Goal: Task Accomplishment & Management: Complete application form

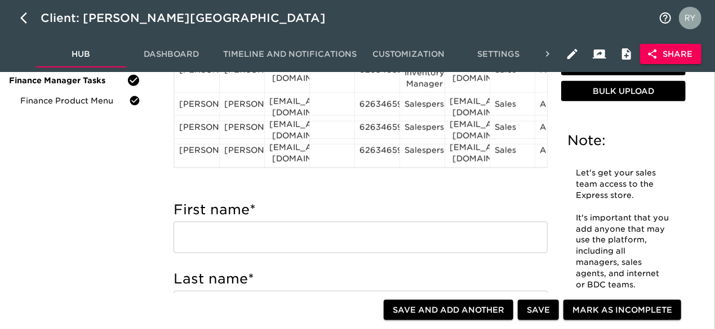
scroll to position [338, 0]
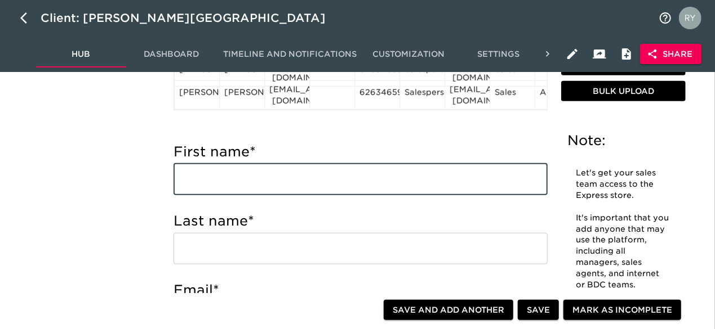
paste input "[PERSON_NAME] [PERSON_NAME][EMAIL_ADDRESS][DOMAIN_NAME] Salesperson"
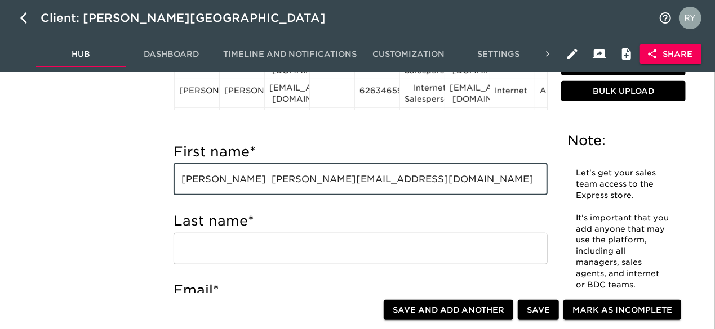
drag, startPoint x: 230, startPoint y: 179, endPoint x: 242, endPoint y: 181, distance: 12.5
click at [242, 181] on input "[PERSON_NAME] [PERSON_NAME][EMAIL_ADDRESS][DOMAIN_NAME] Salesperson" at bounding box center [360, 180] width 374 height 32
drag, startPoint x: 266, startPoint y: 180, endPoint x: 229, endPoint y: 180, distance: 37.7
click at [229, 180] on input "[PERSON_NAME] [PERSON_NAME][EMAIL_ADDRESS][DOMAIN_NAME] Salesperson" at bounding box center [360, 180] width 374 height 32
type input "Alfredo [EMAIL_ADDRESS][DOMAIN_NAME] Salesperson"
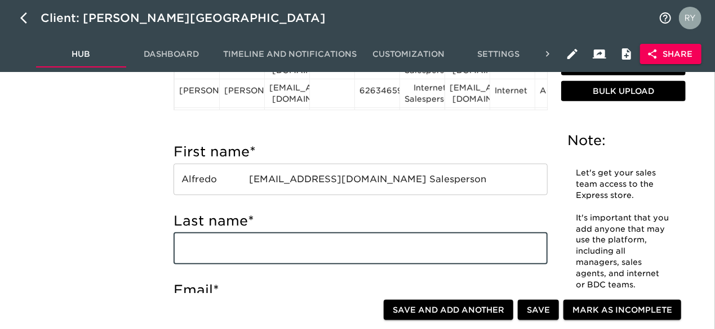
paste input "[PERSON_NAME]"
type input "[PERSON_NAME]"
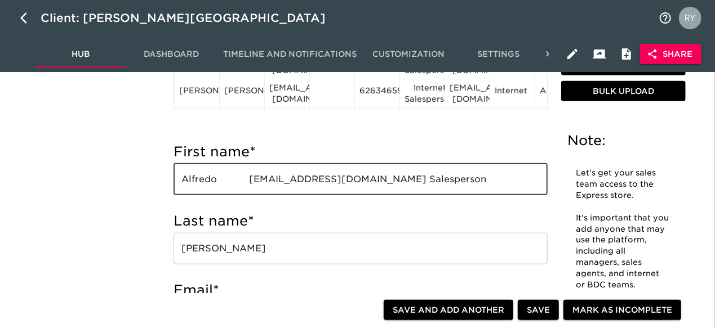
drag, startPoint x: 400, startPoint y: 180, endPoint x: 251, endPoint y: 180, distance: 148.7
click at [251, 180] on input "Alfredo [EMAIL_ADDRESS][DOMAIN_NAME] Salesperson" at bounding box center [360, 180] width 374 height 32
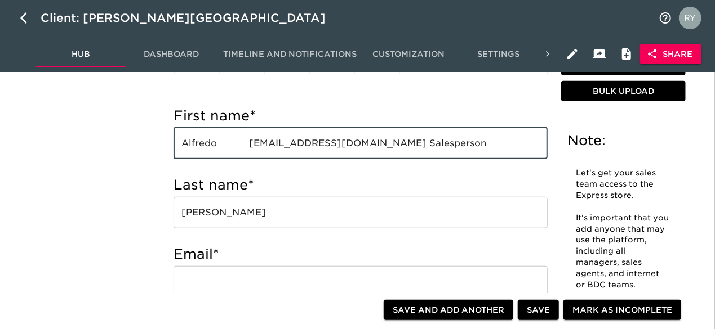
scroll to position [507, 0]
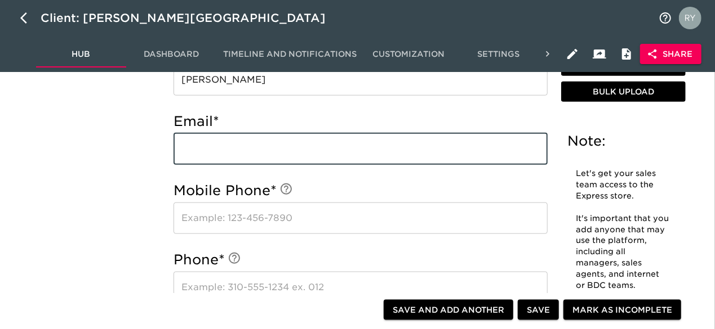
paste input "[EMAIL_ADDRESS][DOMAIN_NAME]"
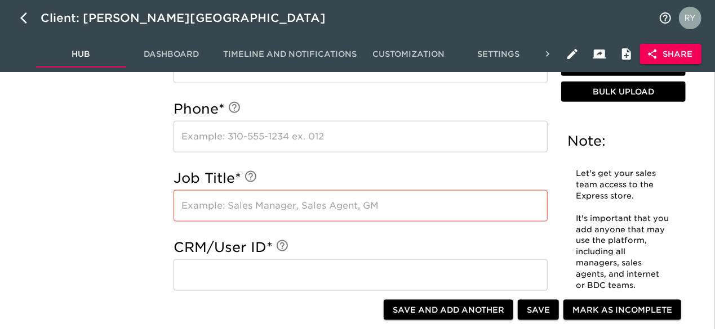
scroll to position [676, 0]
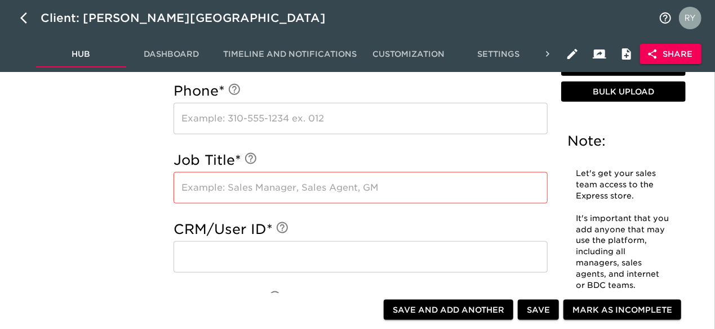
type input "[EMAIL_ADDRESS][DOMAIN_NAME]"
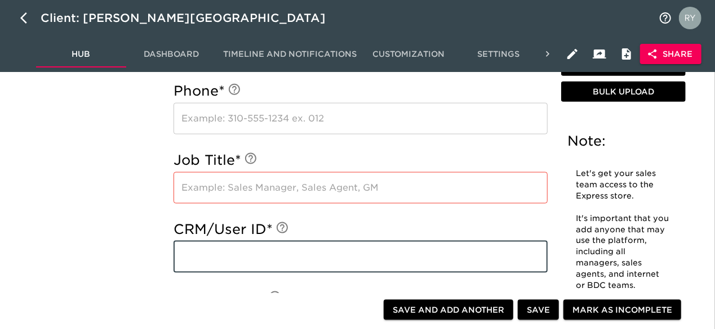
paste input "[EMAIL_ADDRESS][DOMAIN_NAME]"
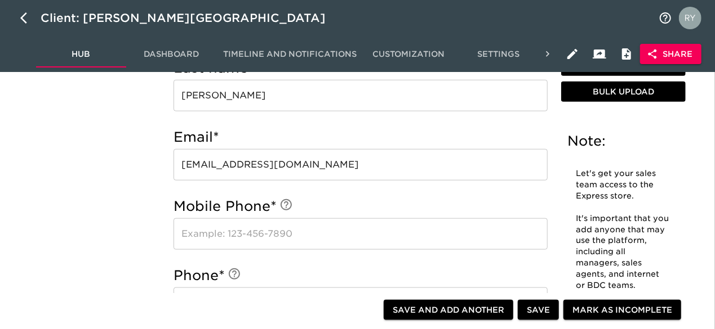
scroll to position [394, 0]
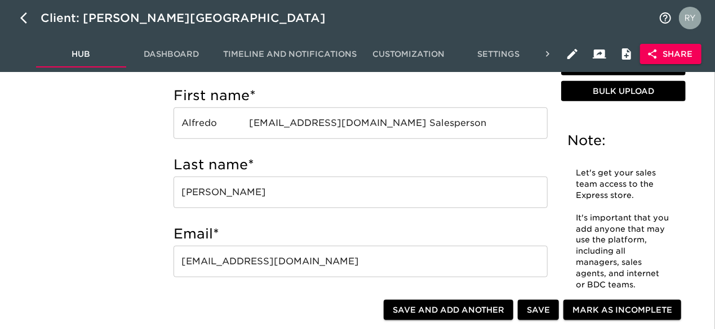
type input "[EMAIL_ADDRESS][DOMAIN_NAME]"
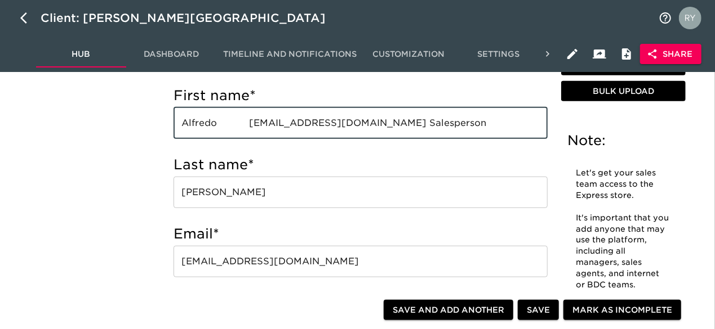
drag, startPoint x: 400, startPoint y: 124, endPoint x: 250, endPoint y: 124, distance: 149.8
click at [250, 124] on input "Alfredo [EMAIL_ADDRESS][DOMAIN_NAME] Salesperson" at bounding box center [360, 124] width 374 height 32
drag, startPoint x: 331, startPoint y: 121, endPoint x: 271, endPoint y: 132, distance: 60.8
click at [271, 132] on input "[PERSON_NAME]" at bounding box center [360, 124] width 374 height 32
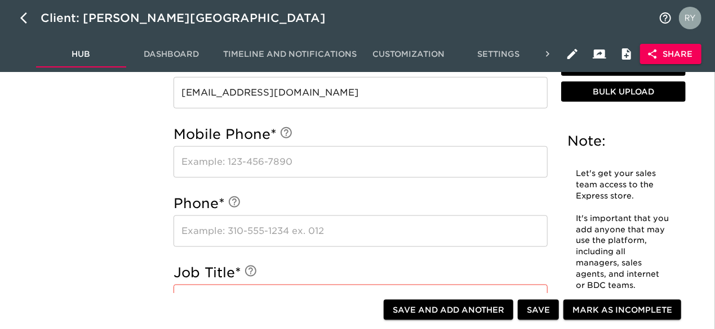
scroll to position [676, 0]
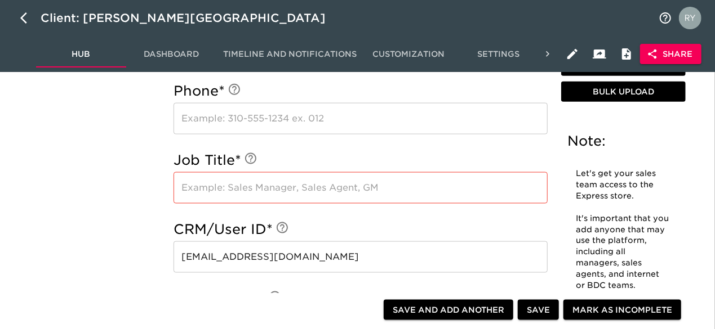
type input "[PERSON_NAME]"
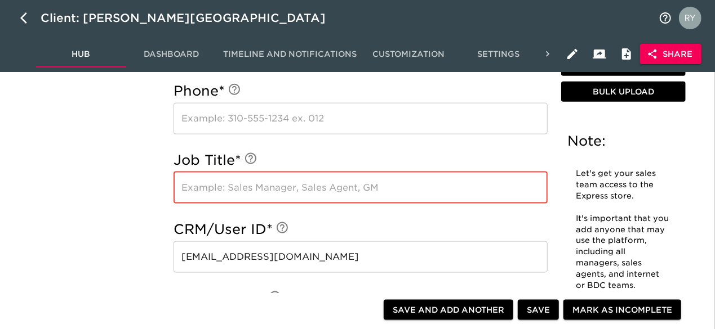
paste input "Salesperson"
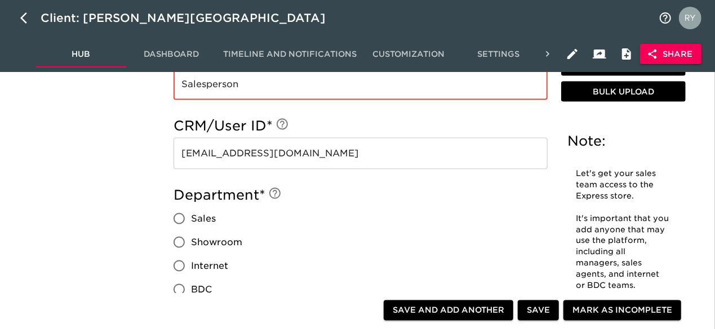
scroll to position [845, 0]
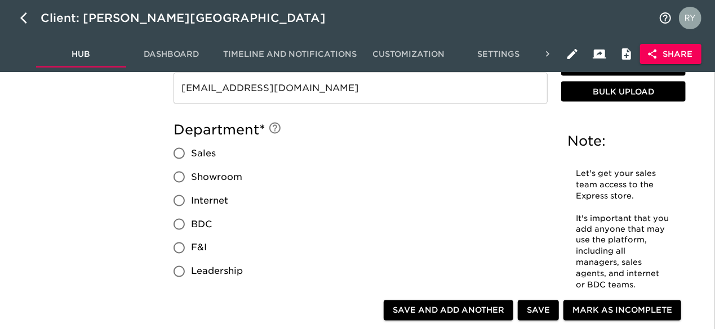
type input "Salesperson"
click at [180, 151] on input "Sales" at bounding box center [179, 154] width 24 height 24
radio input "true"
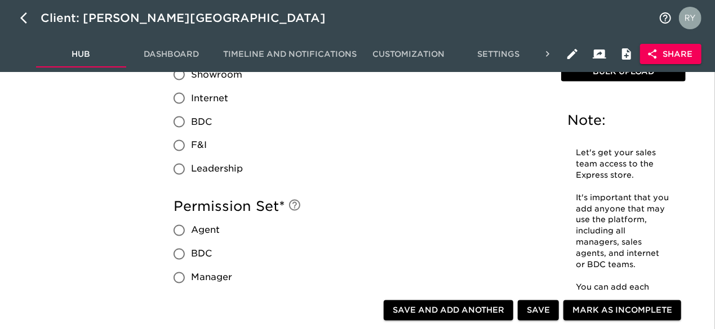
scroll to position [1014, 0]
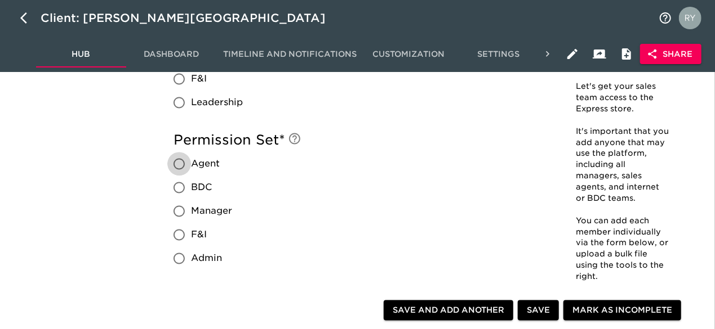
click at [181, 163] on input "Agent" at bounding box center [179, 165] width 24 height 24
radio input "true"
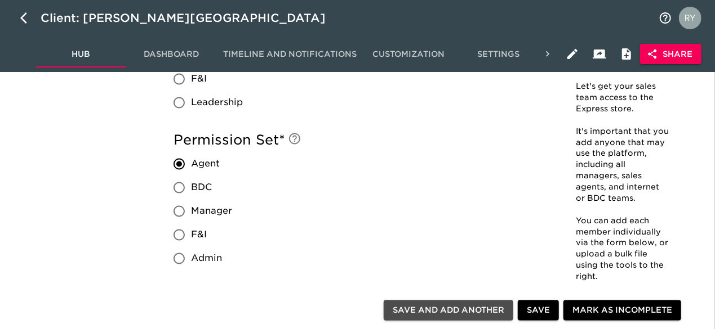
click at [479, 315] on span "Save and Add Another" at bounding box center [449, 311] width 112 height 14
radio input "false"
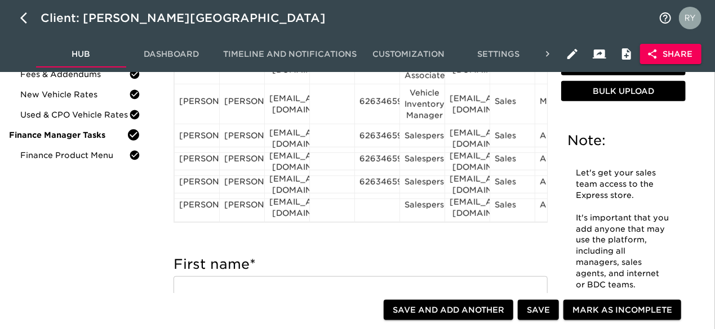
scroll to position [211, 0]
click at [389, 176] on div "6263465900" at bounding box center [376, 184] width 35 height 17
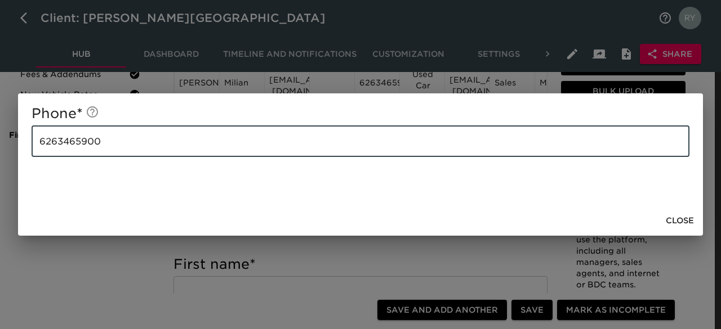
drag, startPoint x: 99, startPoint y: 148, endPoint x: 6, endPoint y: 150, distance: 92.4
click at [6, 150] on div "Phone * [PHONE_NUMBER] ​ Close" at bounding box center [360, 164] width 721 height 329
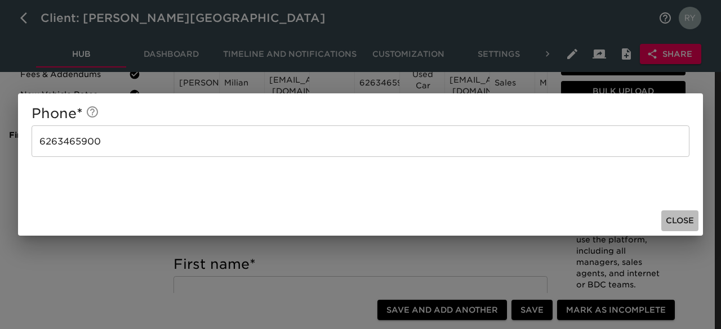
click at [676, 219] on span "Close" at bounding box center [680, 221] width 28 height 14
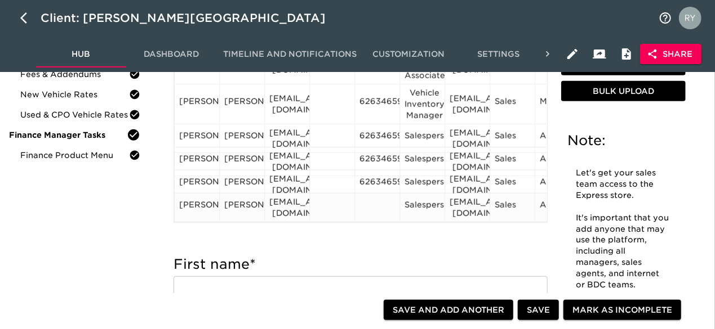
drag, startPoint x: 378, startPoint y: 202, endPoint x: 369, endPoint y: 199, distance: 9.4
click at [369, 199] on div at bounding box center [376, 207] width 35 height 17
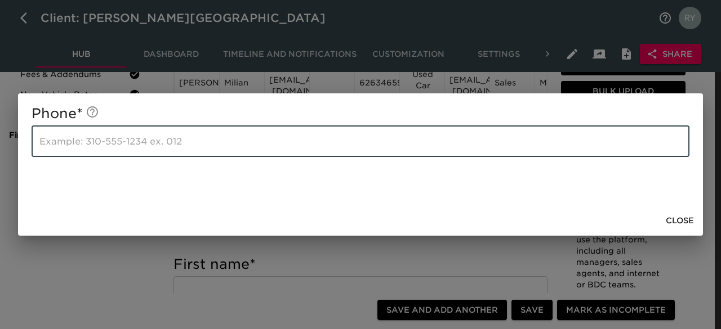
paste input "6263465900"
type input "6263465900"
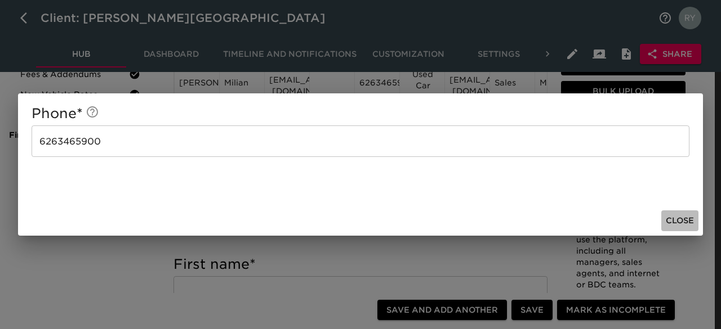
click at [675, 219] on span "Close" at bounding box center [680, 221] width 28 height 14
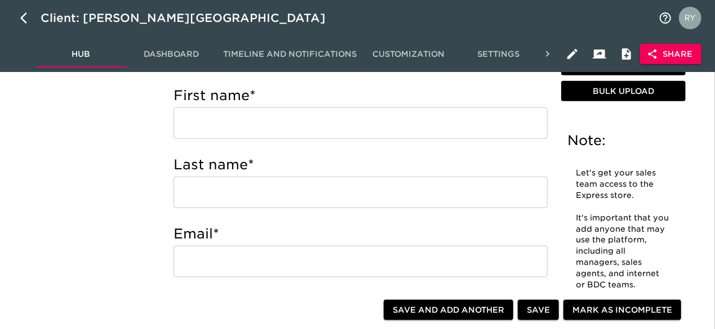
scroll to position [225, 0]
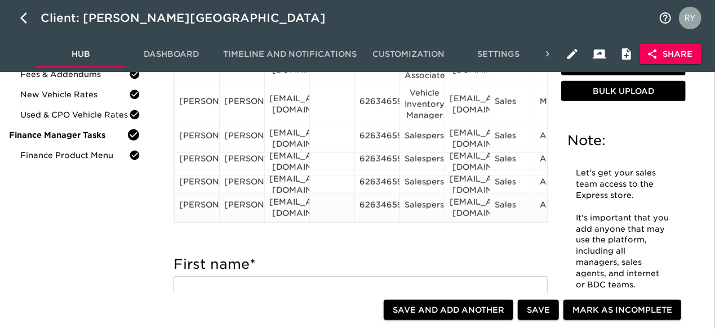
click at [196, 199] on div "[PERSON_NAME]" at bounding box center [196, 207] width 35 height 17
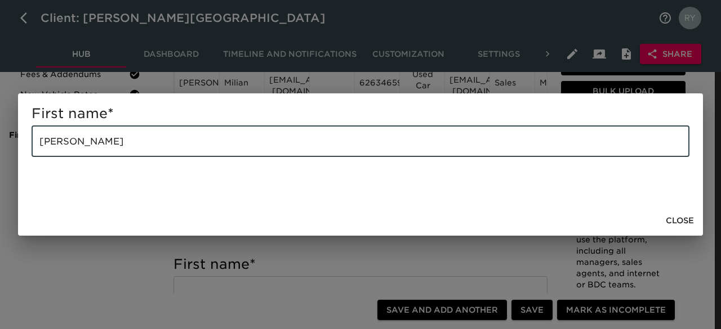
drag, startPoint x: 195, startPoint y: 148, endPoint x: 132, endPoint y: 153, distance: 63.9
click at [132, 153] on input "[PERSON_NAME]" at bounding box center [361, 142] width 658 height 32
type input "[PERSON_NAME]"
click at [692, 221] on span "Close" at bounding box center [680, 221] width 28 height 14
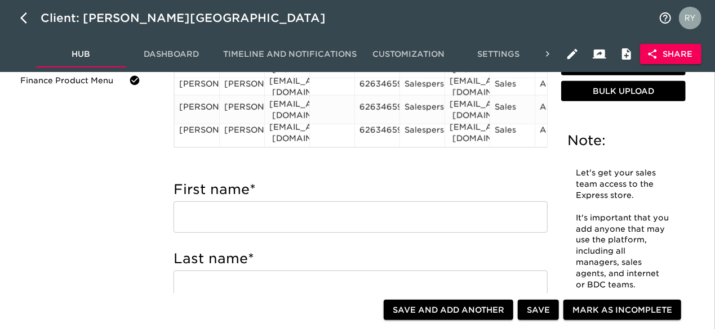
scroll to position [338, 0]
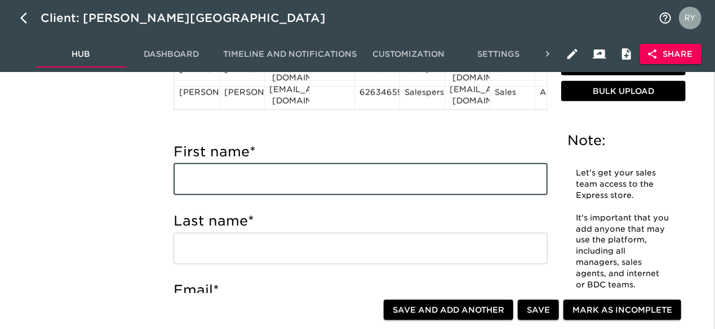
paste input "[PERSON_NAME] [PERSON_NAME][EMAIL_ADDRESS][DOMAIN_NAME] Salesperson"
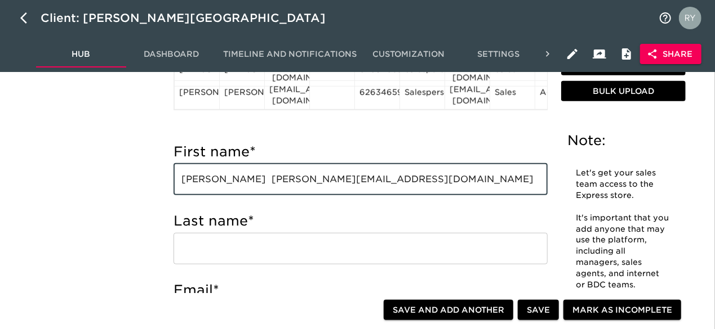
drag, startPoint x: 230, startPoint y: 184, endPoint x: 259, endPoint y: 184, distance: 28.7
click at [259, 184] on input "[PERSON_NAME] [PERSON_NAME][EMAIL_ADDRESS][DOMAIN_NAME] Salesperson" at bounding box center [360, 180] width 374 height 32
type input "[PERSON_NAME] [PERSON_NAME][EMAIL_ADDRESS][DOMAIN_NAME] Salesperson"
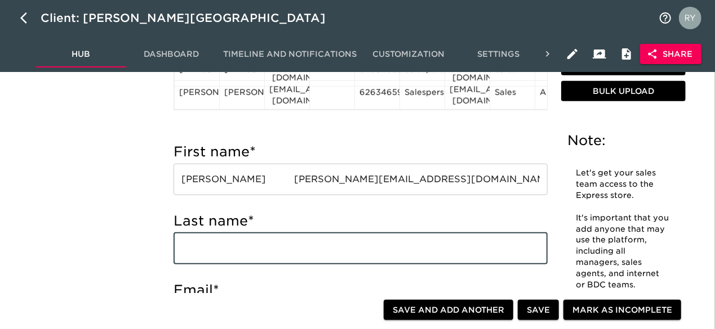
paste input "[PERSON_NAME]"
type input "[PERSON_NAME]"
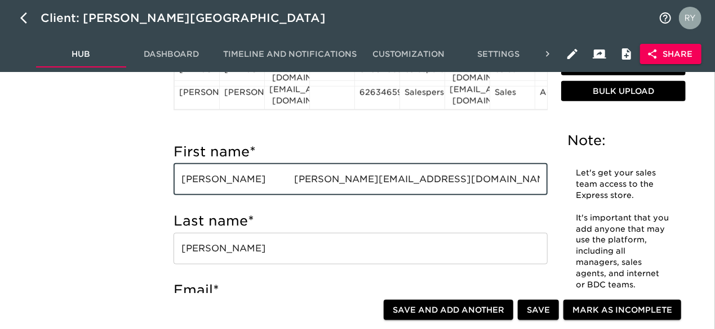
drag, startPoint x: 368, startPoint y: 183, endPoint x: 252, endPoint y: 184, distance: 116.0
click at [252, 184] on input "[PERSON_NAME] [PERSON_NAME][EMAIL_ADDRESS][DOMAIN_NAME] Salesperson" at bounding box center [360, 180] width 374 height 32
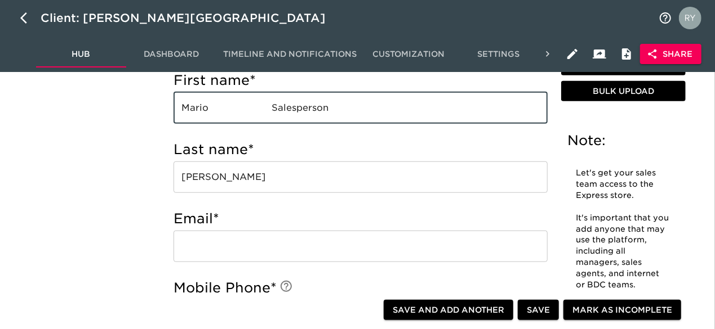
scroll to position [451, 0]
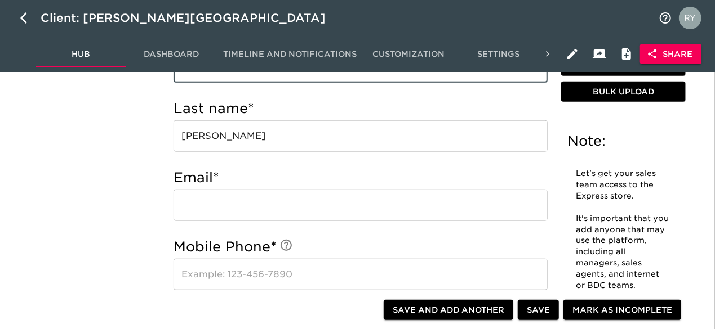
type input "Mario Salesperson"
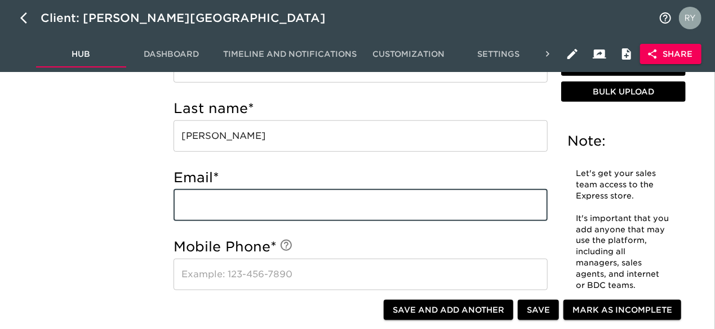
paste input "[EMAIL_ADDRESS][DOMAIN_NAME]"
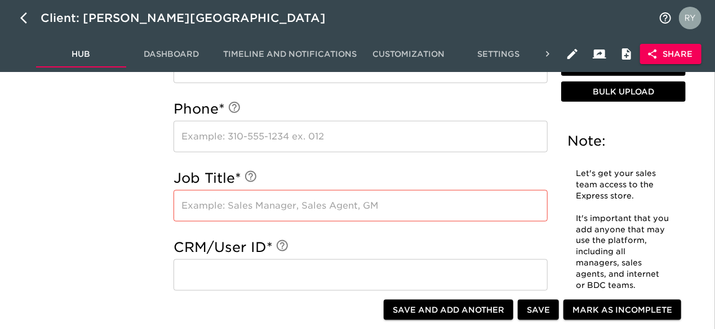
scroll to position [676, 0]
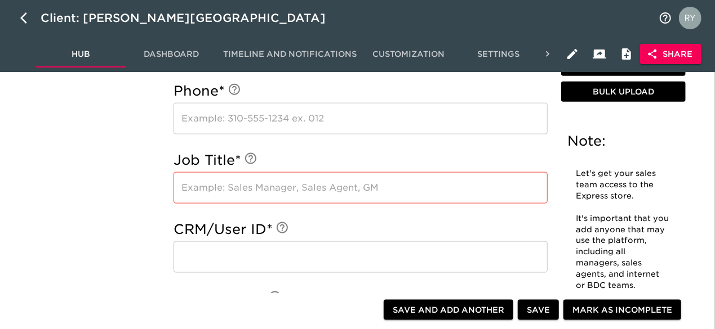
type input "[EMAIL_ADDRESS][DOMAIN_NAME]"
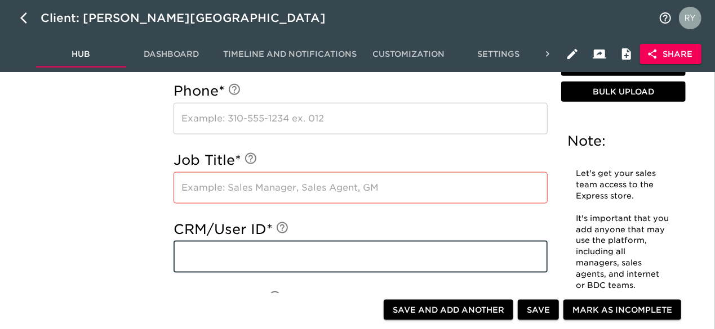
paste input "[EMAIL_ADDRESS][DOMAIN_NAME]"
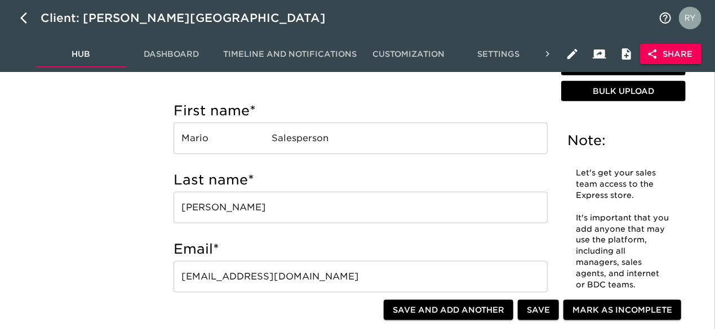
scroll to position [338, 0]
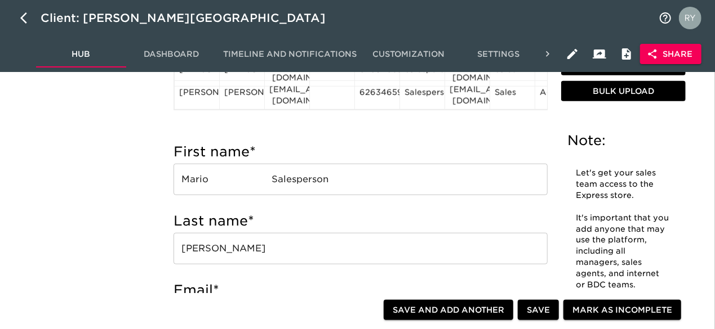
type input "[EMAIL_ADDRESS][DOMAIN_NAME]"
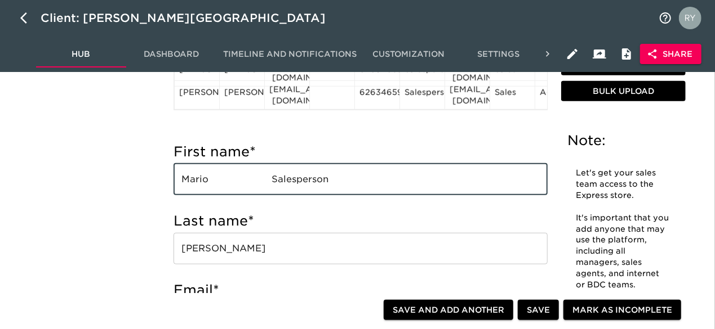
drag, startPoint x: 345, startPoint y: 180, endPoint x: 266, endPoint y: 184, distance: 79.5
click at [266, 184] on input "Mario Salesperson" at bounding box center [360, 180] width 374 height 32
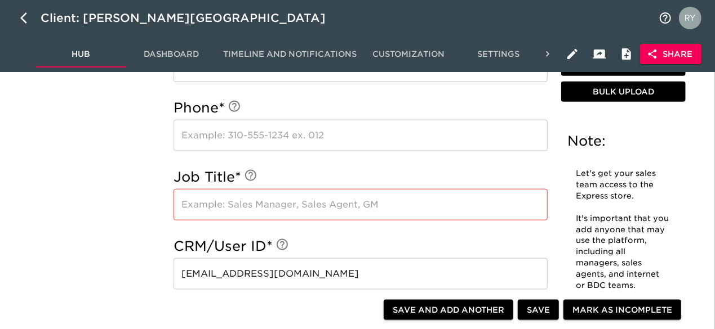
scroll to position [676, 0]
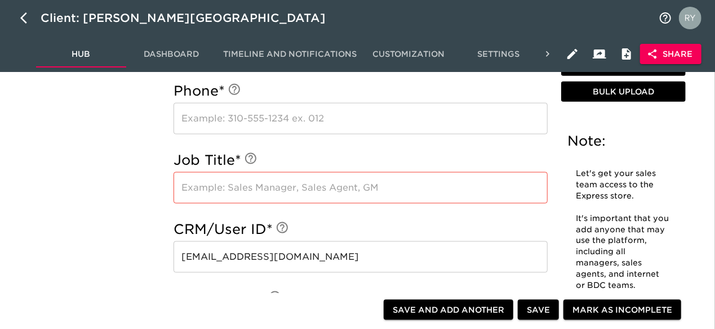
type input "Mario"
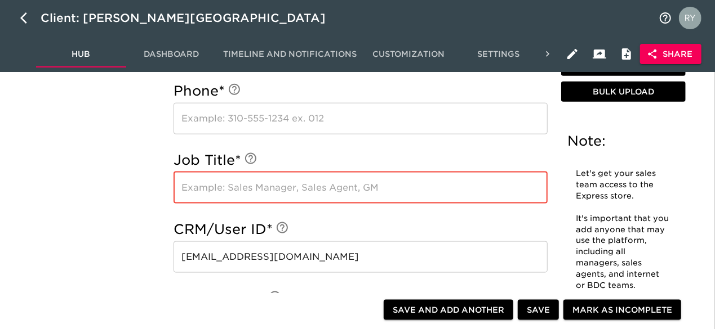
paste input "Salesperson"
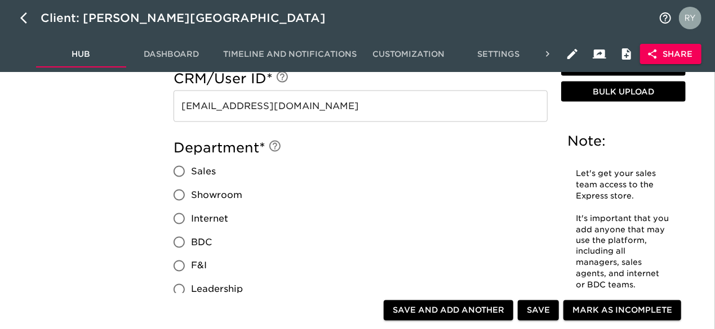
scroll to position [845, 0]
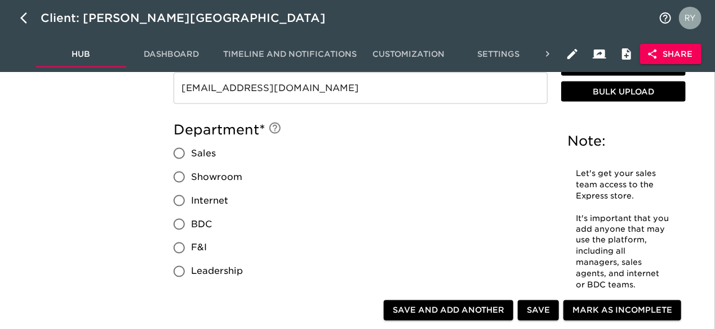
type input "Salesperson"
click at [178, 155] on input "Sales" at bounding box center [179, 154] width 24 height 24
radio input "true"
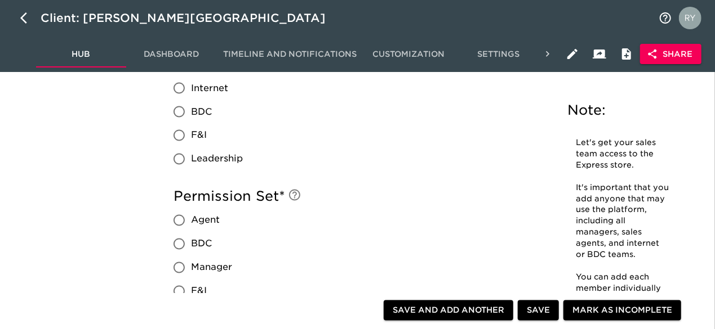
scroll to position [1014, 0]
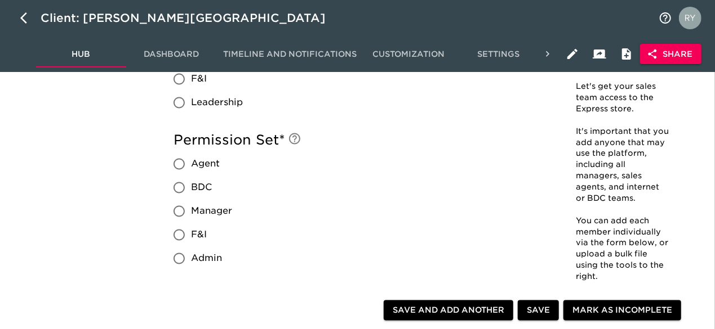
click at [182, 165] on input "Agent" at bounding box center [179, 165] width 24 height 24
radio input "true"
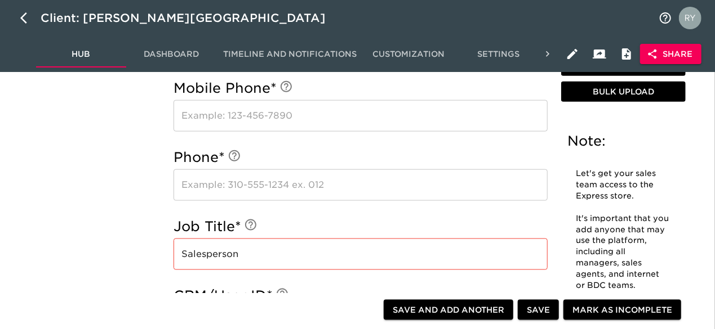
scroll to position [620, 0]
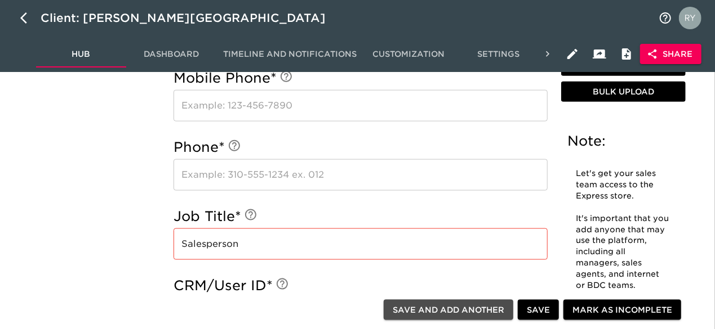
click at [478, 310] on span "Save and Add Another" at bounding box center [449, 311] width 112 height 14
radio input "false"
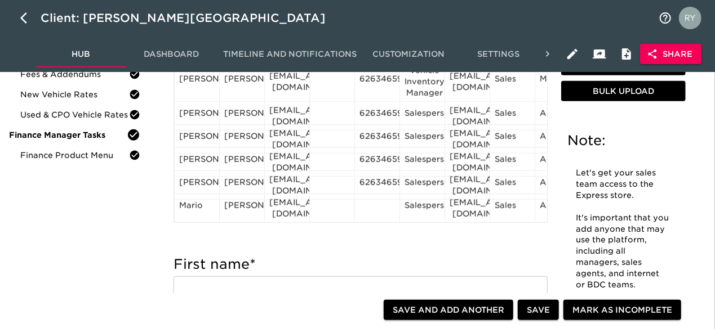
scroll to position [228, 0]
click at [387, 177] on div "6263465900" at bounding box center [376, 184] width 35 height 17
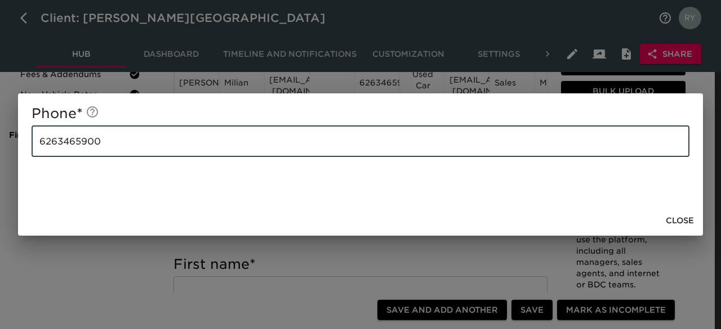
drag, startPoint x: 111, startPoint y: 146, endPoint x: 38, endPoint y: 145, distance: 73.2
click at [38, 145] on input "6263465900" at bounding box center [361, 142] width 658 height 32
click at [678, 220] on span "Close" at bounding box center [680, 221] width 28 height 14
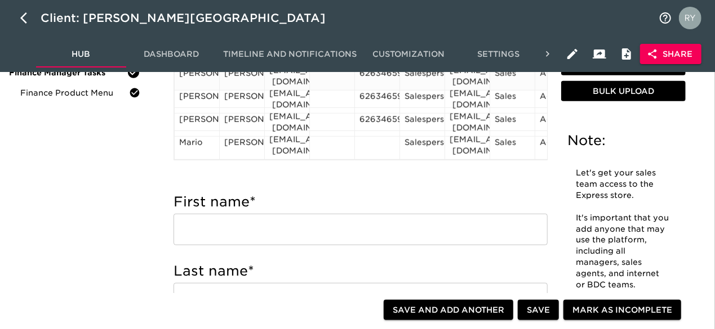
scroll to position [225, 0]
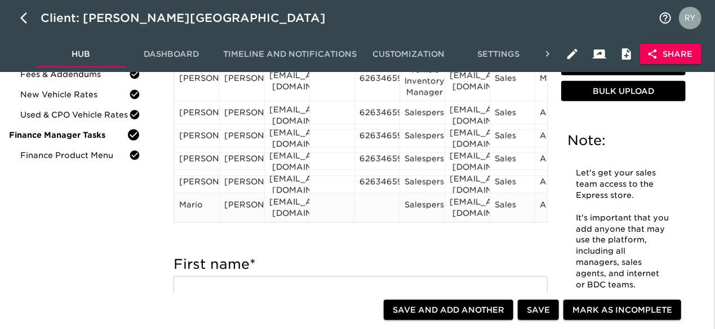
click at [370, 208] on div at bounding box center [376, 207] width 35 height 17
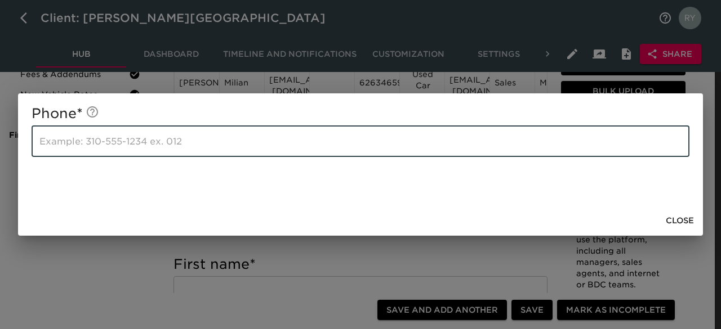
paste input "6263465900"
type input "6263465900"
click at [686, 220] on span "Close" at bounding box center [680, 221] width 28 height 14
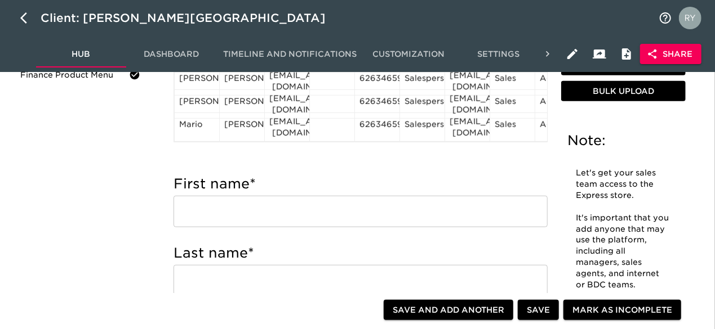
scroll to position [338, 0]
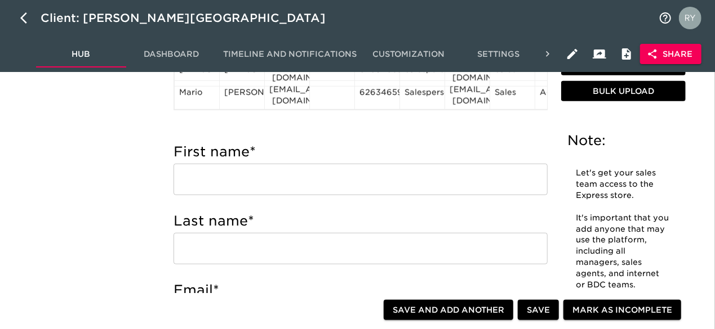
click at [233, 178] on input "text" at bounding box center [360, 180] width 374 height 32
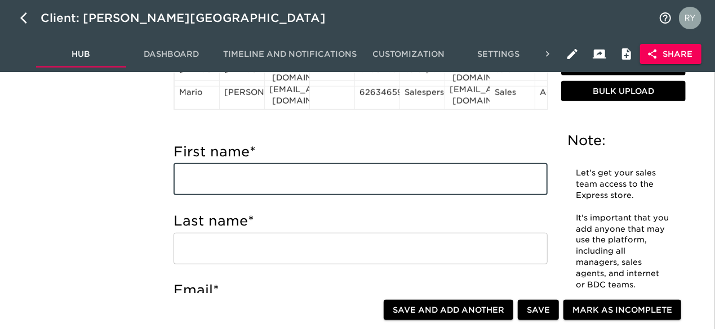
paste input "[PERSON_NAME] [PERSON_NAME][EMAIL_ADDRESS][DOMAIN_NAME] Salesperson"
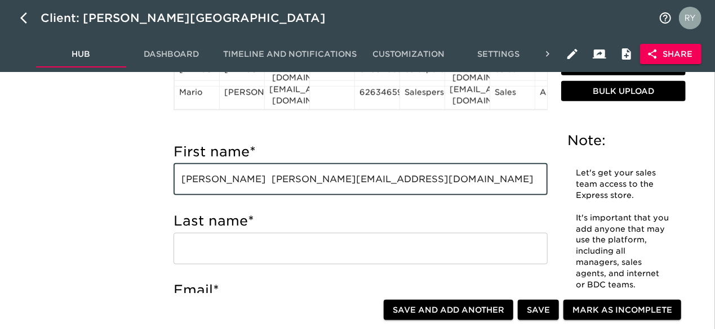
drag, startPoint x: 230, startPoint y: 181, endPoint x: 266, endPoint y: 183, distance: 36.1
click at [266, 183] on input "[PERSON_NAME] [PERSON_NAME][EMAIL_ADDRESS][DOMAIN_NAME] Salesperson" at bounding box center [360, 180] width 374 height 32
type input "[PERSON_NAME] [PERSON_NAME][EMAIL_ADDRESS][DOMAIN_NAME] Salesperson"
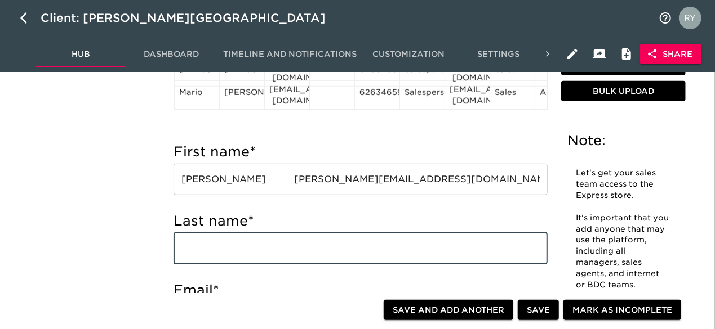
paste input "[PERSON_NAME]"
type input "[PERSON_NAME]"
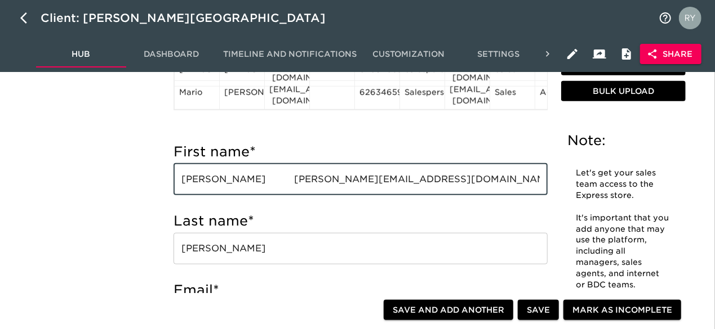
drag, startPoint x: 400, startPoint y: 180, endPoint x: 250, endPoint y: 185, distance: 149.9
click at [250, 185] on input "[PERSON_NAME] [PERSON_NAME][EMAIL_ADDRESS][DOMAIN_NAME] Salesperson" at bounding box center [360, 180] width 374 height 32
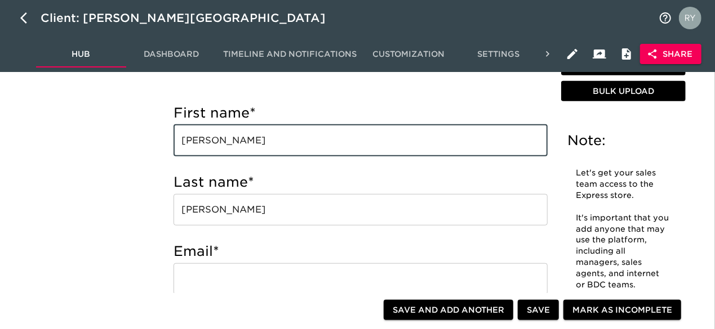
scroll to position [394, 0]
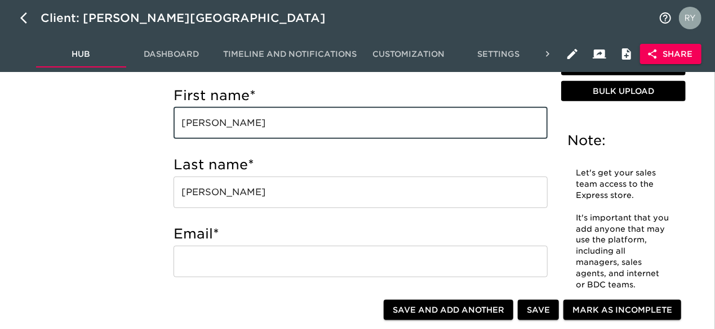
type input "[PERSON_NAME]"
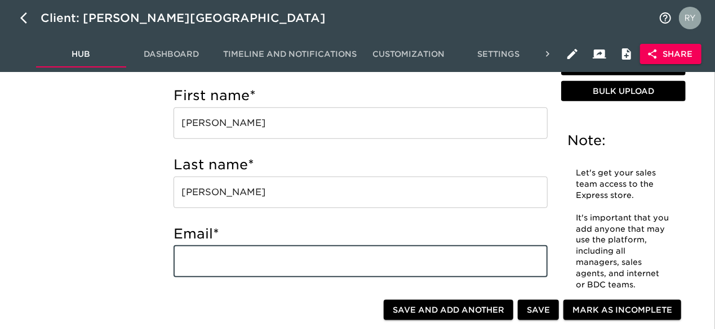
paste input "[EMAIL_ADDRESS][DOMAIN_NAME]"
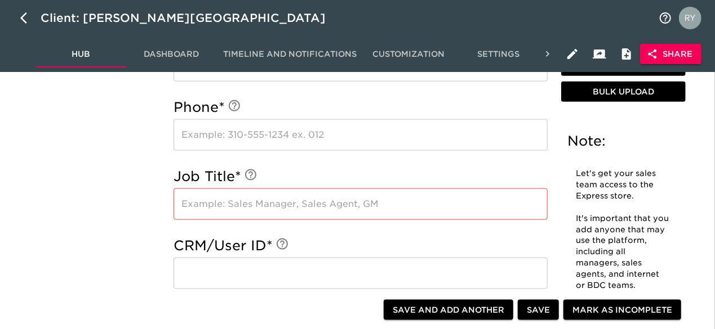
scroll to position [676, 0]
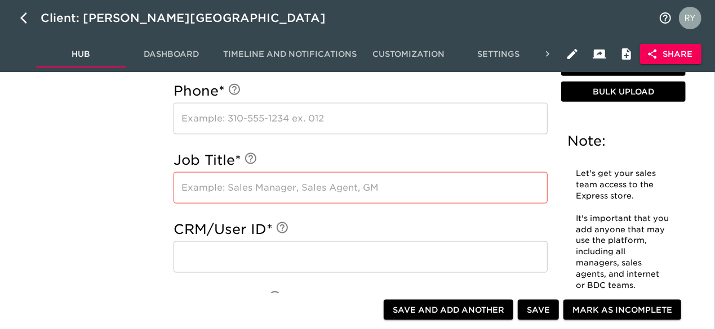
type input "[EMAIL_ADDRESS][DOMAIN_NAME]"
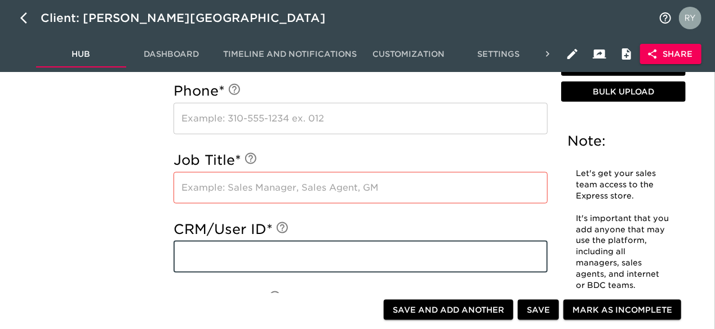
paste input "[EMAIL_ADDRESS][DOMAIN_NAME]"
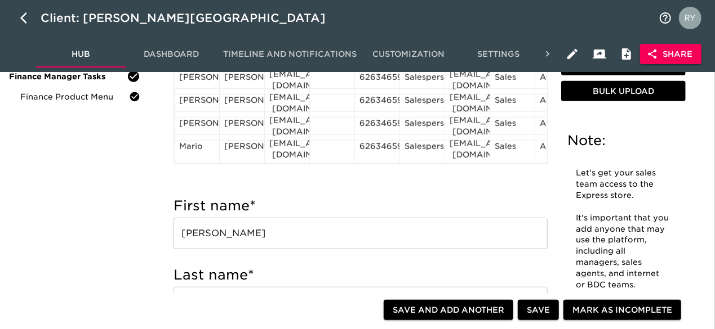
scroll to position [282, 0]
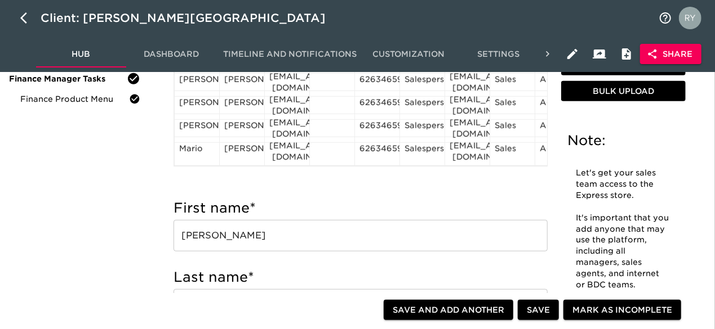
type input "[EMAIL_ADDRESS][DOMAIN_NAME]"
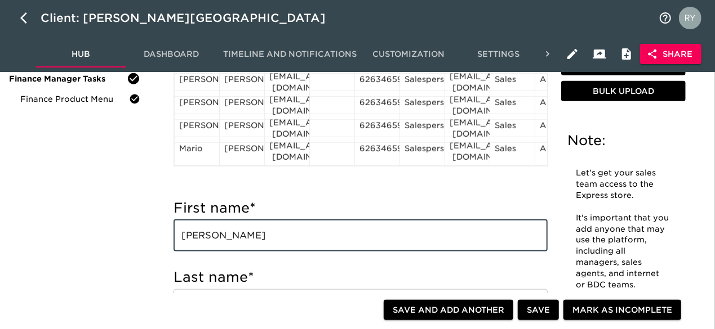
drag, startPoint x: 335, startPoint y: 235, endPoint x: 273, endPoint y: 236, distance: 62.0
click at [273, 236] on input "[PERSON_NAME]" at bounding box center [360, 236] width 374 height 32
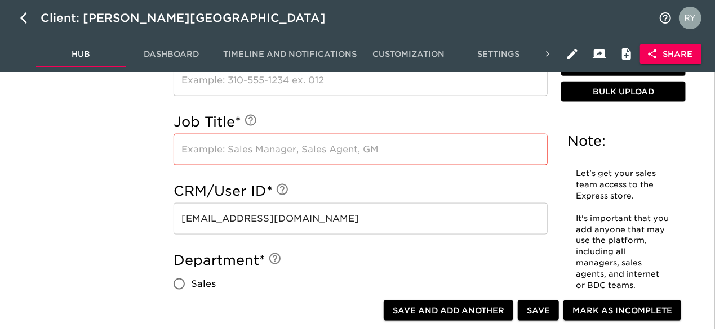
scroll to position [732, 0]
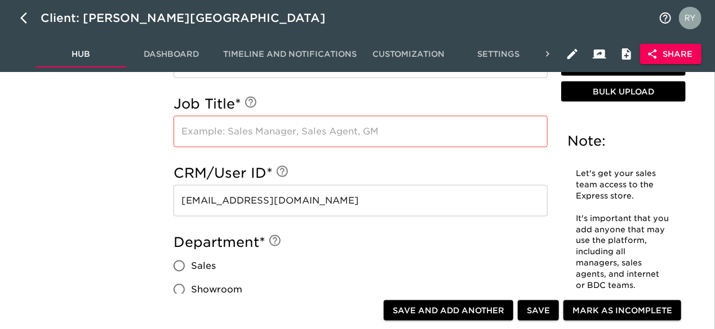
type input "[PERSON_NAME]"
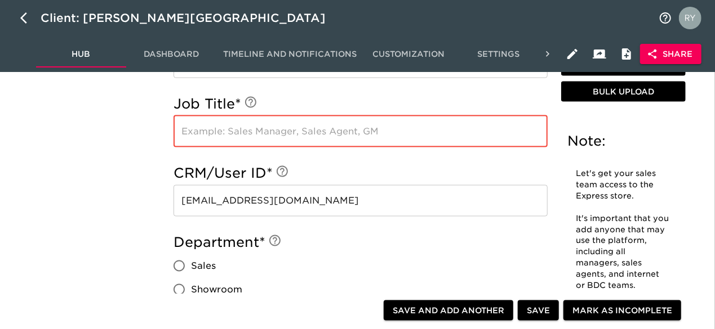
paste input "Salesperson"
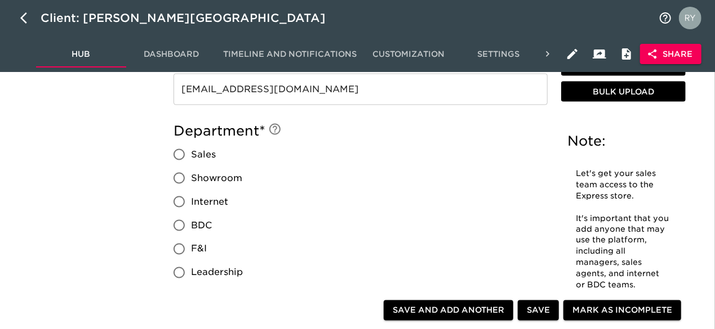
scroll to position [845, 0]
type input "Salesperson"
click at [180, 155] on input "Sales" at bounding box center [179, 154] width 24 height 24
radio input "true"
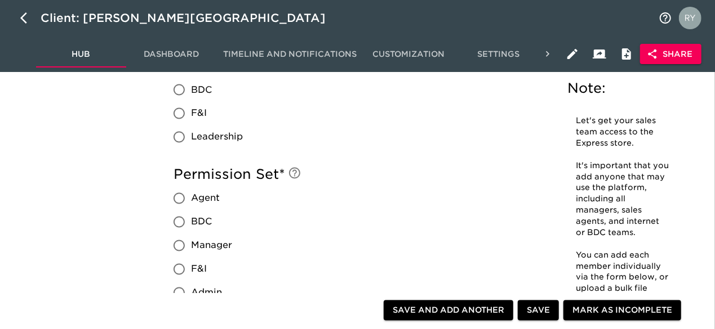
scroll to position [1014, 0]
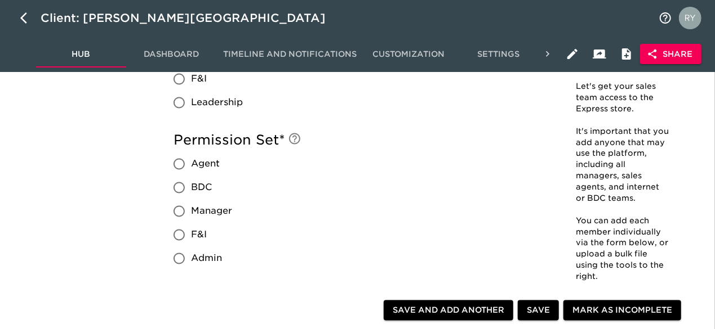
click at [182, 167] on input "Agent" at bounding box center [179, 165] width 24 height 24
radio input "true"
click at [427, 311] on span "Save and Add Another" at bounding box center [449, 311] width 112 height 14
radio input "false"
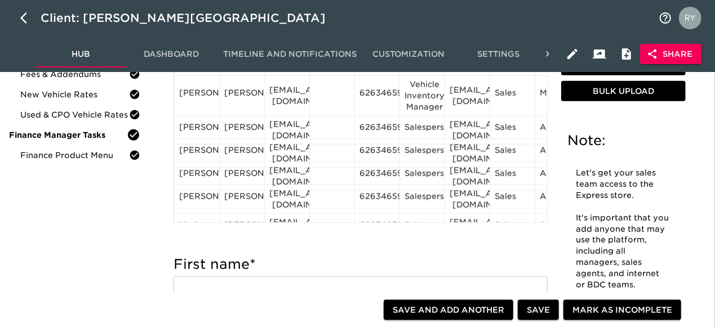
scroll to position [251, 0]
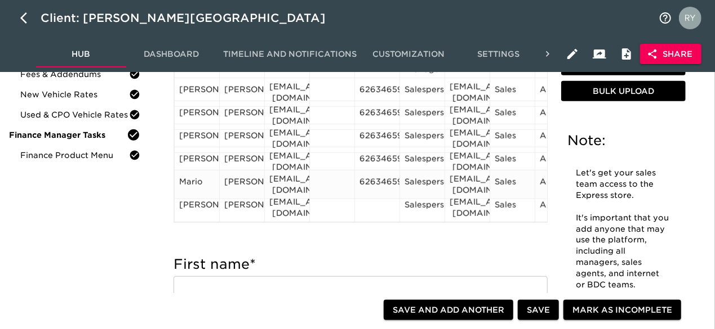
click at [371, 182] on div "6263465900" at bounding box center [376, 184] width 35 height 17
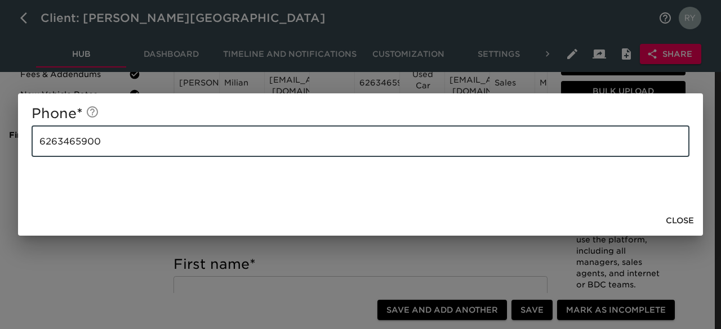
drag, startPoint x: 57, startPoint y: 151, endPoint x: 17, endPoint y: 149, distance: 40.6
click at [17, 149] on div "Phone * [PHONE_NUMBER] ​ Close" at bounding box center [360, 164] width 721 height 329
click at [674, 219] on span "Close" at bounding box center [680, 221] width 28 height 14
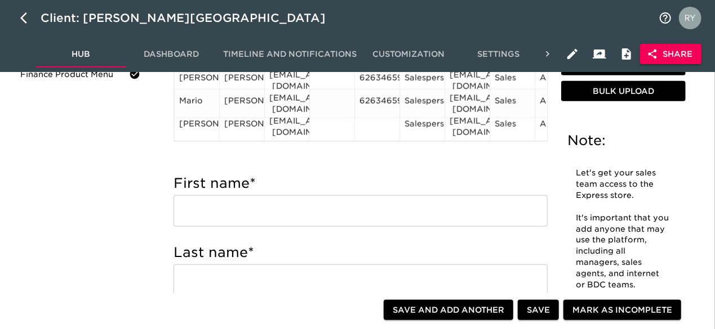
scroll to position [282, 0]
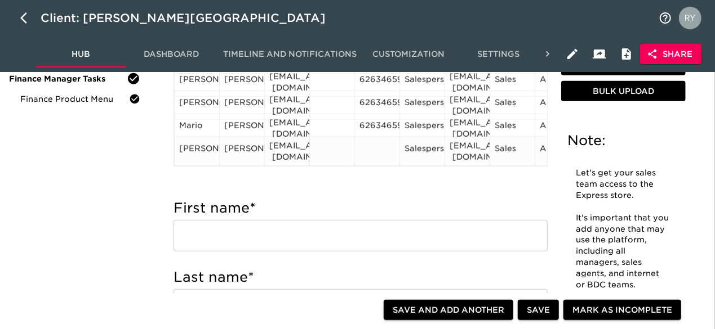
click at [381, 144] on div at bounding box center [376, 151] width 35 height 17
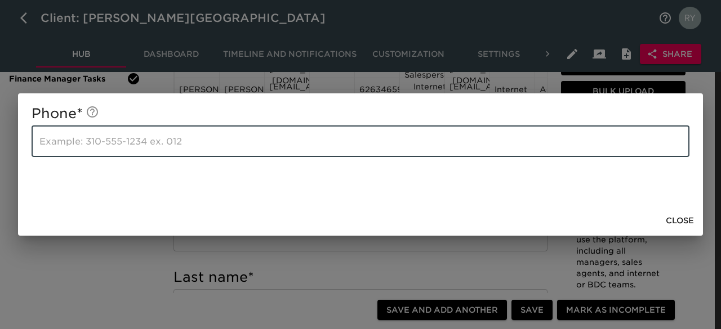
paste input "6263465900"
type input "6263465900"
click at [679, 221] on span "Close" at bounding box center [680, 221] width 28 height 14
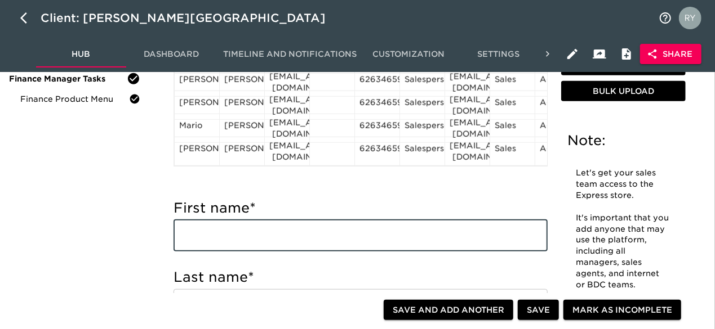
paste input "[PERSON_NAME] [PERSON_NAME][EMAIL_ADDRESS][DOMAIN_NAME] Salesperson"
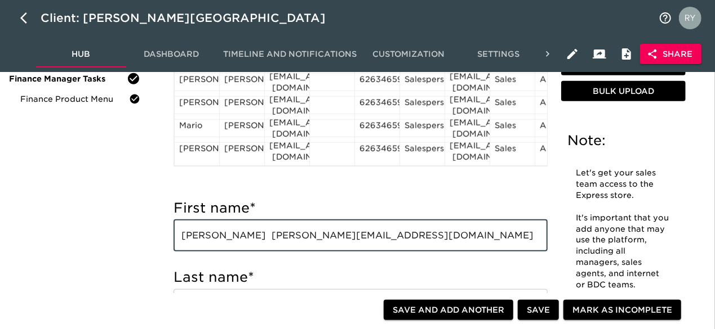
drag, startPoint x: 228, startPoint y: 241, endPoint x: 247, endPoint y: 237, distance: 19.0
click at [247, 237] on input "[PERSON_NAME] [PERSON_NAME][EMAIL_ADDRESS][DOMAIN_NAME] Salesperson" at bounding box center [360, 236] width 374 height 32
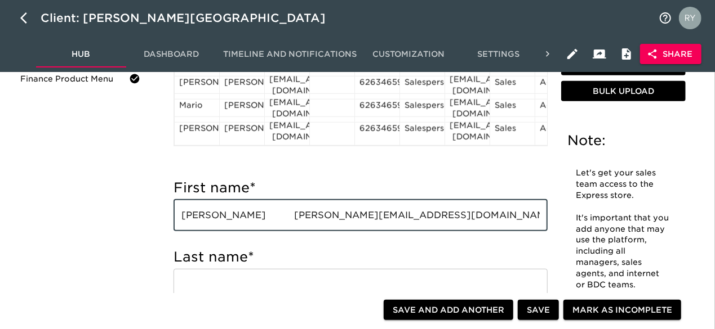
scroll to position [451, 0]
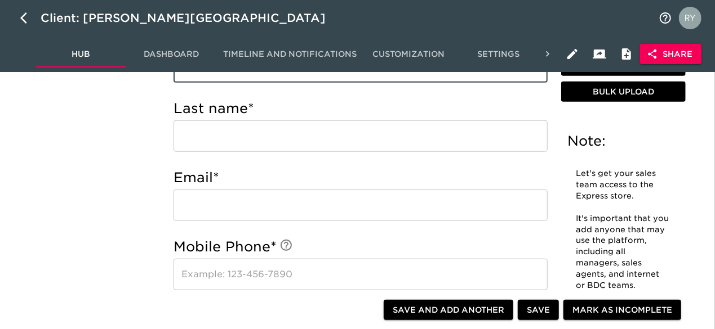
type input "[PERSON_NAME] [PERSON_NAME][EMAIL_ADDRESS][DOMAIN_NAME] Salesperson"
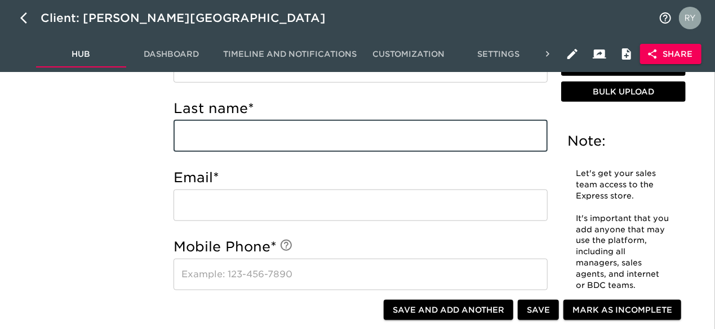
paste input "[PERSON_NAME]"
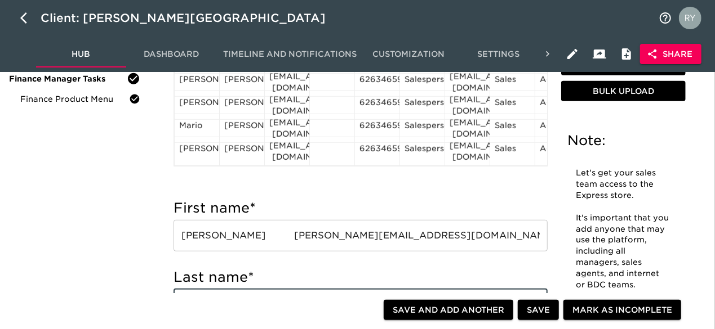
type input "[PERSON_NAME]"
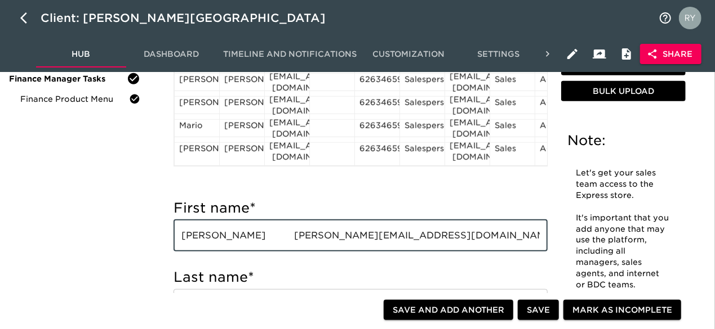
drag, startPoint x: 245, startPoint y: 239, endPoint x: 375, endPoint y: 242, distance: 130.1
click at [375, 242] on input "[PERSON_NAME] [PERSON_NAME][EMAIL_ADDRESS][DOMAIN_NAME] Salesperson" at bounding box center [360, 236] width 374 height 32
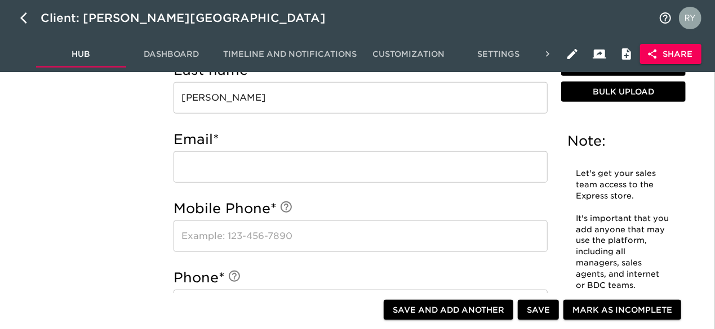
scroll to position [507, 0]
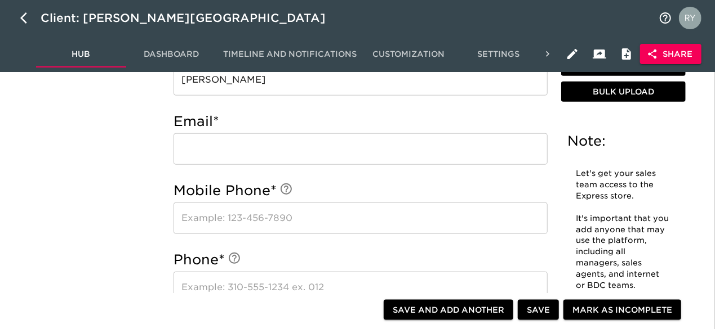
type input "Hedi Salesperson"
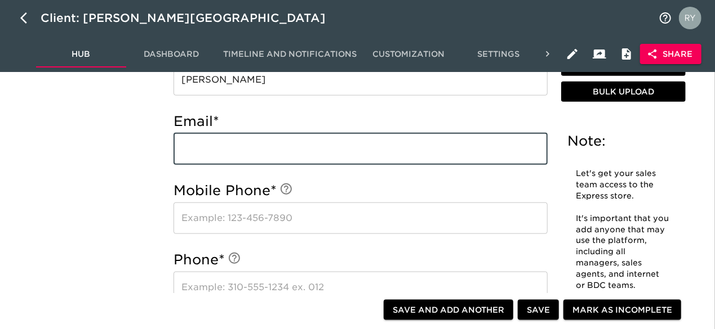
paste input "[EMAIL_ADDRESS][DOMAIN_NAME]"
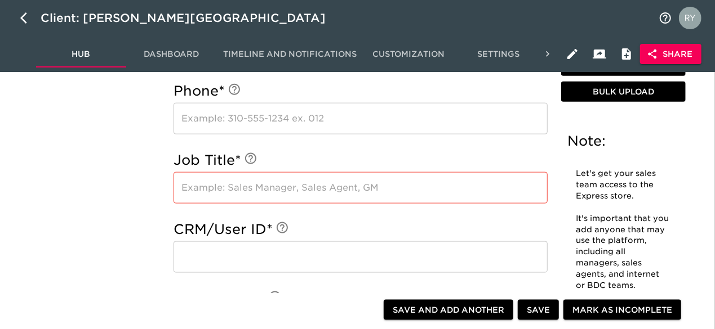
scroll to position [732, 0]
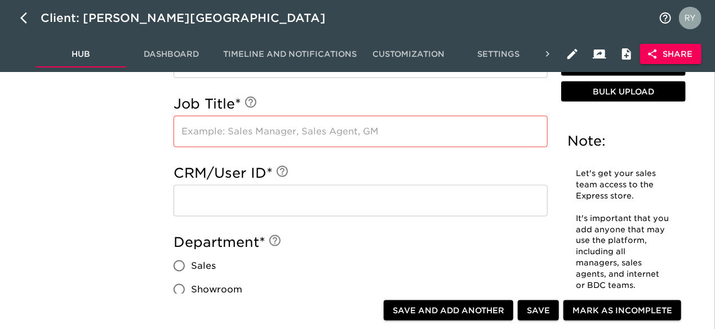
type input "[EMAIL_ADDRESS][DOMAIN_NAME]"
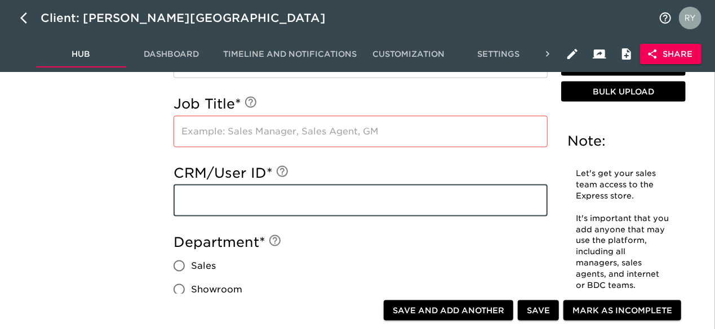
paste input "[EMAIL_ADDRESS][DOMAIN_NAME]"
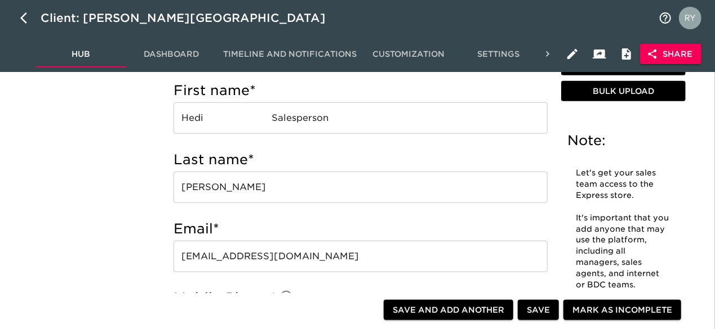
scroll to position [338, 0]
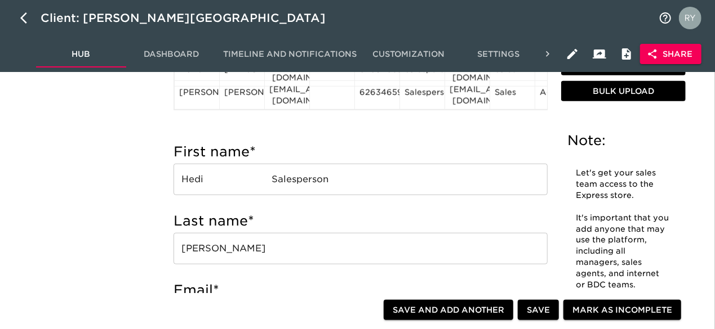
type input "[EMAIL_ADDRESS][DOMAIN_NAME]"
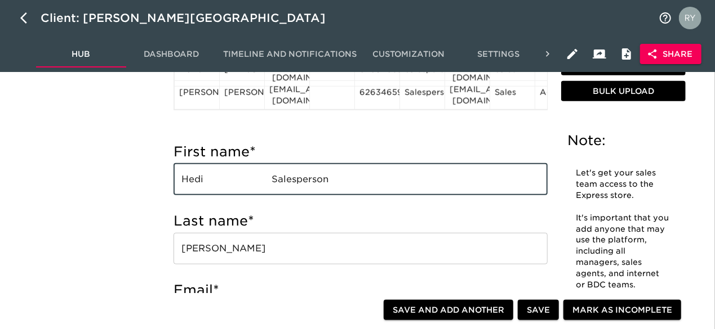
drag, startPoint x: 337, startPoint y: 181, endPoint x: 267, endPoint y: 186, distance: 70.6
click at [267, 186] on input "Hedi Salesperson" at bounding box center [360, 180] width 374 height 32
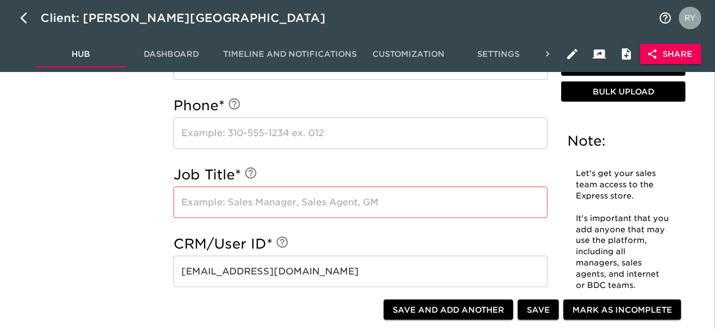
scroll to position [676, 0]
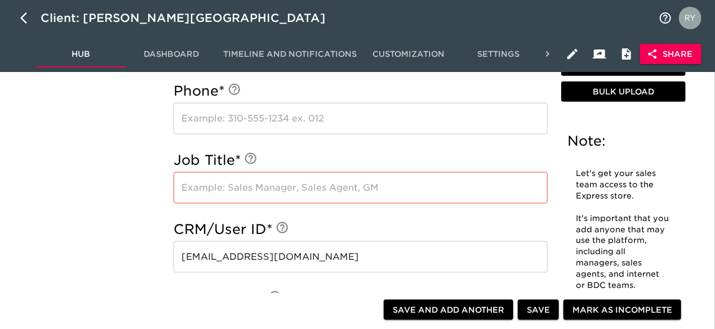
type input "Hedi"
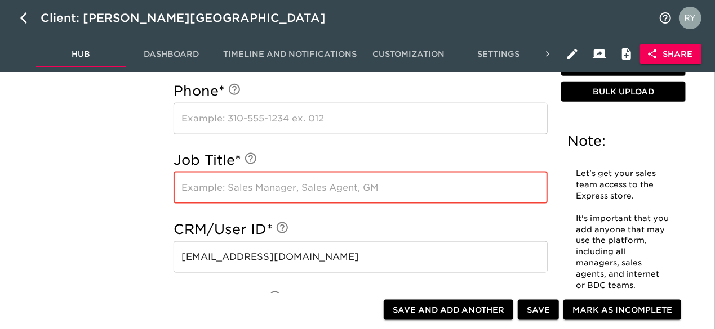
paste input "Salesperson"
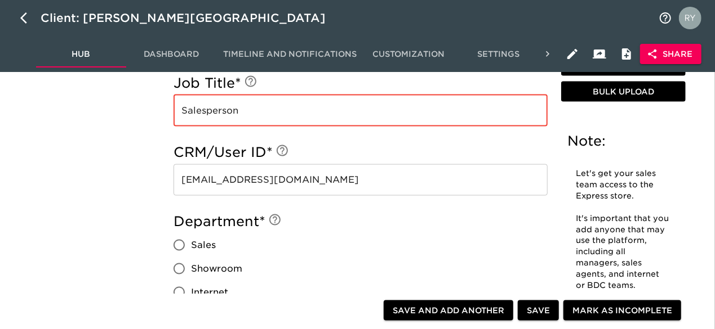
scroll to position [845, 0]
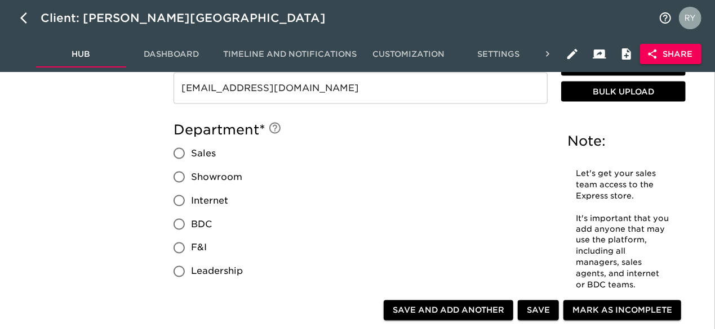
type input "Salesperson"
click at [179, 154] on input "Sales" at bounding box center [179, 154] width 24 height 24
radio input "true"
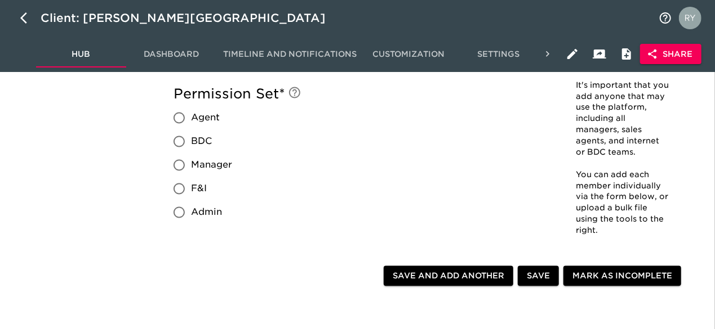
scroll to position [1070, 0]
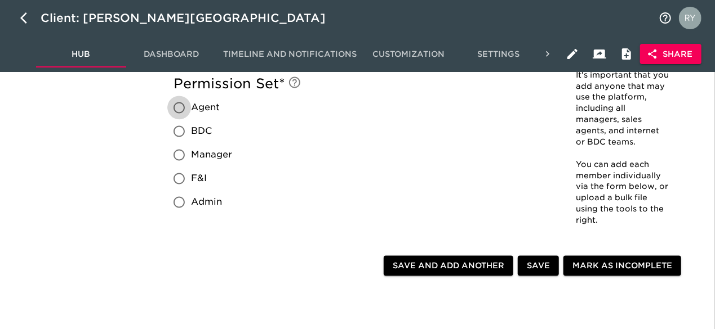
click at [181, 108] on input "Agent" at bounding box center [179, 108] width 24 height 24
radio input "true"
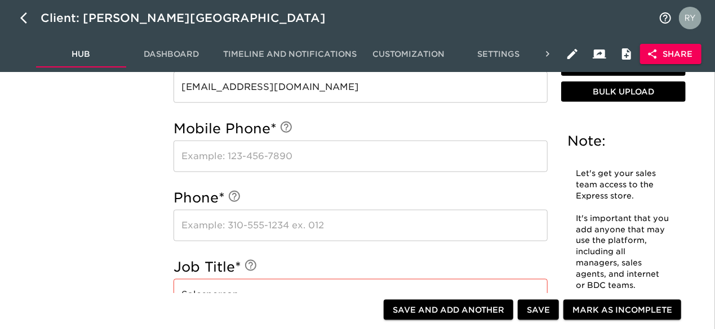
scroll to position [620, 0]
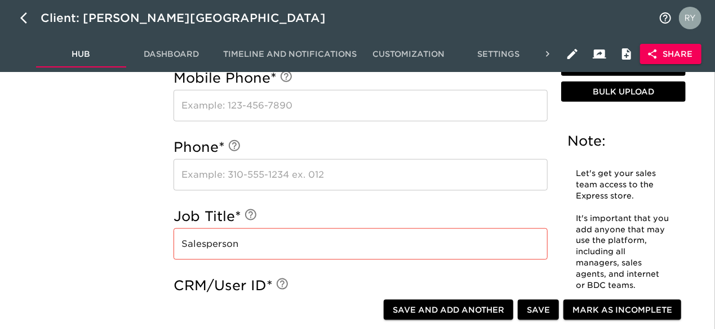
click at [426, 308] on span "Save and Add Another" at bounding box center [449, 311] width 112 height 14
radio input "false"
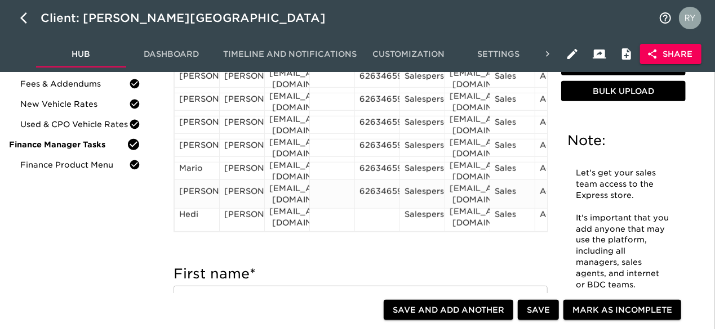
scroll to position [282, 0]
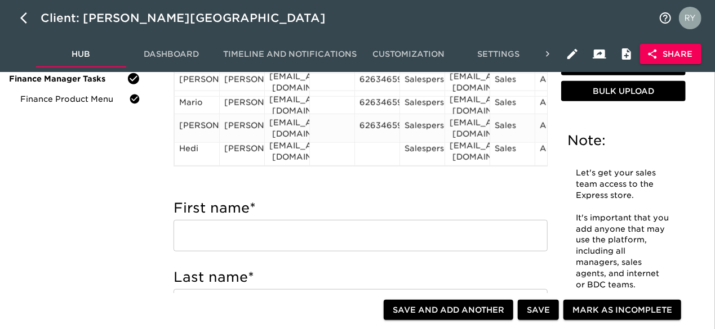
click at [372, 120] on div "6263465900" at bounding box center [376, 128] width 35 height 17
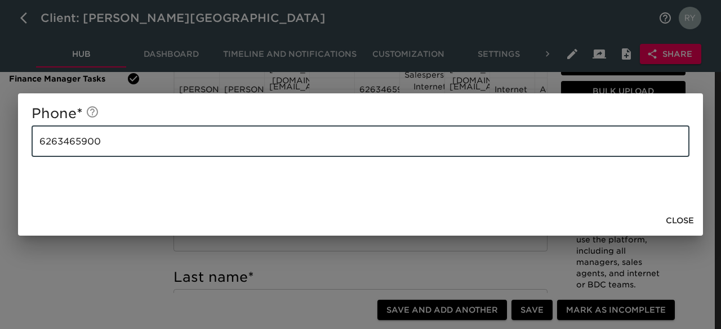
drag, startPoint x: 130, startPoint y: 141, endPoint x: 34, endPoint y: 152, distance: 95.8
click at [34, 152] on input "6263465900" at bounding box center [361, 142] width 658 height 32
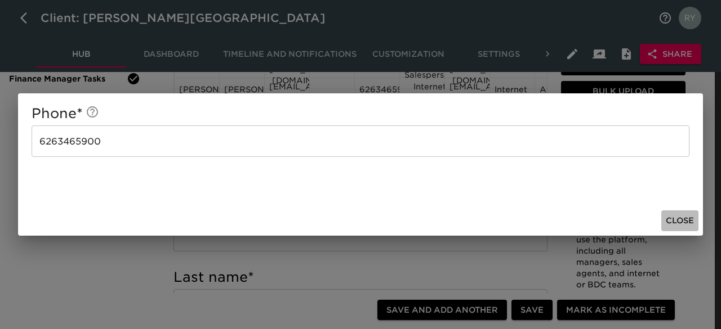
click at [675, 220] on span "Close" at bounding box center [680, 221] width 28 height 14
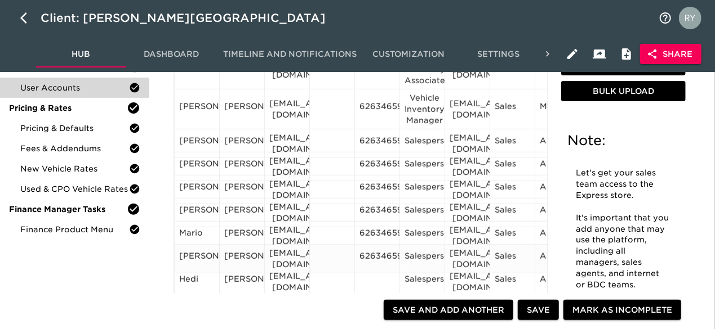
scroll to position [169, 0]
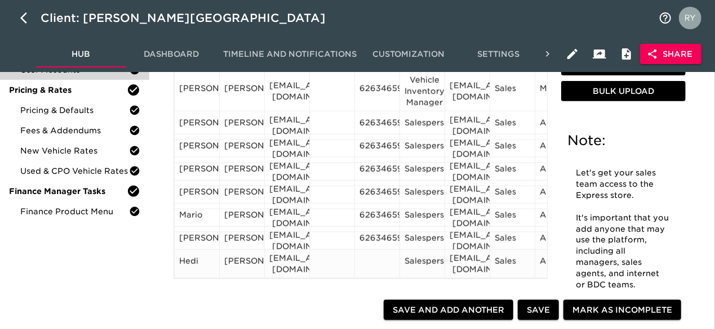
click at [382, 259] on div at bounding box center [376, 264] width 35 height 17
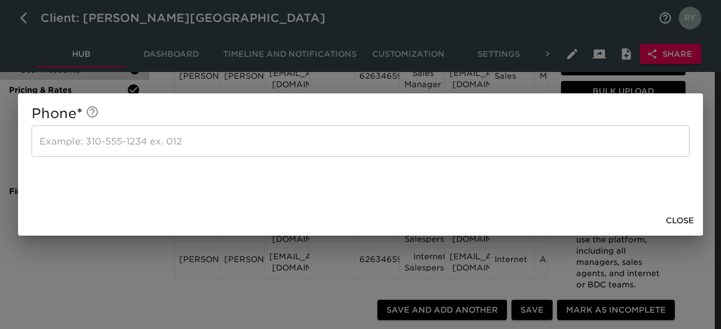
click at [151, 139] on input "text" at bounding box center [361, 142] width 658 height 32
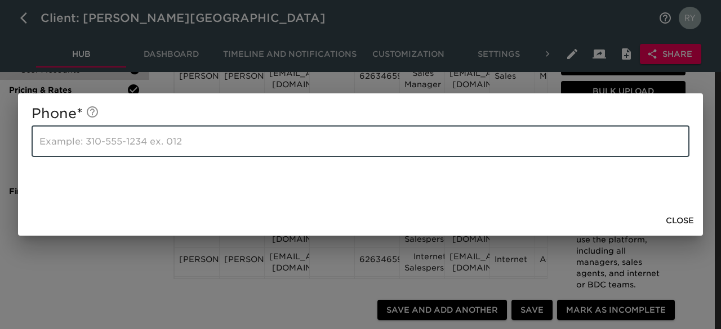
paste input "6263465900"
type input "6263465900"
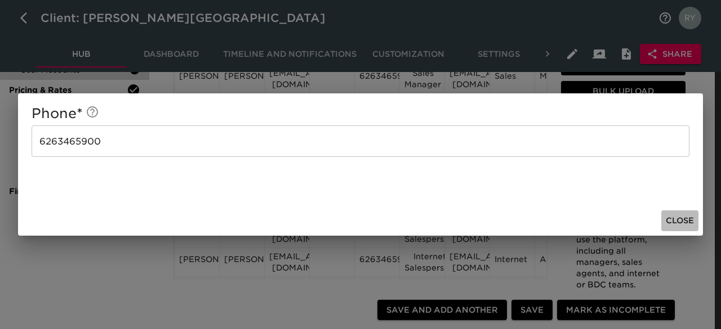
click at [684, 219] on span "Close" at bounding box center [680, 221] width 28 height 14
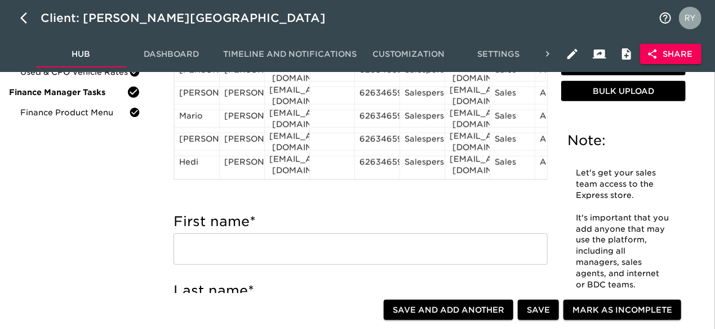
scroll to position [338, 0]
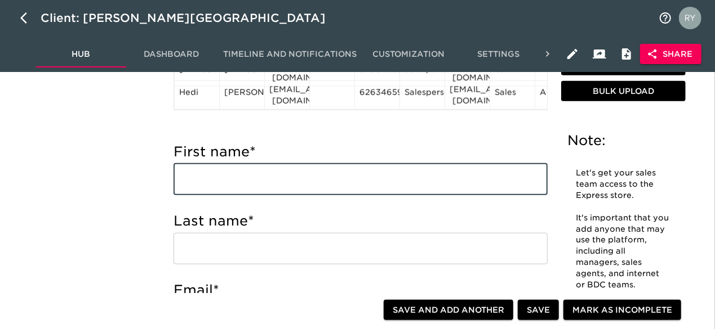
paste input "[PERSON_NAME] [EMAIL_ADDRESS][DOMAIN_NAME] Salesperson"
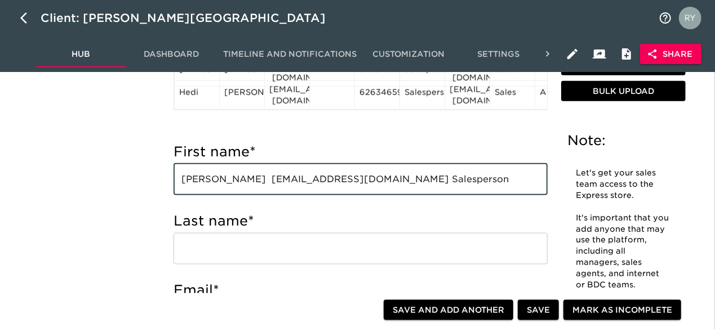
drag, startPoint x: 228, startPoint y: 179, endPoint x: 274, endPoint y: 181, distance: 46.3
click at [274, 181] on input "[PERSON_NAME] [EMAIL_ADDRESS][DOMAIN_NAME] Salesperson" at bounding box center [360, 180] width 374 height 32
type input "[PERSON_NAME] [PERSON_NAME][EMAIL_ADDRESS][DOMAIN_NAME] Salesperson"
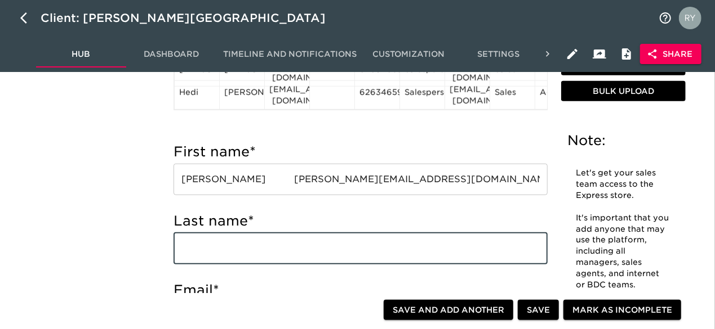
paste input "[PERSON_NAME]"
type input "[PERSON_NAME]"
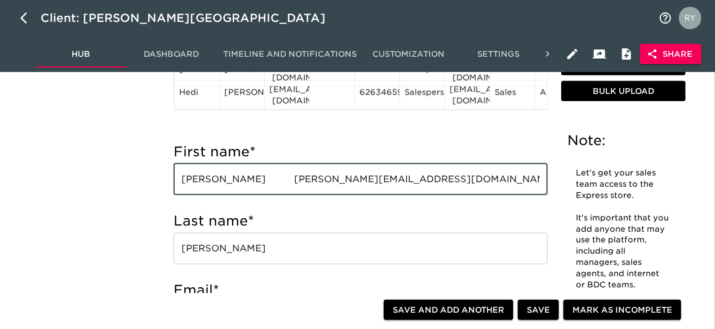
drag, startPoint x: 250, startPoint y: 182, endPoint x: 404, endPoint y: 184, distance: 154.9
click at [404, 184] on input "[PERSON_NAME] [PERSON_NAME][EMAIL_ADDRESS][DOMAIN_NAME] Salesperson" at bounding box center [360, 180] width 374 height 32
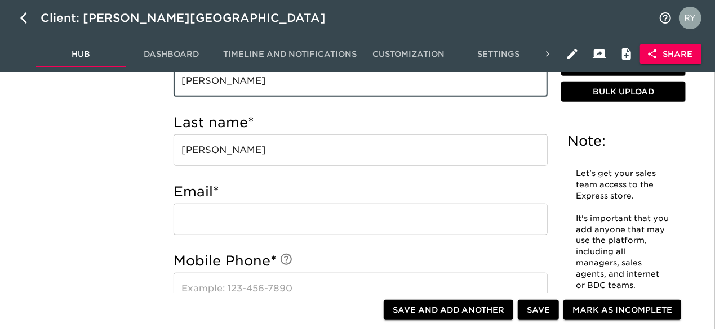
scroll to position [507, 0]
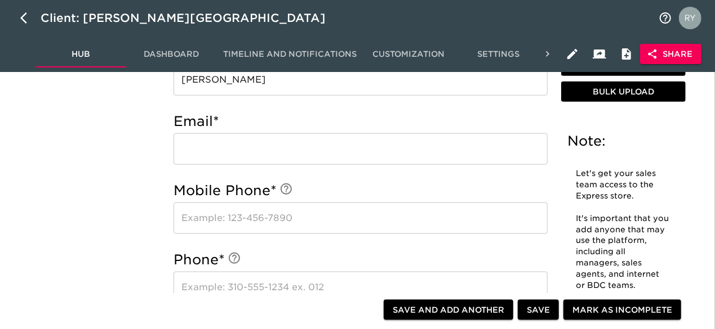
type input "[PERSON_NAME]"
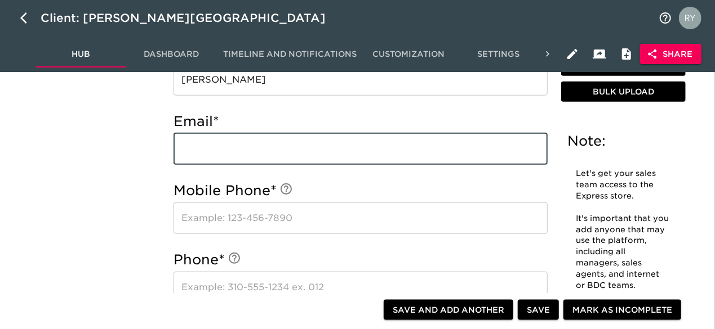
paste input "[EMAIL_ADDRESS][DOMAIN_NAME]"
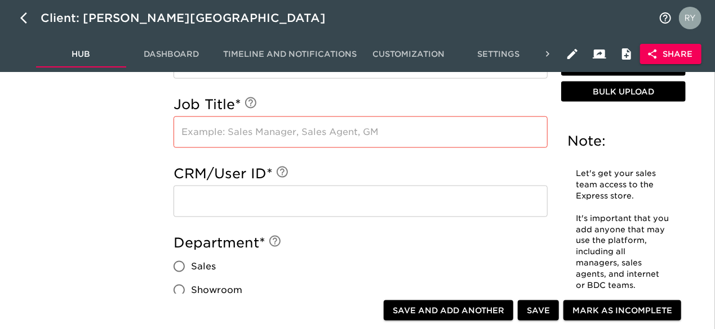
scroll to position [732, 0]
type input "[EMAIL_ADDRESS][DOMAIN_NAME]"
click at [204, 199] on input "text" at bounding box center [360, 201] width 374 height 32
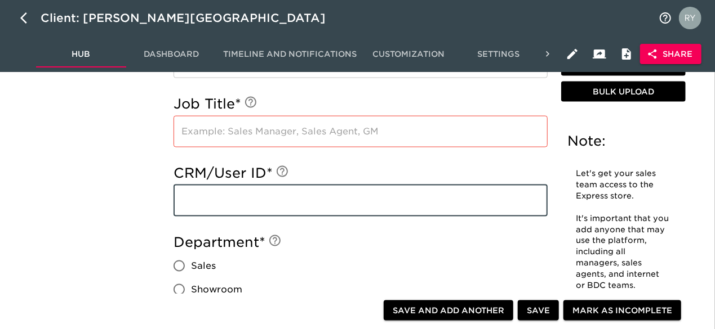
paste input "[EMAIL_ADDRESS][DOMAIN_NAME]"
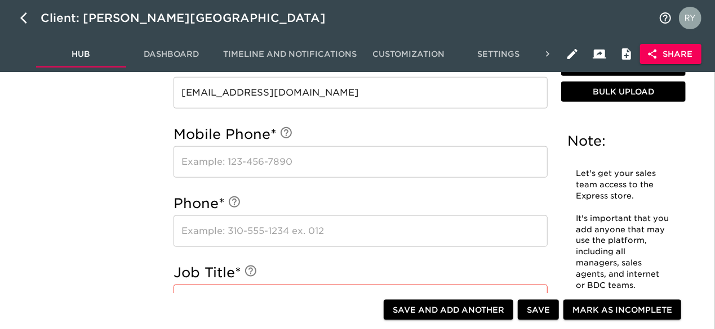
scroll to position [394, 0]
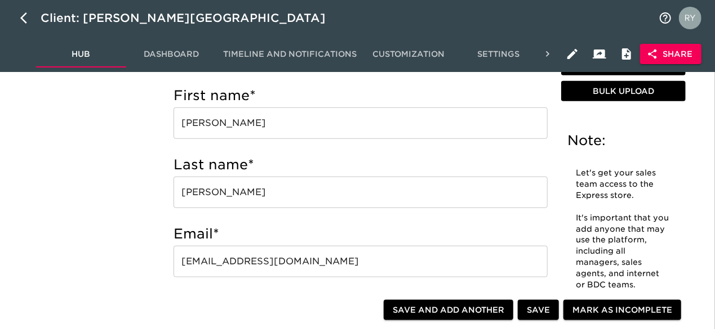
type input "[EMAIL_ADDRESS][DOMAIN_NAME]"
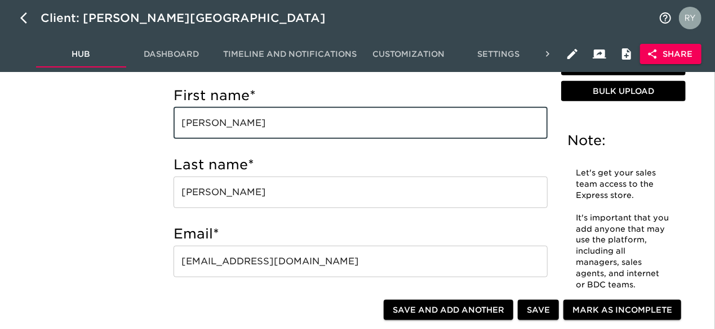
drag, startPoint x: 342, startPoint y: 122, endPoint x: 270, endPoint y: 131, distance: 72.6
click at [270, 131] on input "[PERSON_NAME]" at bounding box center [360, 124] width 374 height 32
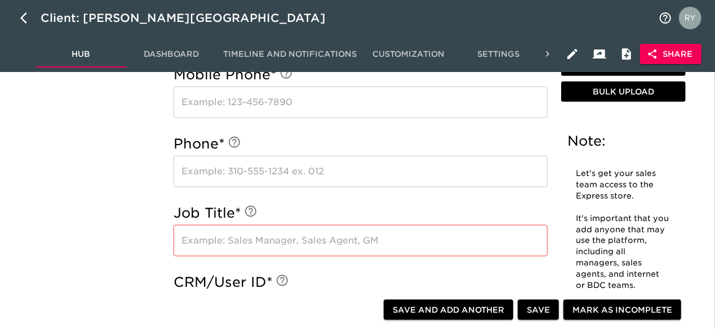
scroll to position [676, 0]
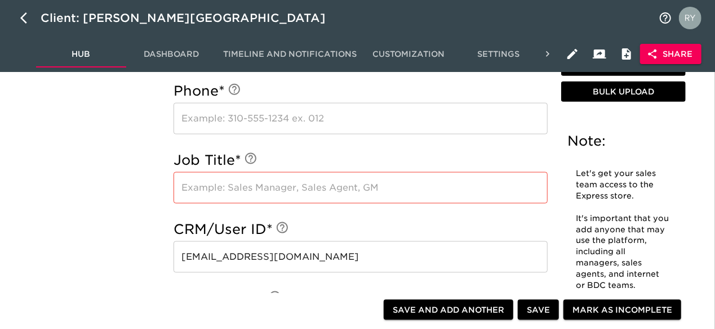
type input "[PERSON_NAME]"
click at [215, 188] on input "text" at bounding box center [360, 188] width 374 height 32
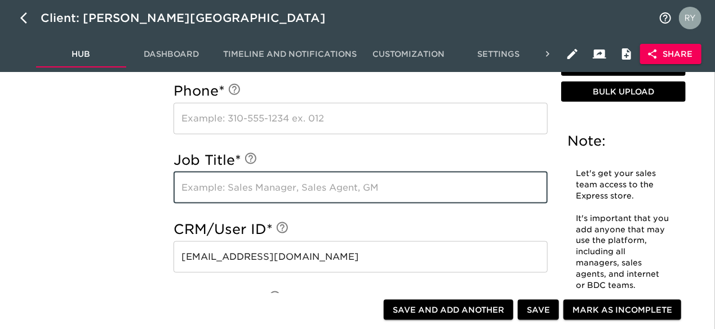
paste input "Salesperson"
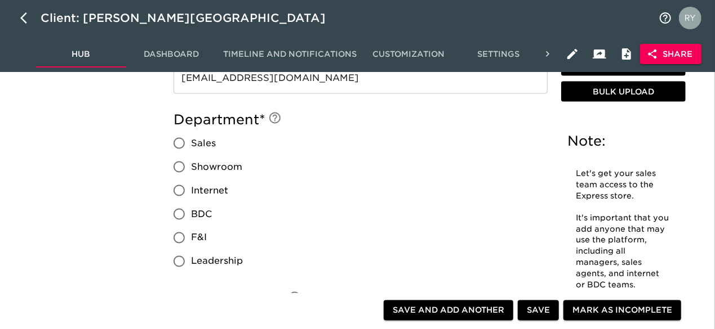
scroll to position [901, 0]
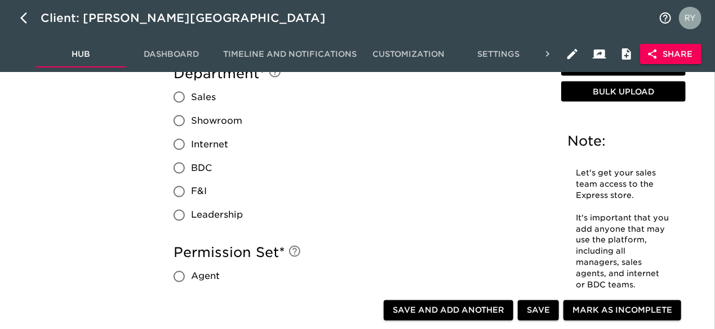
type input "Salesperson"
click at [181, 94] on input "Sales" at bounding box center [179, 98] width 24 height 24
radio input "true"
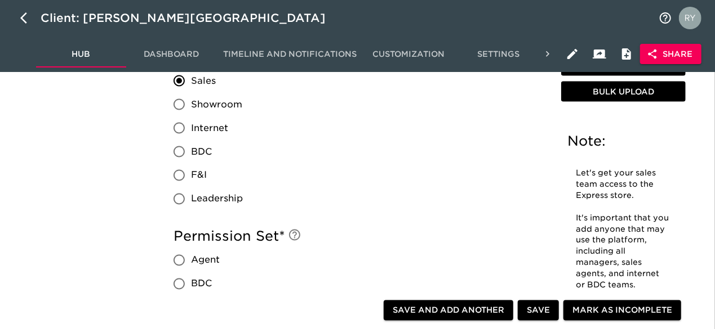
scroll to position [1014, 0]
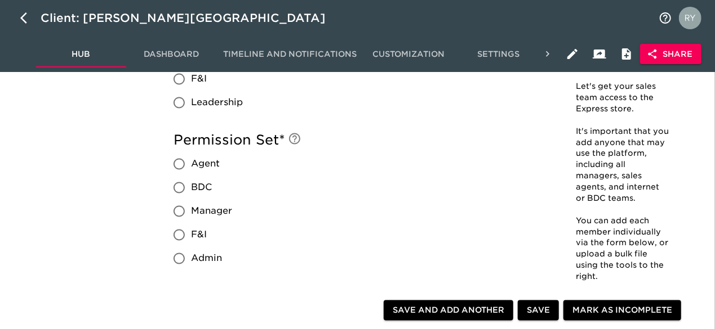
click at [179, 164] on input "Agent" at bounding box center [179, 165] width 24 height 24
radio input "true"
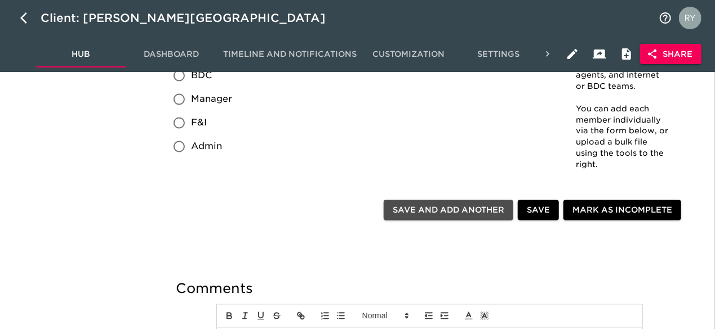
click at [430, 209] on span "Save and Add Another" at bounding box center [449, 210] width 112 height 14
radio input "false"
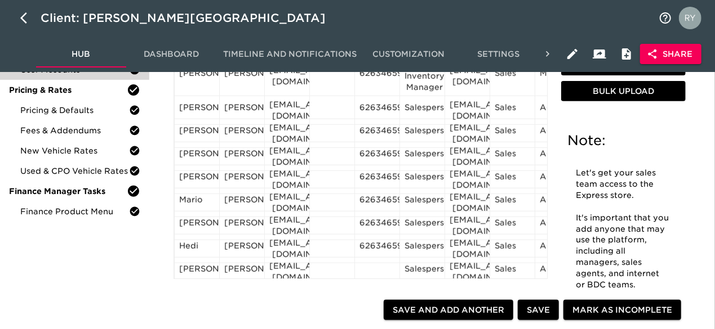
scroll to position [297, 0]
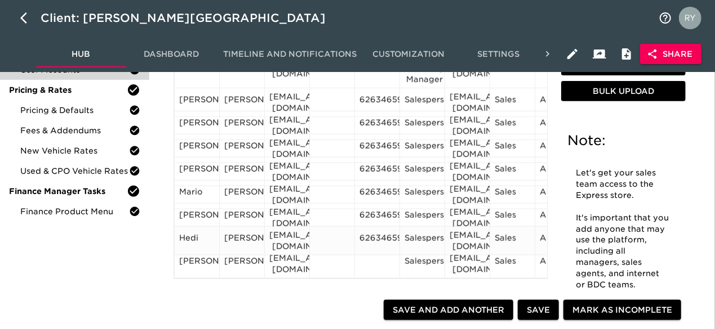
click at [386, 233] on div "6263465900" at bounding box center [376, 241] width 35 height 17
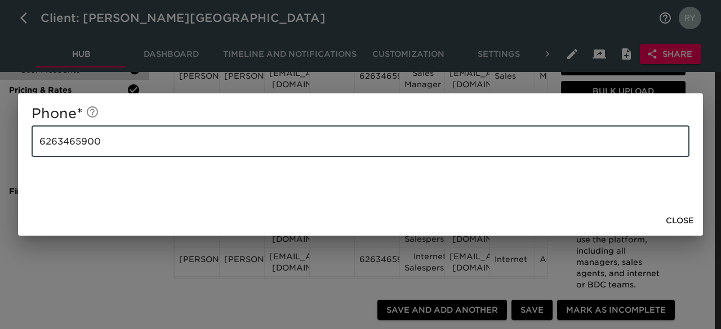
drag, startPoint x: 177, startPoint y: 147, endPoint x: 18, endPoint y: 145, distance: 158.8
click at [18, 145] on div "Phone * [PHONE_NUMBER] ​" at bounding box center [360, 149] width 685 height 113
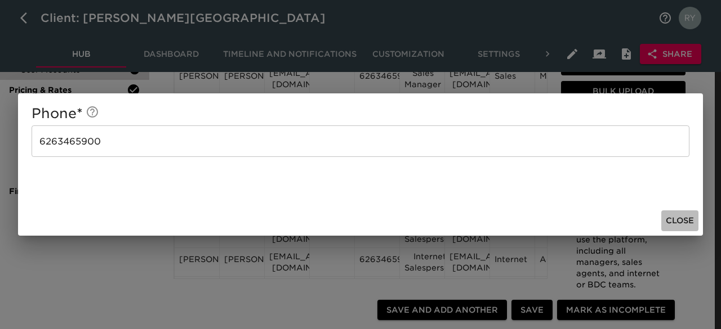
click at [676, 222] on span "Close" at bounding box center [680, 221] width 28 height 14
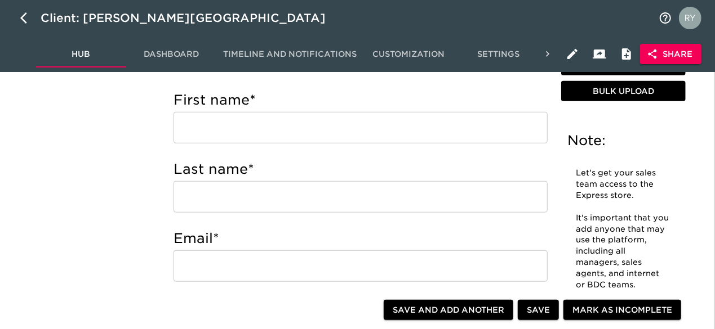
scroll to position [225, 0]
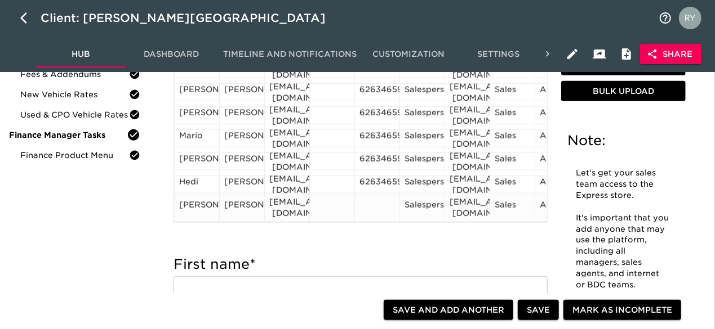
click at [380, 207] on div at bounding box center [376, 207] width 35 height 17
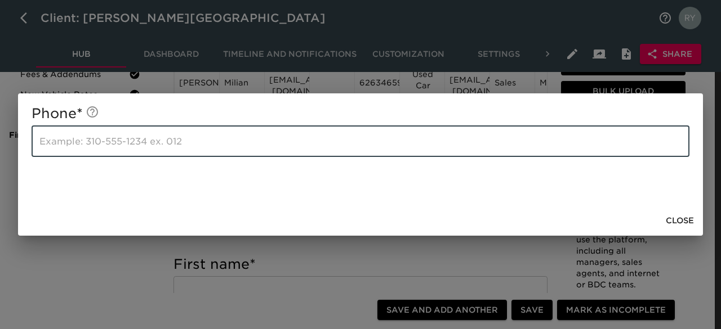
paste input "6263465900"
type input "6263465900"
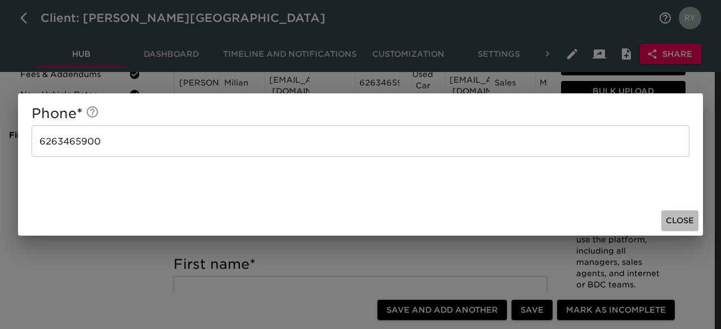
click at [690, 221] on span "Close" at bounding box center [680, 221] width 28 height 14
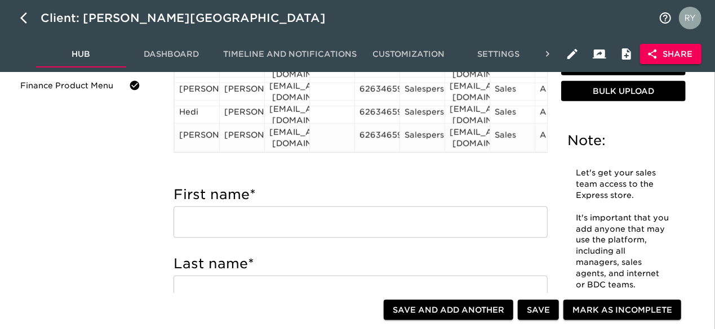
scroll to position [282, 0]
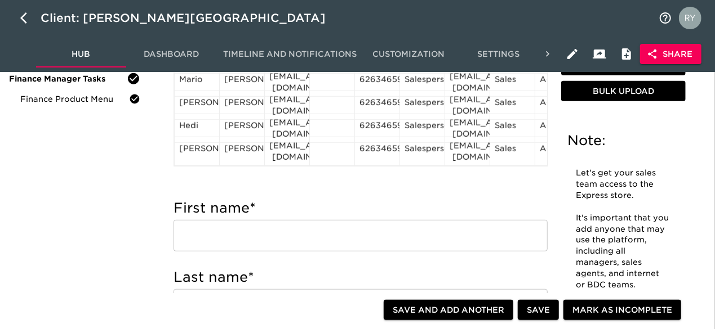
click at [228, 237] on input "text" at bounding box center [360, 236] width 374 height 32
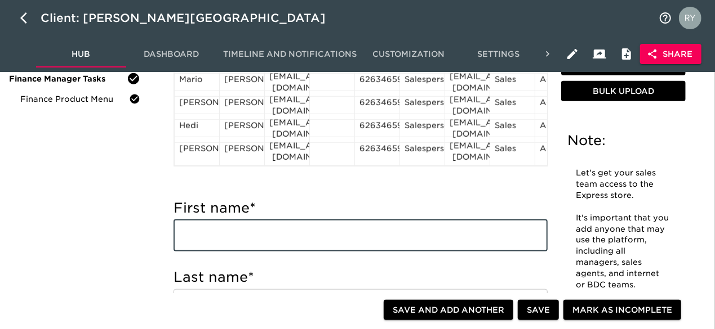
paste input "[PERSON_NAME] [PERSON_NAME][EMAIL_ADDRESS][DOMAIN_NAME] Other"
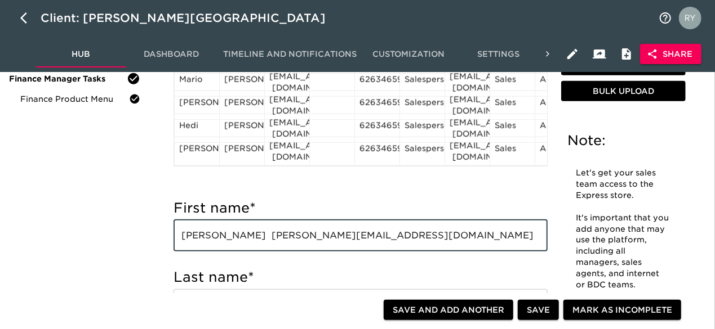
drag, startPoint x: 252, startPoint y: 238, endPoint x: 300, endPoint y: 236, distance: 47.9
click at [300, 236] on input "[PERSON_NAME] [PERSON_NAME][EMAIL_ADDRESS][DOMAIN_NAME] Other" at bounding box center [360, 236] width 374 height 32
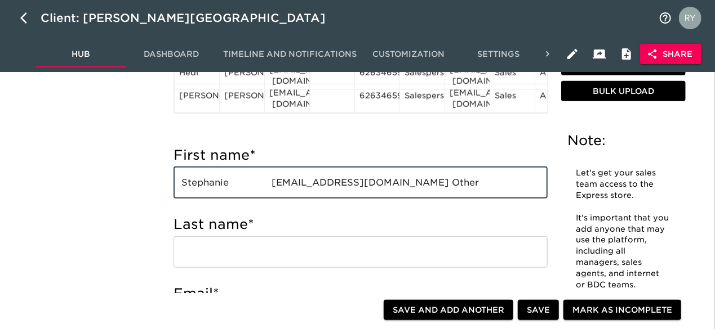
scroll to position [394, 0]
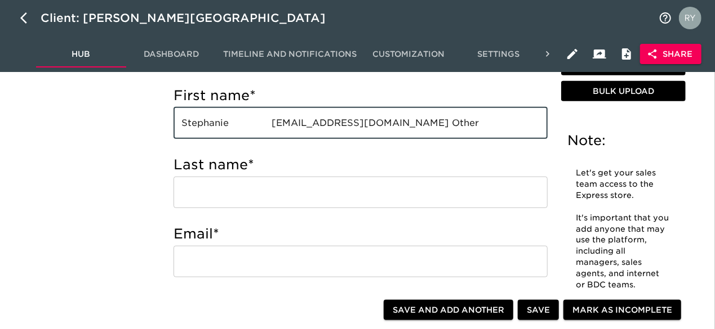
type input "Stephanie [EMAIL_ADDRESS][DOMAIN_NAME] Other"
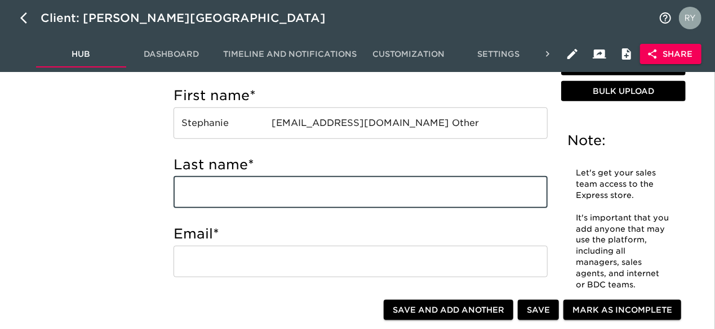
paste input "[PERSON_NAME]"
type input "[PERSON_NAME]"
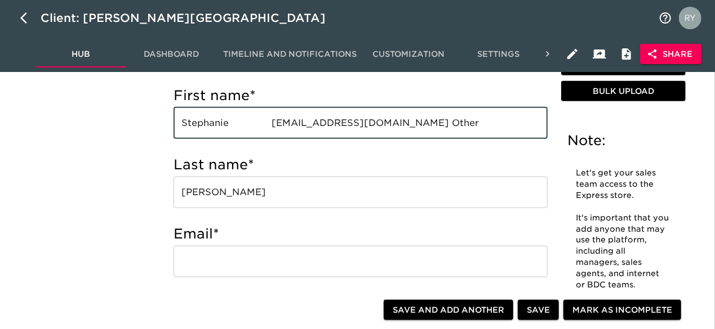
drag, startPoint x: 275, startPoint y: 124, endPoint x: 433, endPoint y: 127, distance: 157.7
click at [433, 127] on input "Stephanie [EMAIL_ADDRESS][DOMAIN_NAME] Other" at bounding box center [360, 124] width 374 height 32
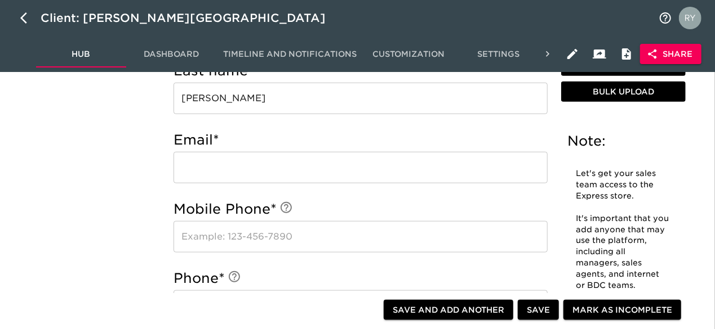
scroll to position [451, 0]
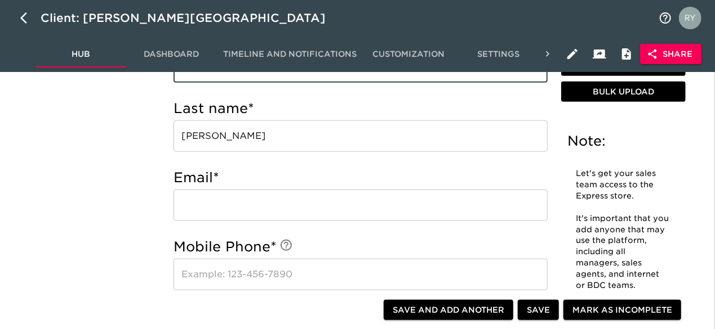
type input "[PERSON_NAME] Other"
click at [194, 210] on input "email" at bounding box center [360, 206] width 374 height 32
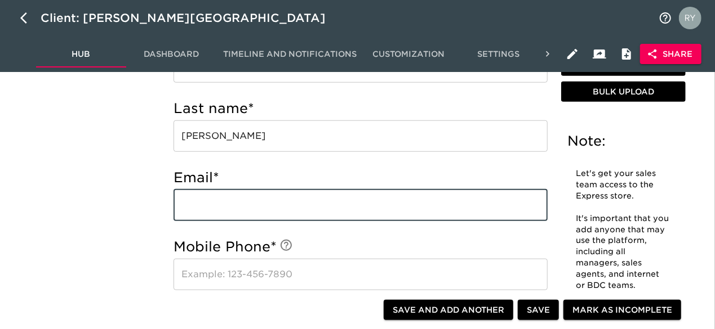
paste input "[EMAIL_ADDRESS][DOMAIN_NAME]"
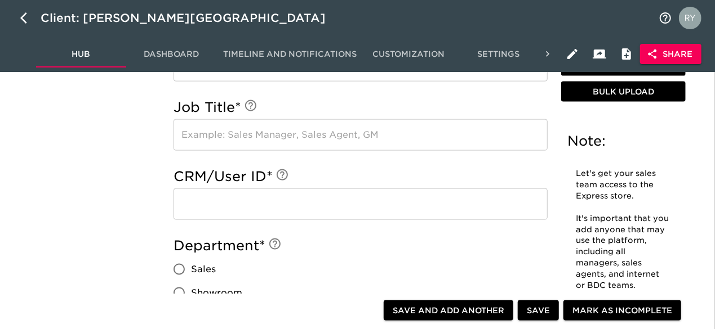
scroll to position [732, 0]
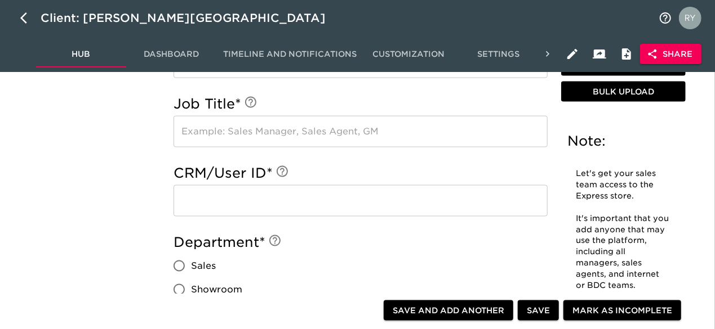
type input "[EMAIL_ADDRESS][DOMAIN_NAME]"
click at [206, 198] on input "text" at bounding box center [360, 201] width 374 height 32
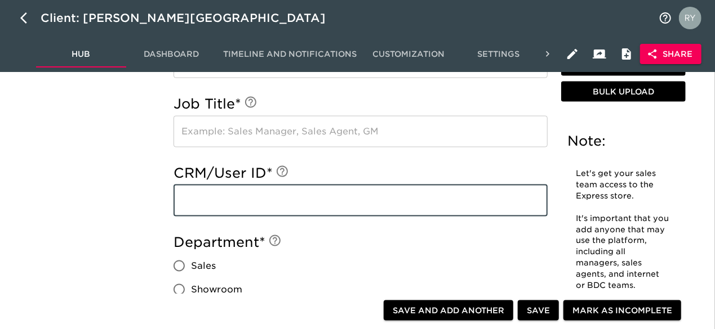
paste input "[EMAIL_ADDRESS][DOMAIN_NAME]"
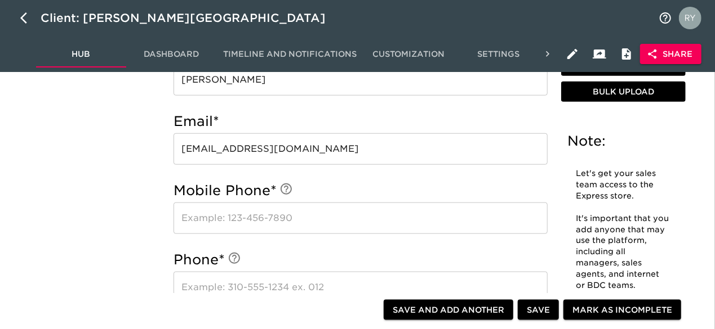
scroll to position [394, 0]
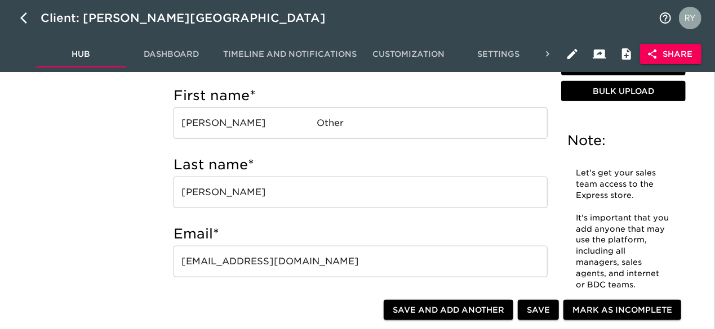
type input "[EMAIL_ADDRESS][DOMAIN_NAME]"
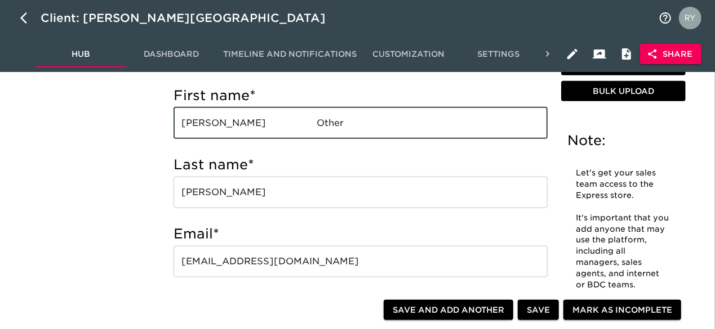
drag, startPoint x: 339, startPoint y: 125, endPoint x: 291, endPoint y: 128, distance: 48.0
click at [291, 128] on input "[PERSON_NAME] Other" at bounding box center [360, 124] width 374 height 32
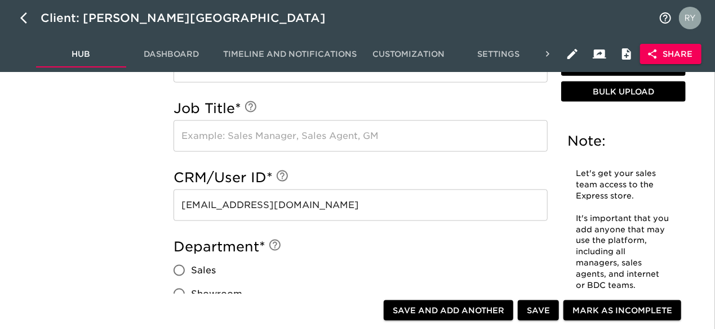
scroll to position [732, 0]
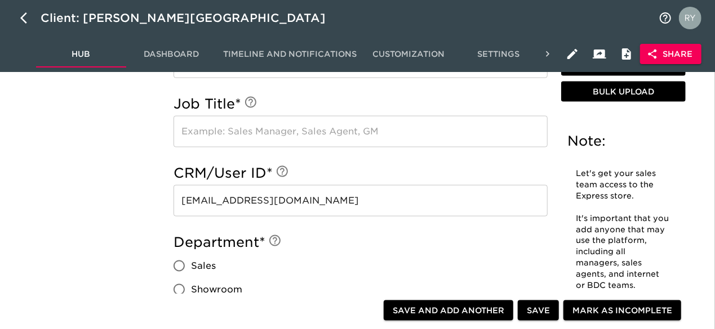
type input "[PERSON_NAME]"
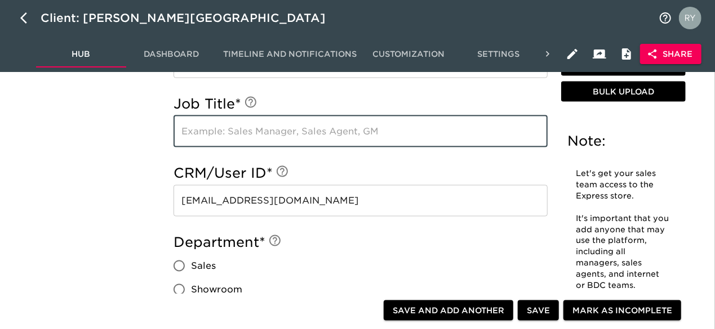
paste input "Other"
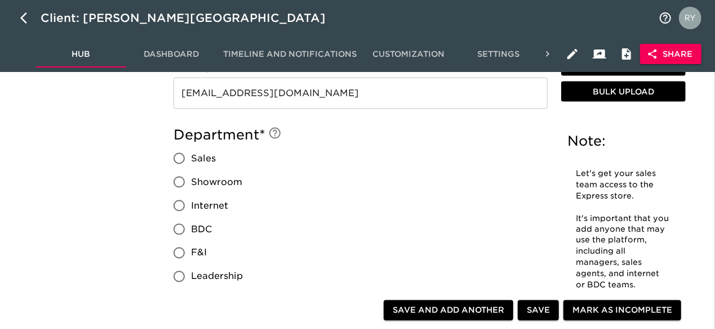
scroll to position [845, 0]
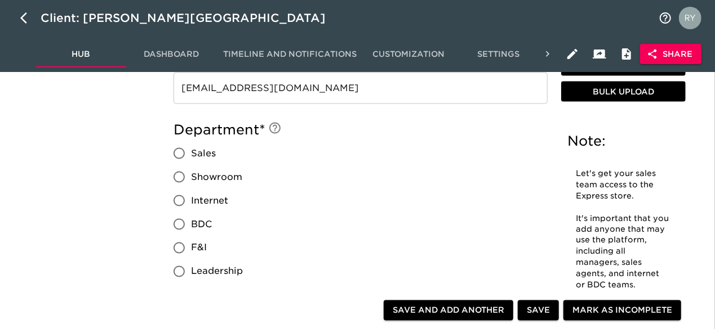
type input "Other"
click at [179, 150] on input "Sales" at bounding box center [179, 154] width 24 height 24
radio input "true"
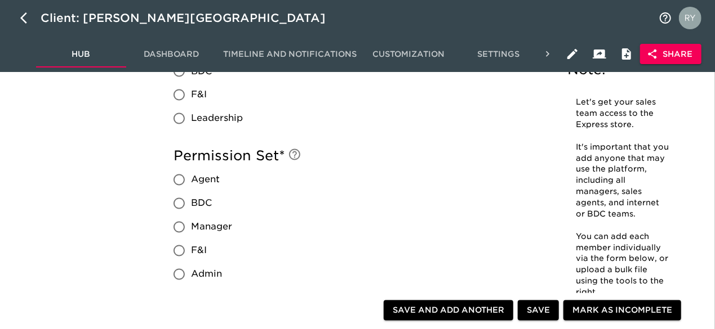
scroll to position [1014, 0]
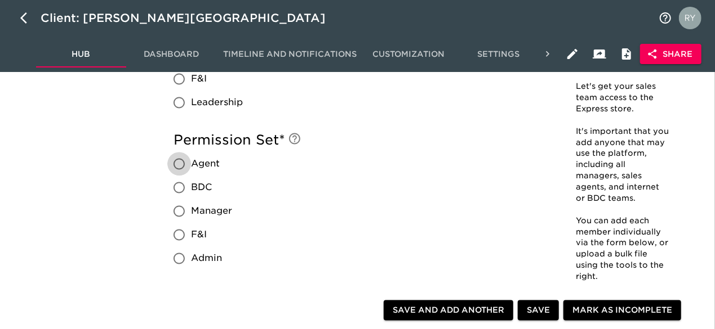
click at [178, 167] on input "Agent" at bounding box center [179, 165] width 24 height 24
radio input "true"
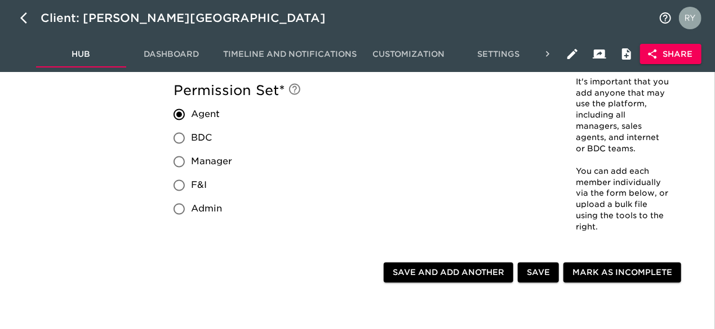
scroll to position [1126, 0]
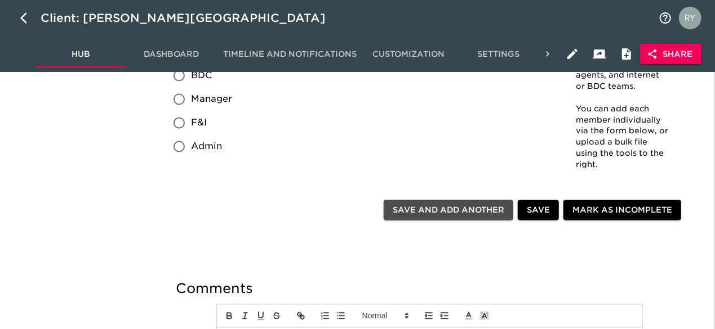
click at [450, 215] on span "Save and Add Another" at bounding box center [449, 210] width 112 height 14
radio input "false"
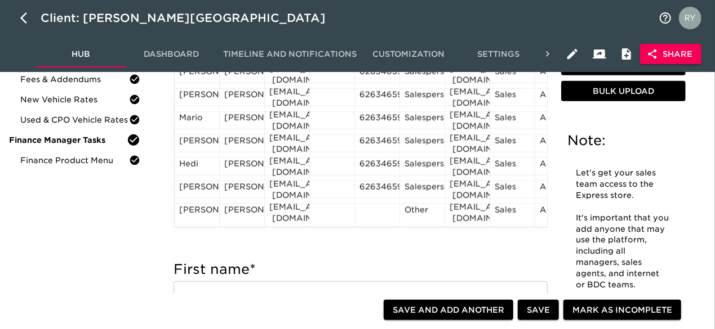
scroll to position [282, 0]
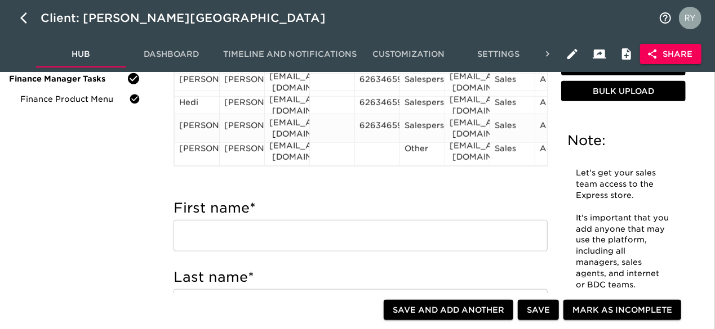
click at [382, 121] on div "6263465900" at bounding box center [376, 128] width 35 height 17
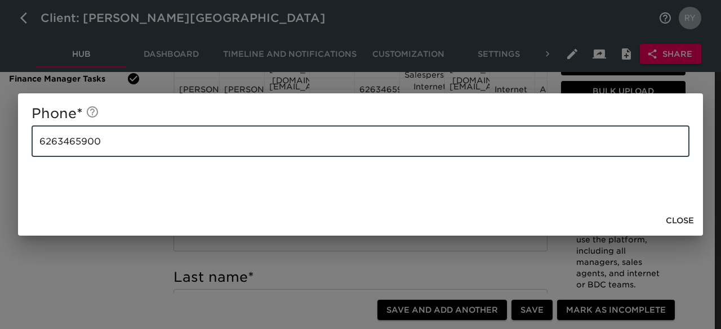
drag, startPoint x: 208, startPoint y: 148, endPoint x: 30, endPoint y: 146, distance: 178.0
click at [30, 146] on div "Phone * [PHONE_NUMBER] ​" at bounding box center [360, 149] width 685 height 113
click at [673, 220] on span "Close" at bounding box center [680, 221] width 28 height 14
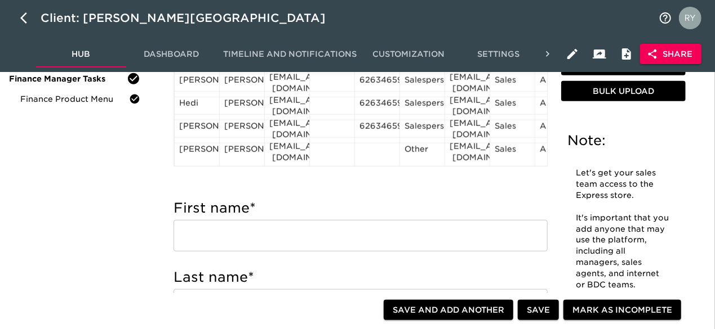
scroll to position [320, 0]
click at [386, 143] on div at bounding box center [376, 151] width 35 height 17
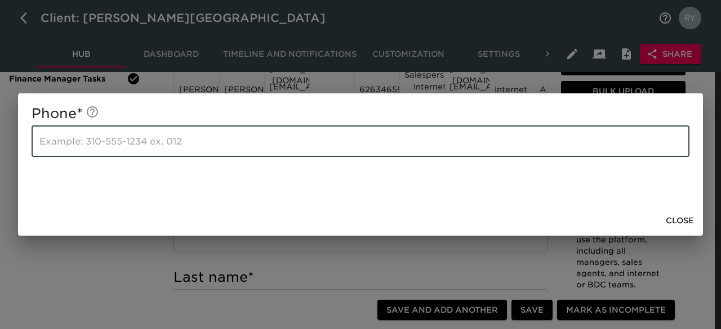
paste input "6263465900"
type input "6263465900"
click at [684, 218] on span "Close" at bounding box center [680, 221] width 28 height 14
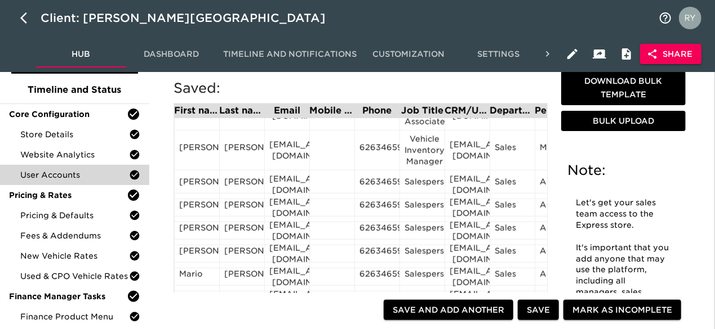
scroll to position [169, 0]
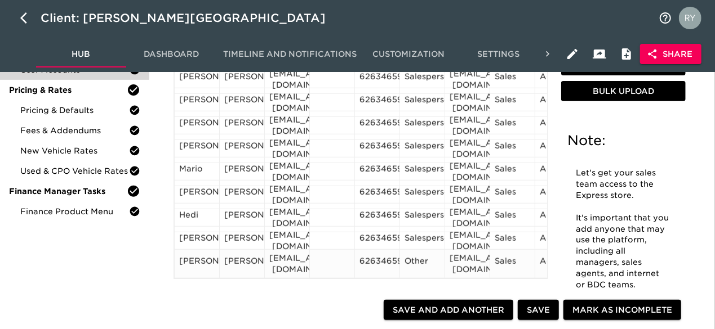
click at [528, 272] on div "Sales" at bounding box center [511, 264] width 45 height 29
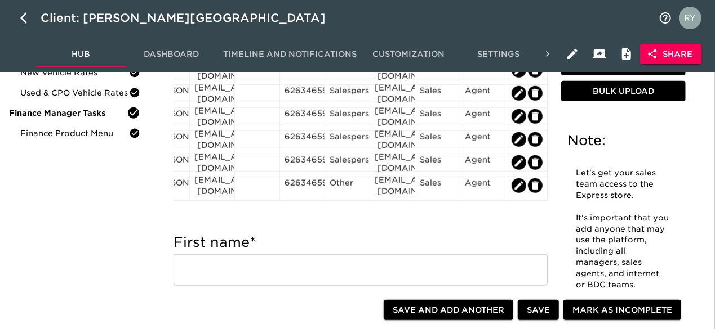
scroll to position [282, 0]
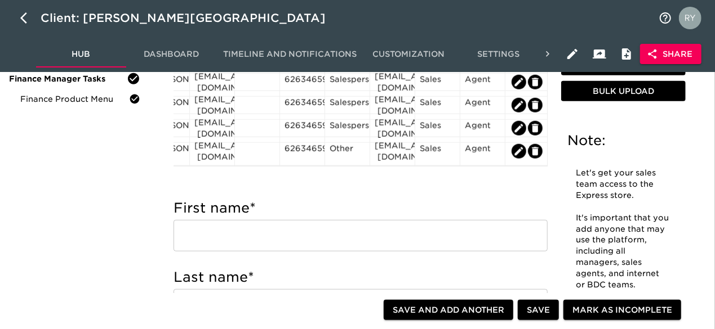
click at [234, 239] on input "text" at bounding box center [360, 236] width 374 height 32
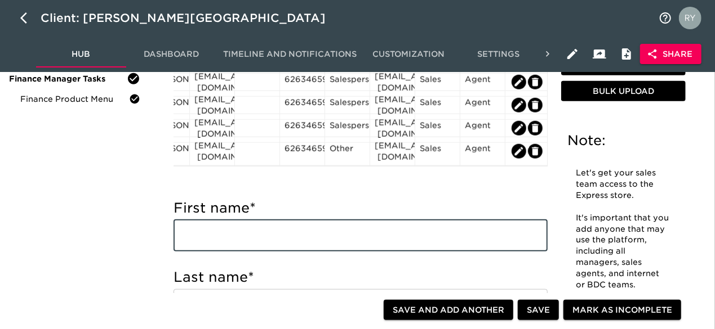
paste input "[PERSON_NAME] [EMAIL_ADDRESS][DOMAIN_NAME] Dealer Principal"
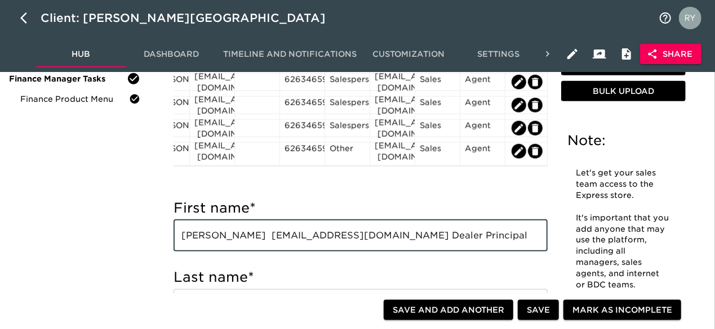
scroll to position [320, 0]
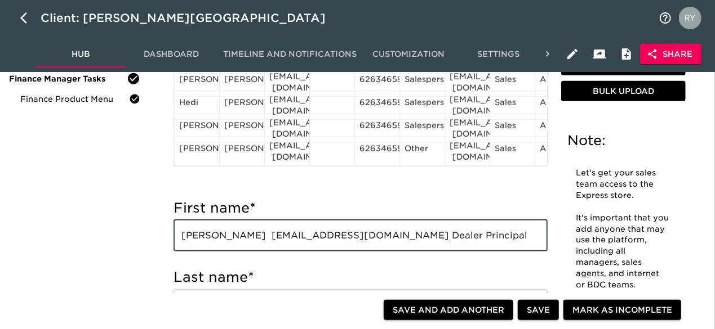
drag, startPoint x: 264, startPoint y: 237, endPoint x: 230, endPoint y: 237, distance: 33.2
click at [230, 237] on input "[PERSON_NAME] [EMAIL_ADDRESS][DOMAIN_NAME] Dealer Principal" at bounding box center [360, 236] width 374 height 32
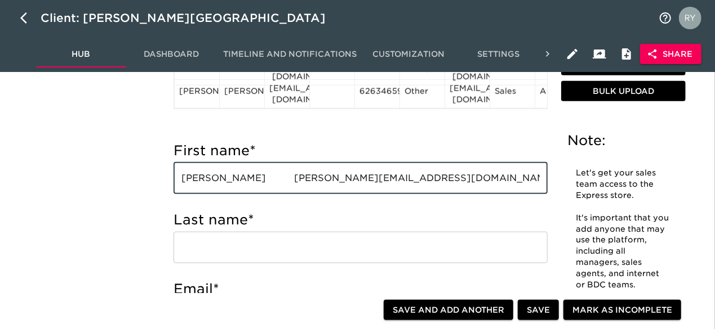
scroll to position [394, 0]
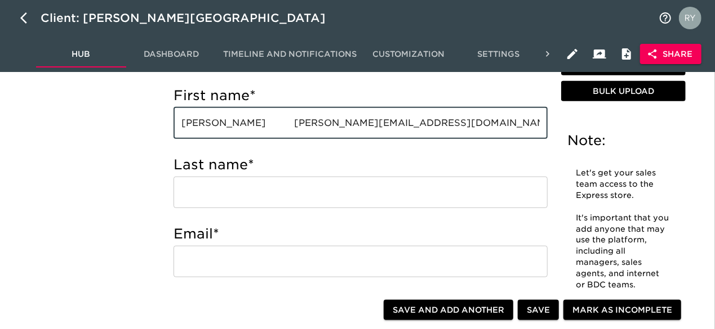
type input "[PERSON_NAME] [PERSON_NAME][EMAIL_ADDRESS][DOMAIN_NAME] Dealer Principal"
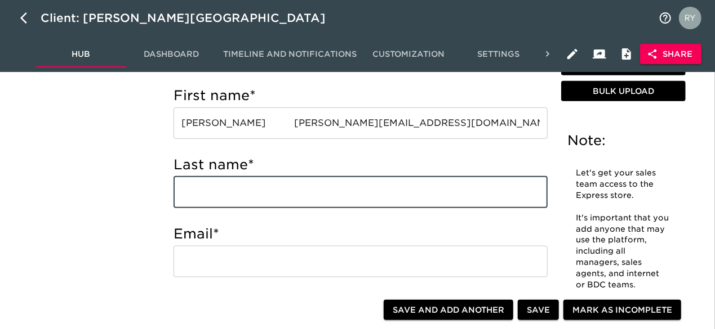
paste input "[PERSON_NAME]"
type input "[PERSON_NAME]"
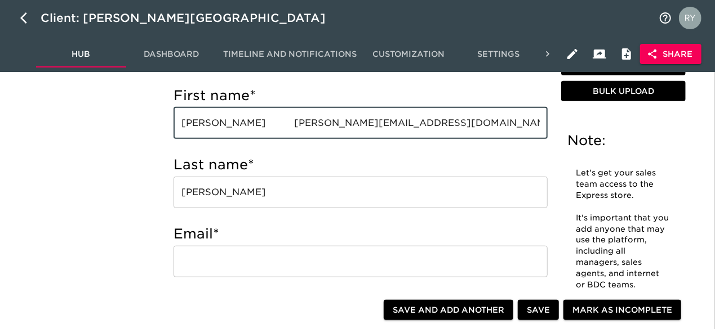
drag, startPoint x: 397, startPoint y: 124, endPoint x: 253, endPoint y: 126, distance: 143.6
click at [253, 126] on input "[PERSON_NAME] [PERSON_NAME][EMAIL_ADDRESS][DOMAIN_NAME] Dealer Principal" at bounding box center [360, 124] width 374 height 32
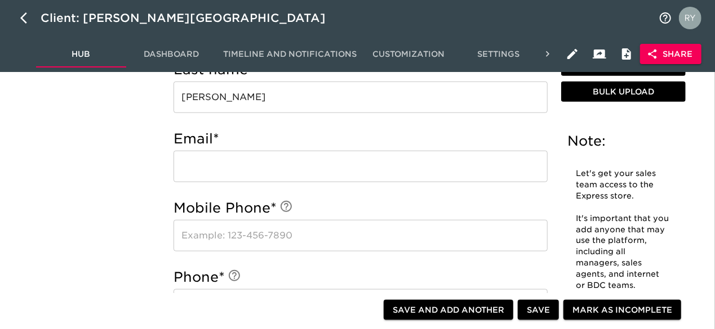
scroll to position [507, 0]
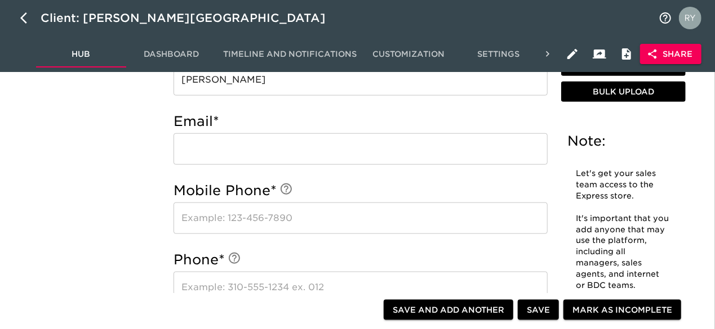
type input "[PERSON_NAME] Principal"
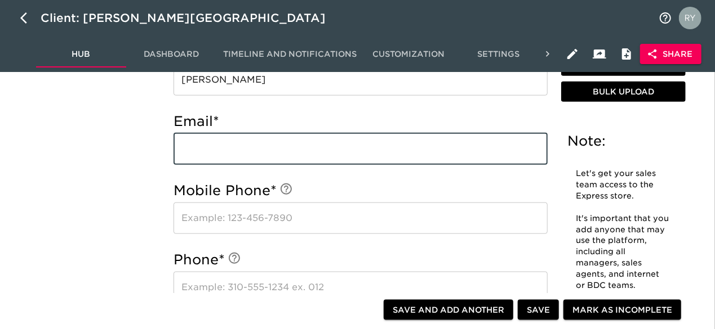
paste input "[EMAIL_ADDRESS][DOMAIN_NAME]"
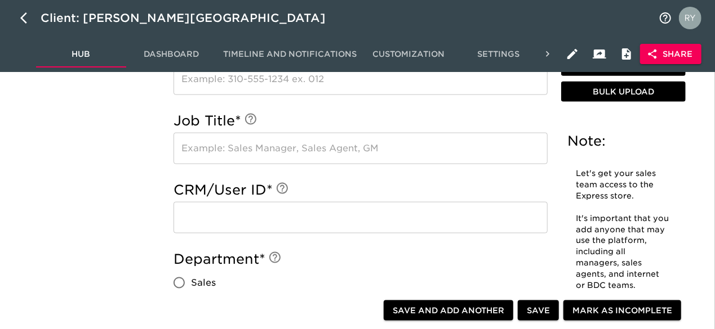
scroll to position [732, 0]
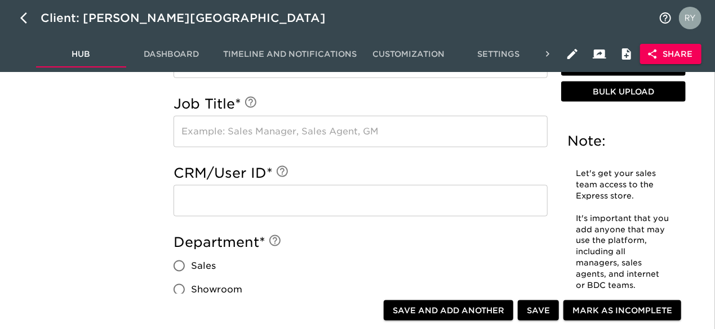
type input "[EMAIL_ADDRESS][DOMAIN_NAME]"
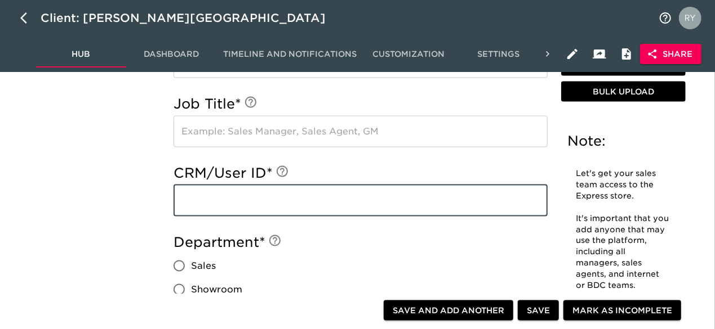
click at [200, 202] on input "text" at bounding box center [360, 201] width 374 height 32
paste input "[EMAIL_ADDRESS][DOMAIN_NAME]"
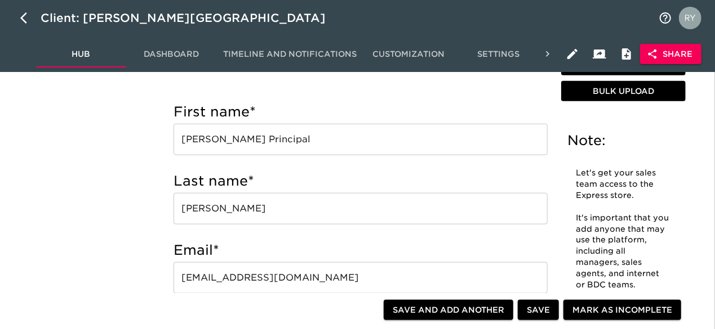
scroll to position [338, 0]
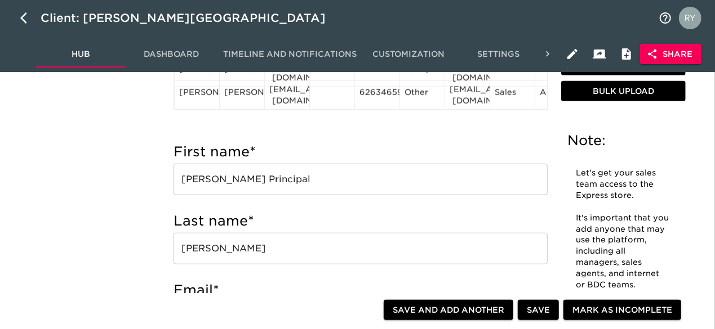
type input "[EMAIL_ADDRESS][DOMAIN_NAME]"
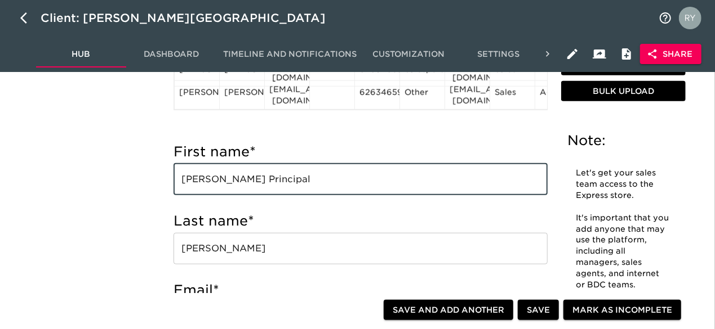
drag, startPoint x: 361, startPoint y: 181, endPoint x: 275, endPoint y: 186, distance: 86.3
click at [275, 186] on input "[PERSON_NAME] Principal" at bounding box center [360, 180] width 374 height 32
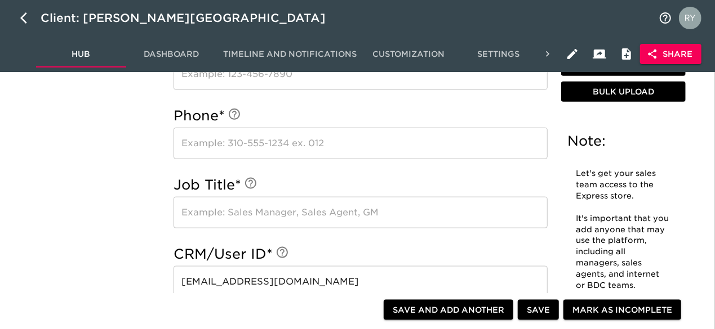
scroll to position [676, 0]
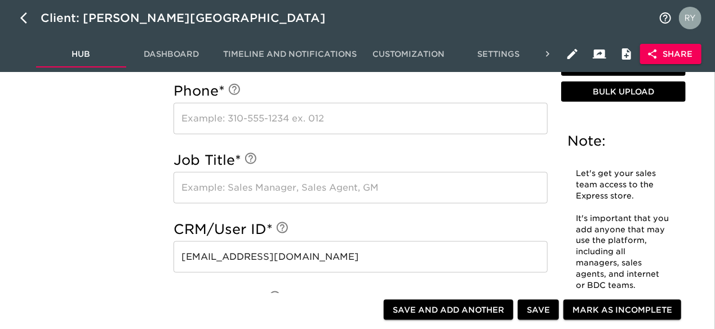
type input "[PERSON_NAME]"
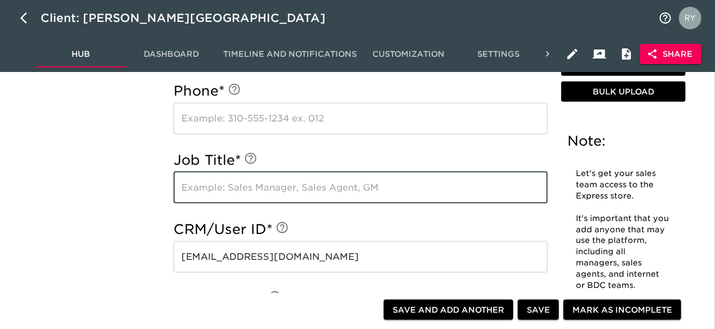
paste input "Dealer Principal"
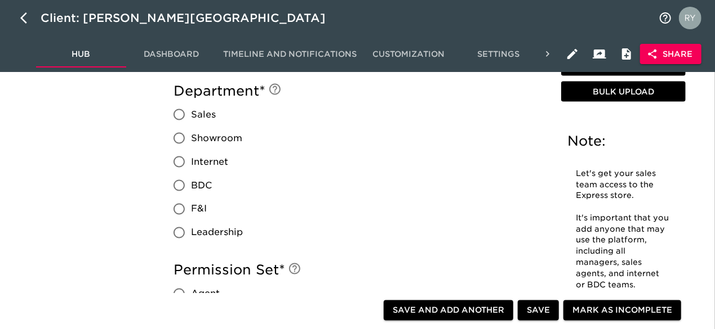
scroll to position [901, 0]
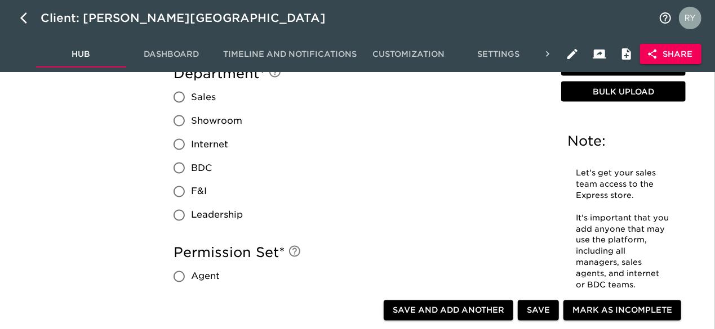
type input "Dealer Principal"
click at [180, 213] on input "Leadership" at bounding box center [179, 216] width 24 height 24
radio input "true"
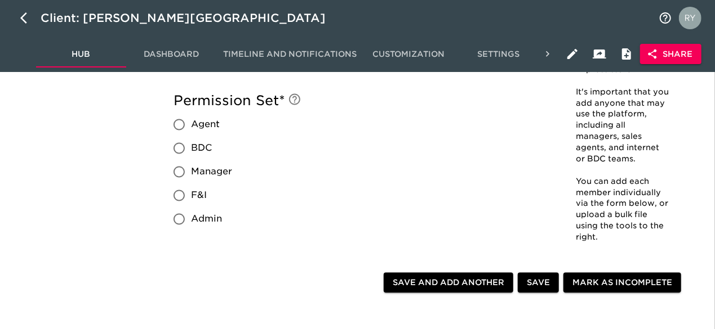
scroll to position [1070, 0]
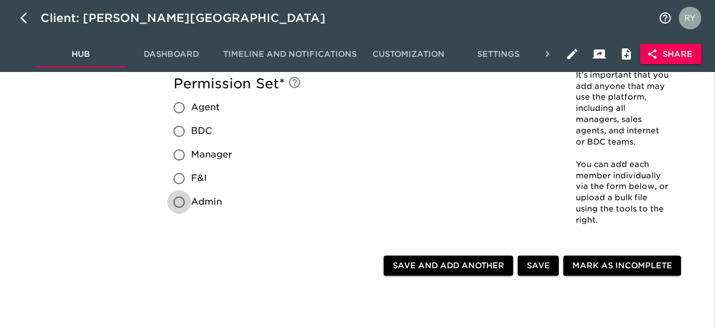
click at [181, 202] on input "Admin" at bounding box center [179, 203] width 24 height 24
radio input "true"
click at [400, 265] on span "Save and Add Another" at bounding box center [449, 267] width 112 height 14
radio input "false"
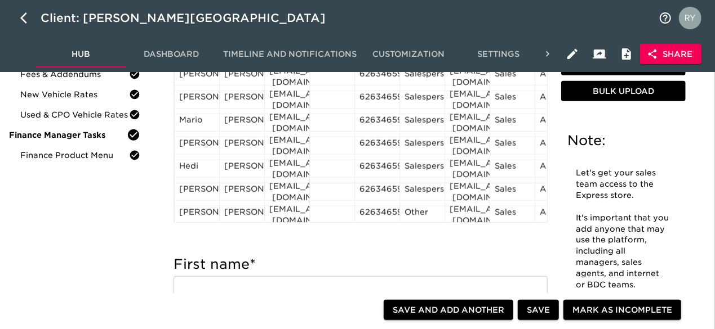
scroll to position [349, 0]
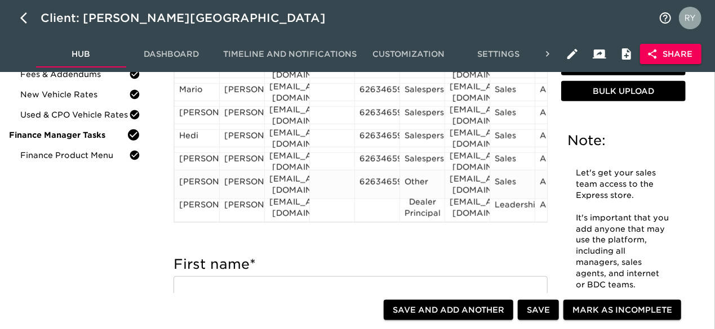
click at [374, 176] on div "6263465900" at bounding box center [376, 184] width 35 height 17
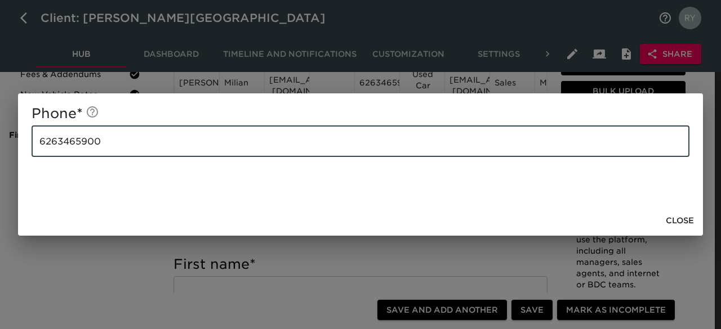
drag, startPoint x: 110, startPoint y: 142, endPoint x: -12, endPoint y: 146, distance: 122.3
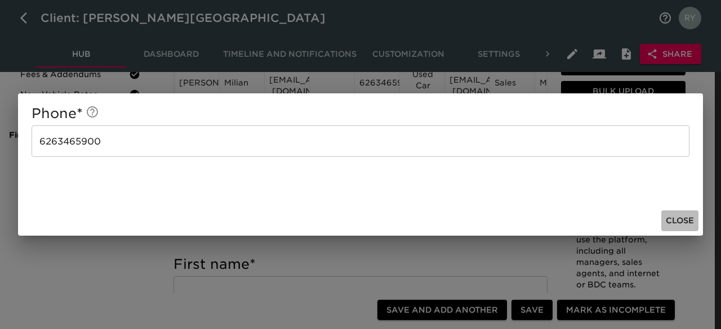
click at [692, 224] on span "Close" at bounding box center [680, 221] width 28 height 14
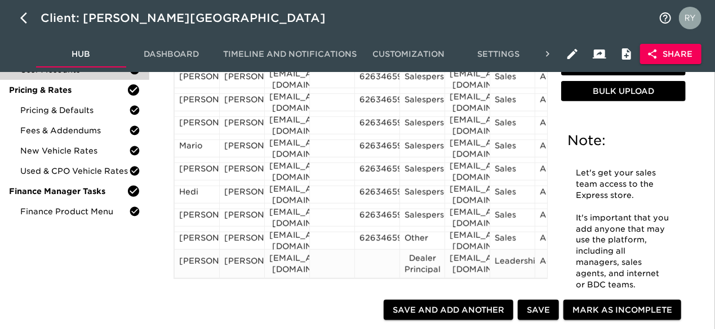
click at [372, 256] on div at bounding box center [376, 264] width 35 height 17
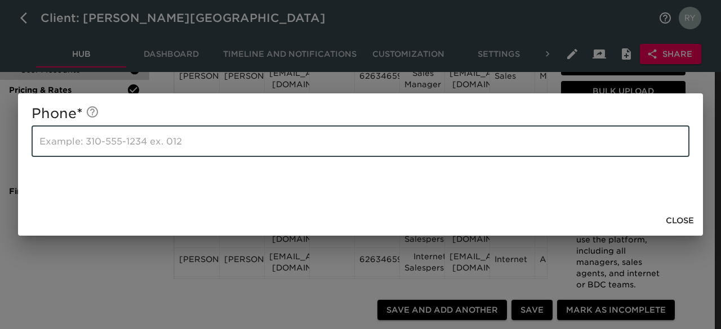
paste input "6263465900"
type input "6263465900"
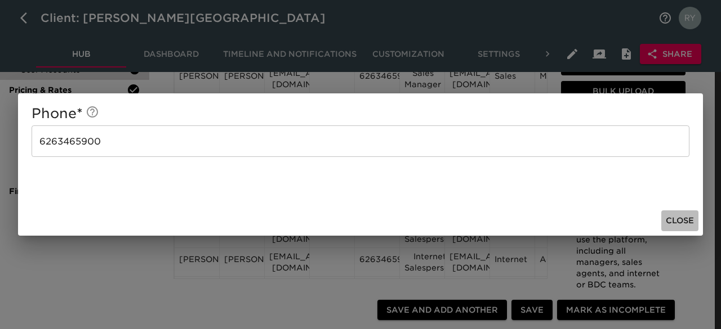
click at [687, 222] on span "Close" at bounding box center [680, 221] width 28 height 14
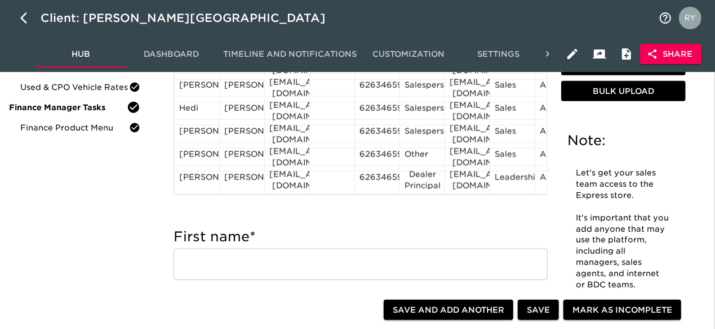
scroll to position [282, 0]
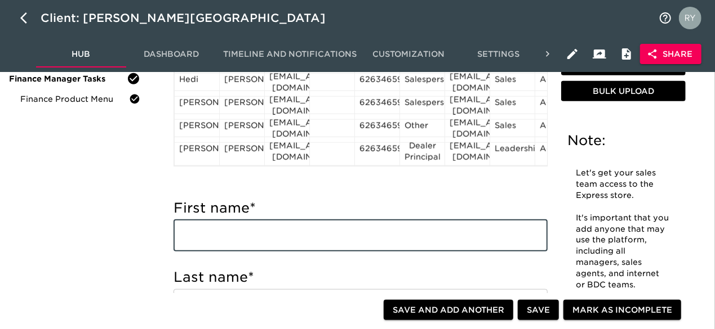
paste input "[PERSON_NAME] [EMAIL_ADDRESS][DOMAIN_NAME] IT Manager"
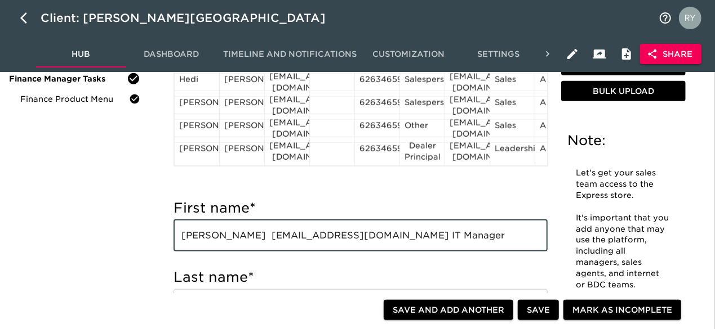
drag, startPoint x: 280, startPoint y: 237, endPoint x: 222, endPoint y: 240, distance: 58.1
click at [222, 240] on input "[PERSON_NAME] [EMAIL_ADDRESS][DOMAIN_NAME] IT Manager" at bounding box center [360, 236] width 374 height 32
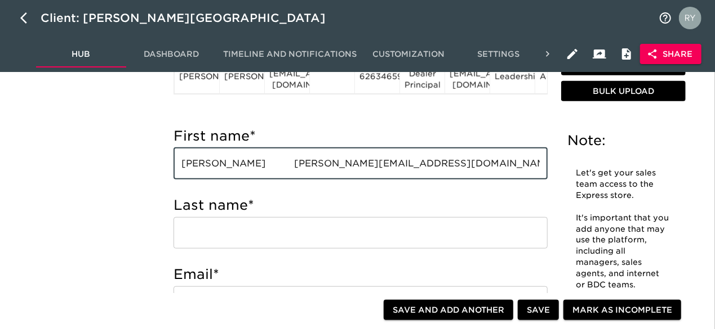
scroll to position [394, 0]
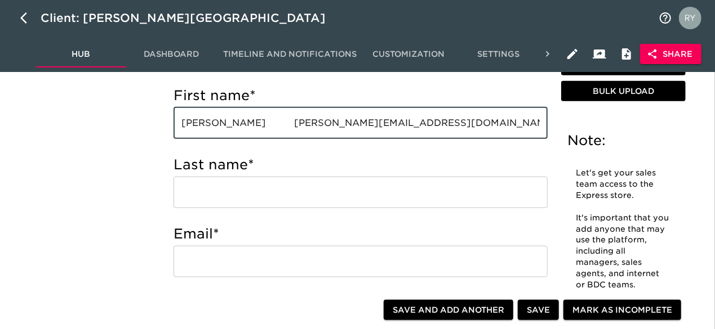
type input "[PERSON_NAME] [PERSON_NAME][EMAIL_ADDRESS][DOMAIN_NAME] IT Manager"
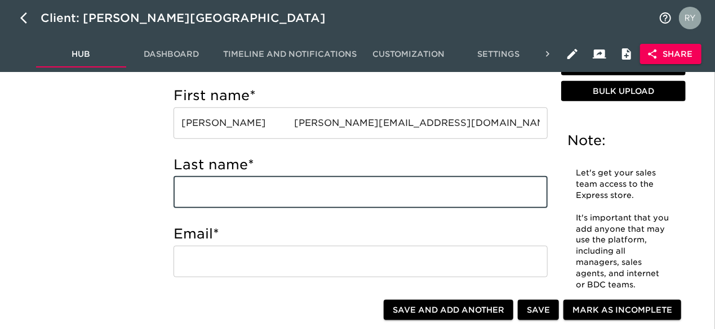
paste input "Mendigorin"
type input "Mendigorin"
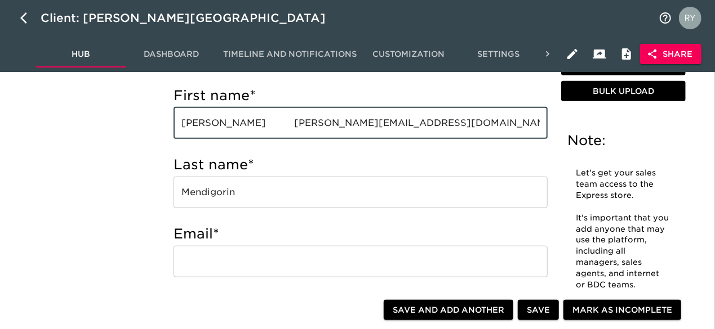
drag, startPoint x: 376, startPoint y: 124, endPoint x: 248, endPoint y: 126, distance: 128.4
click at [248, 126] on input "[PERSON_NAME] [PERSON_NAME][EMAIL_ADDRESS][DOMAIN_NAME] IT Manager" at bounding box center [360, 124] width 374 height 32
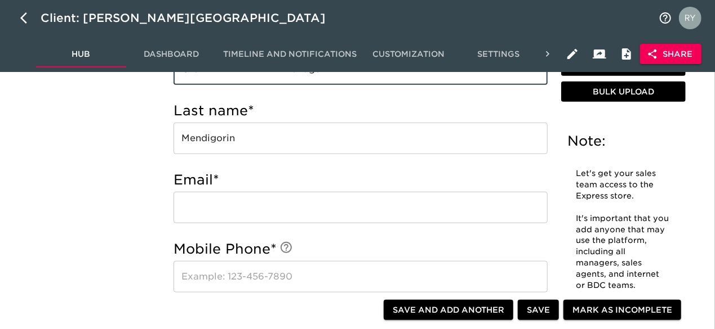
scroll to position [507, 0]
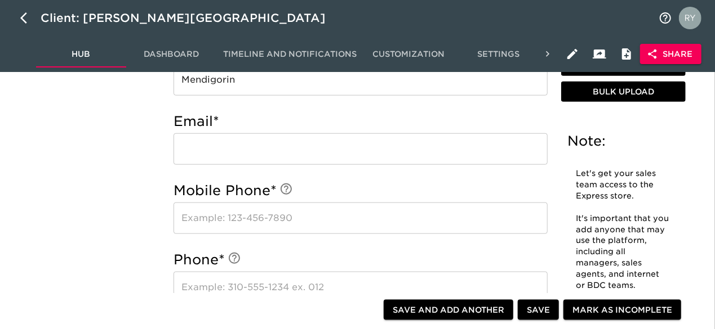
type input "Chaz IT Manager"
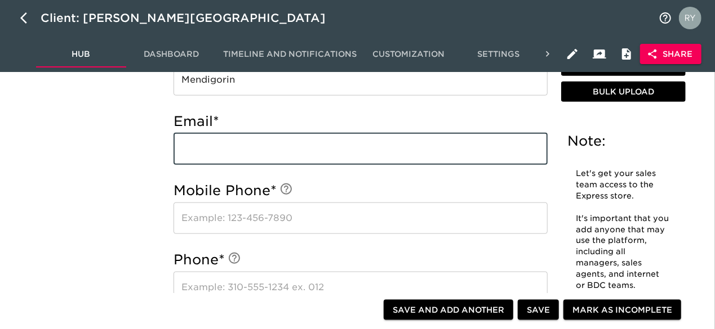
paste input "[EMAIL_ADDRESS][DOMAIN_NAME]"
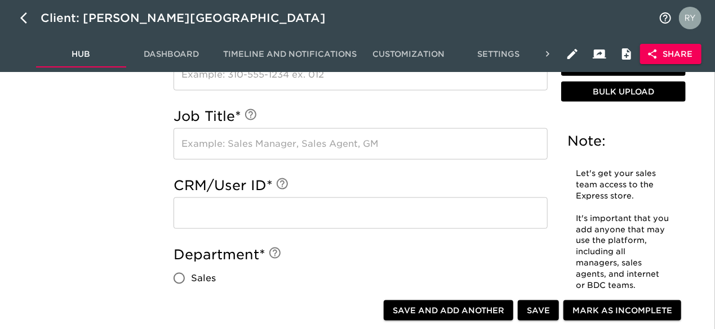
scroll to position [788, 0]
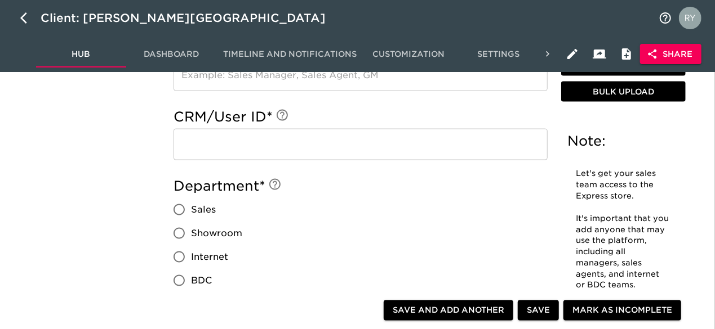
type input "[EMAIL_ADDRESS][DOMAIN_NAME]"
click at [226, 143] on input "text" at bounding box center [360, 145] width 374 height 32
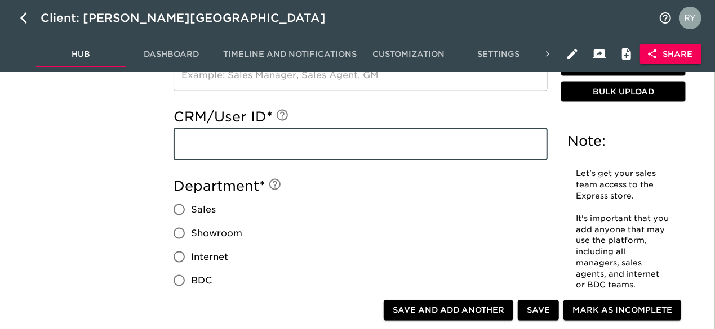
paste input "[EMAIL_ADDRESS][DOMAIN_NAME]"
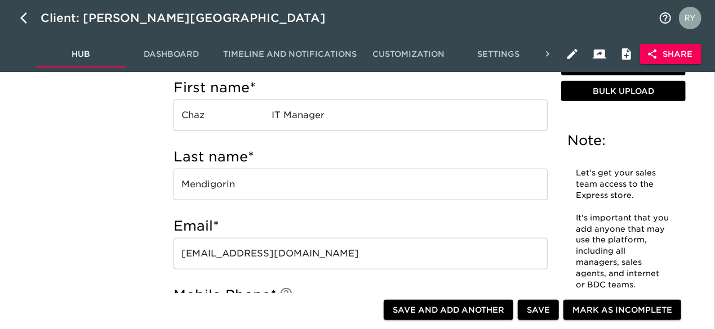
scroll to position [338, 0]
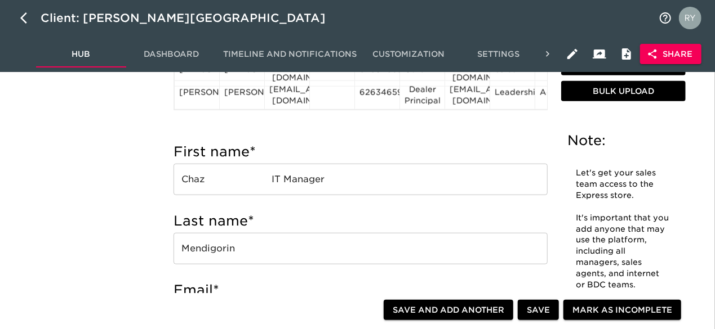
type input "[EMAIL_ADDRESS][DOMAIN_NAME]"
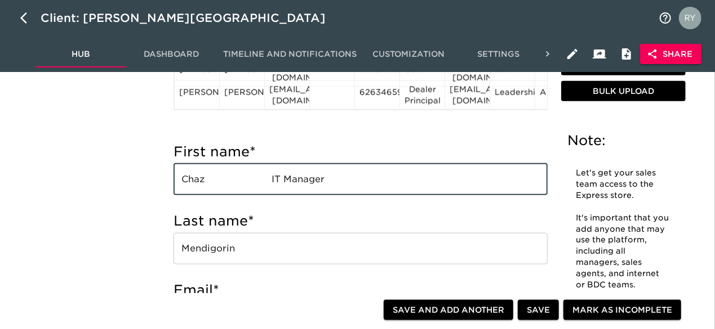
drag, startPoint x: 331, startPoint y: 180, endPoint x: 274, endPoint y: 180, distance: 57.5
click at [274, 180] on input "Chaz IT Manager" at bounding box center [360, 180] width 374 height 32
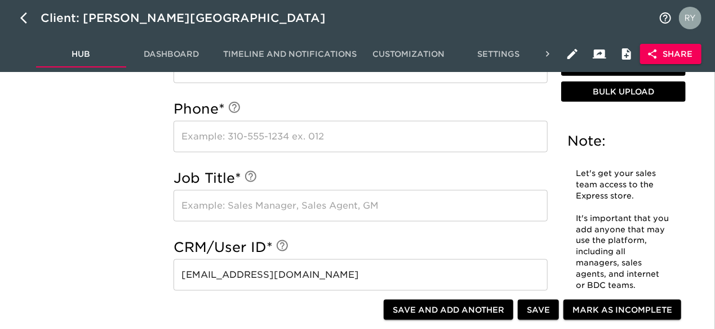
scroll to position [676, 0]
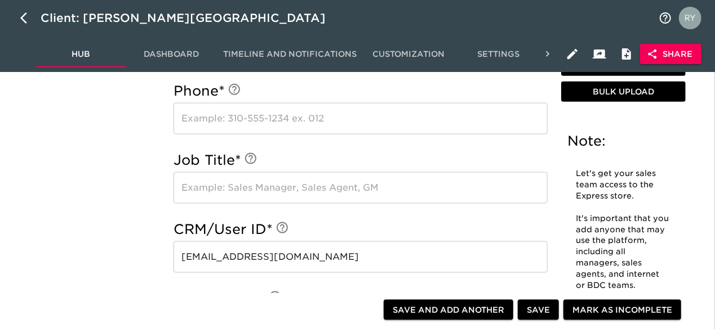
type input "Chaz"
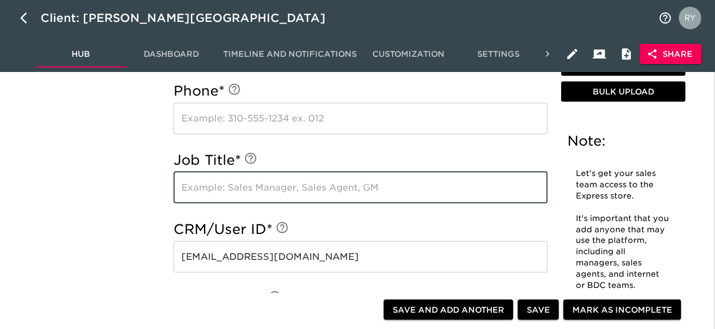
paste input "IT Manager"
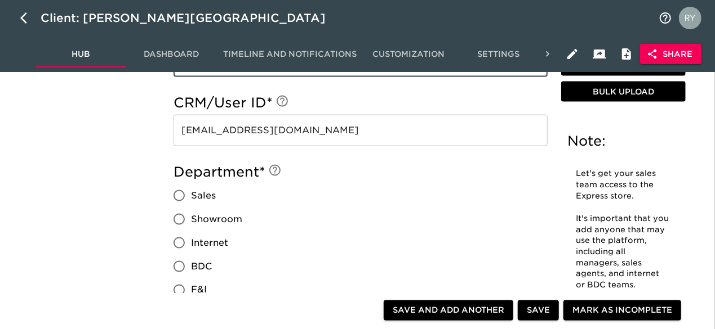
scroll to position [901, 0]
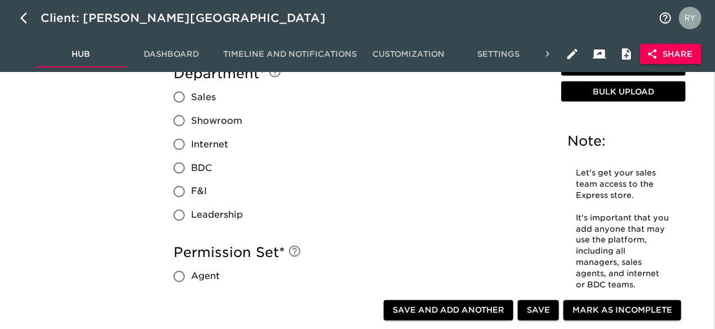
type input "IT Manager"
click at [179, 148] on input "Internet" at bounding box center [179, 145] width 24 height 24
radio input "true"
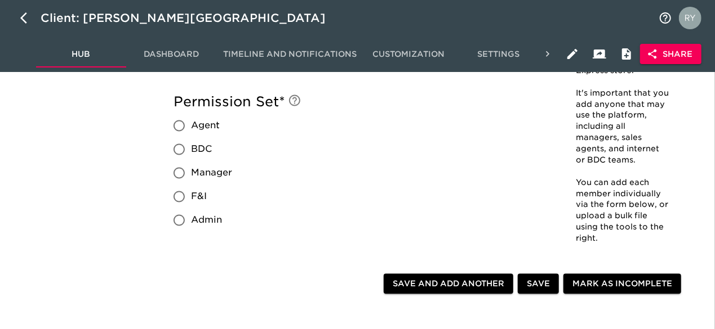
scroll to position [1070, 0]
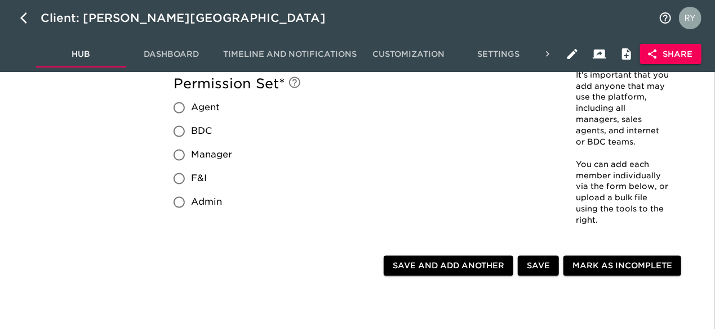
click at [180, 155] on input "Manager" at bounding box center [179, 156] width 24 height 24
radio input "true"
click at [470, 269] on span "Save and Add Another" at bounding box center [449, 267] width 112 height 14
radio input "false"
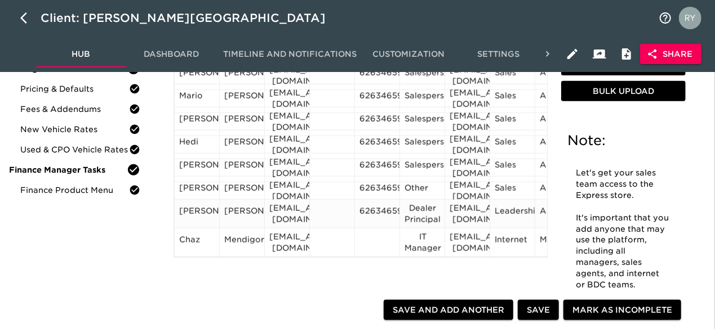
scroll to position [225, 0]
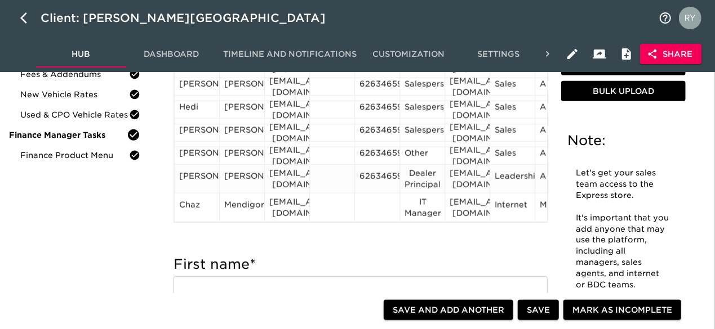
click at [384, 171] on div "6263465900" at bounding box center [376, 179] width 35 height 17
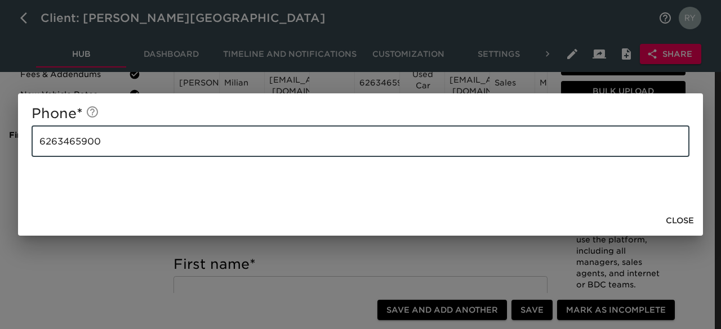
drag, startPoint x: 165, startPoint y: 142, endPoint x: 40, endPoint y: 145, distance: 125.1
click at [40, 145] on input "6263465900" at bounding box center [361, 142] width 658 height 32
click at [678, 218] on span "Close" at bounding box center [680, 221] width 28 height 14
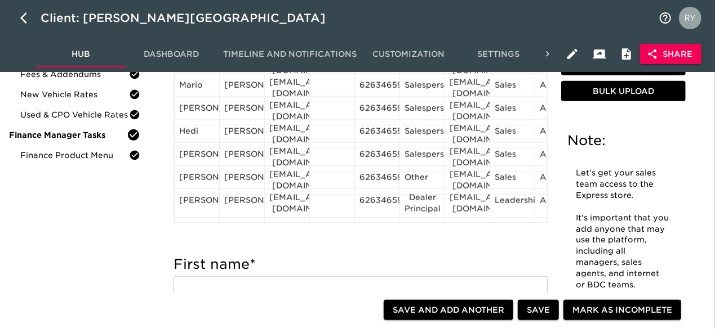
scroll to position [378, 0]
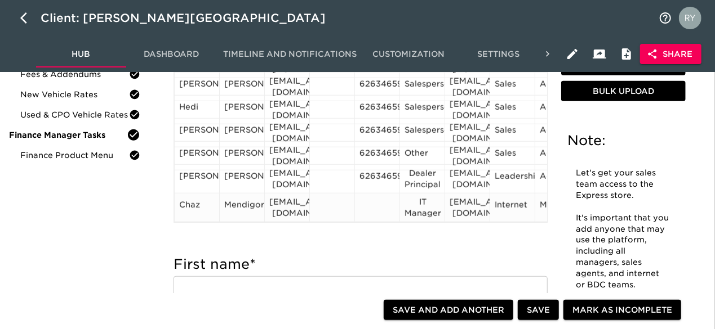
click at [366, 199] on div at bounding box center [376, 207] width 35 height 17
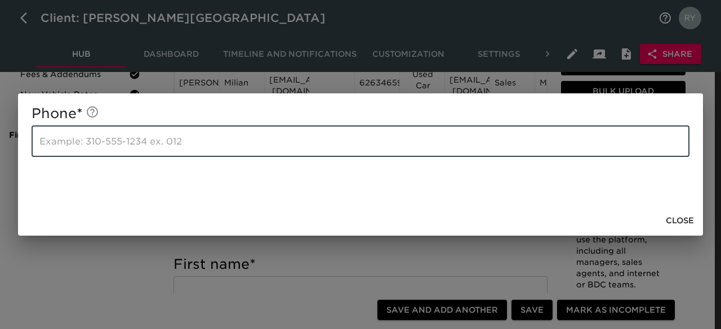
paste input "6263465900"
type input "6263465900"
click at [681, 220] on span "Close" at bounding box center [680, 221] width 28 height 14
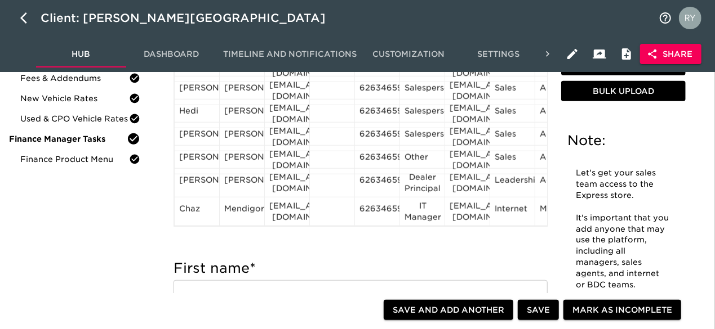
scroll to position [282, 0]
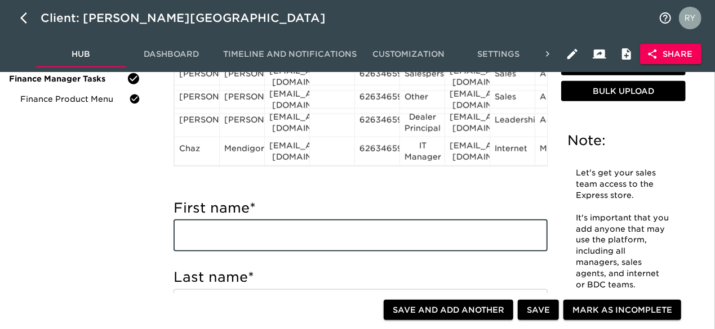
paste input "[PERSON_NAME] [PERSON_NAME][EMAIL_ADDRESS][DOMAIN_NAME] IT Manager"
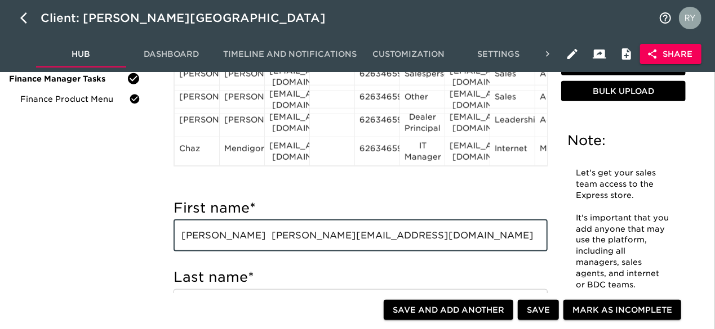
drag, startPoint x: 225, startPoint y: 237, endPoint x: 265, endPoint y: 234, distance: 40.1
click at [265, 234] on input "[PERSON_NAME] [PERSON_NAME][EMAIL_ADDRESS][DOMAIN_NAME] IT Manager" at bounding box center [360, 236] width 374 height 32
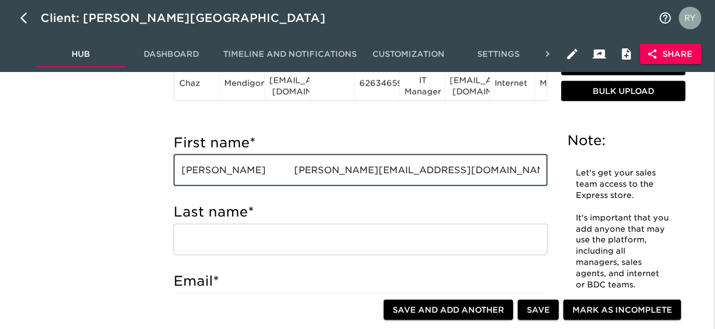
scroll to position [394, 0]
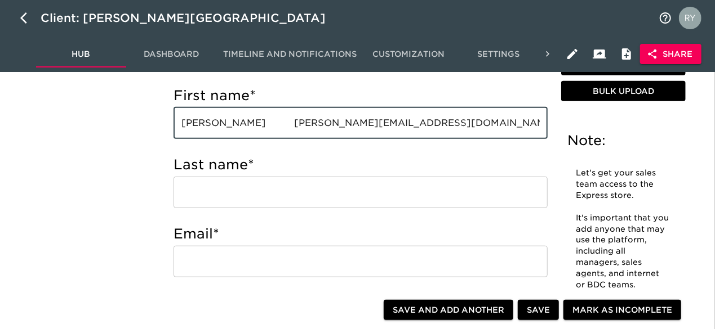
type input "[PERSON_NAME] [PERSON_NAME][EMAIL_ADDRESS][DOMAIN_NAME] IT Manager"
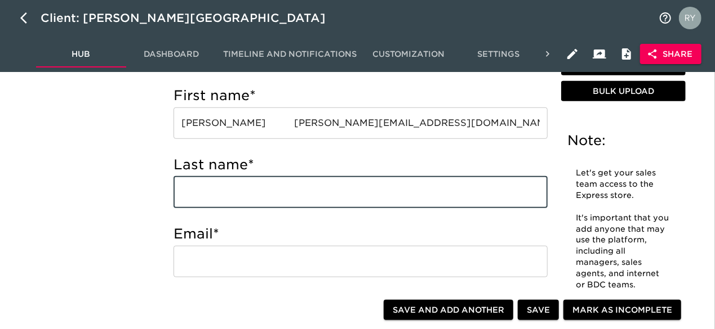
paste input "Iwanaga"
type input "Iwanaga"
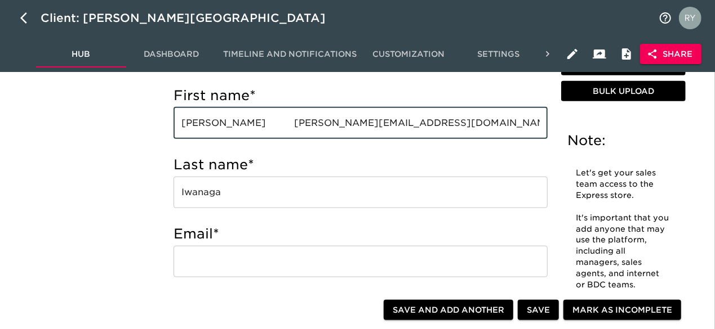
drag, startPoint x: 249, startPoint y: 123, endPoint x: 378, endPoint y: 135, distance: 130.0
click at [378, 135] on input "[PERSON_NAME] [PERSON_NAME][EMAIL_ADDRESS][DOMAIN_NAME] IT Manager" at bounding box center [360, 124] width 374 height 32
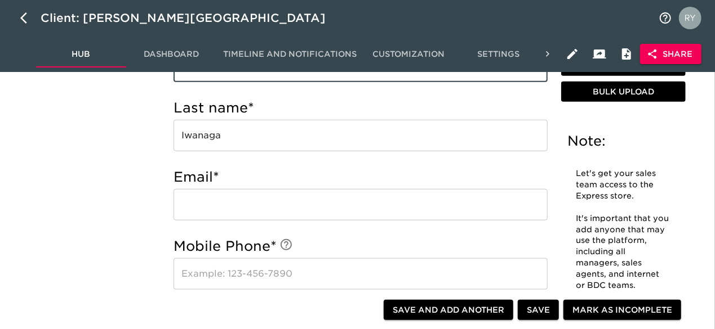
scroll to position [507, 0]
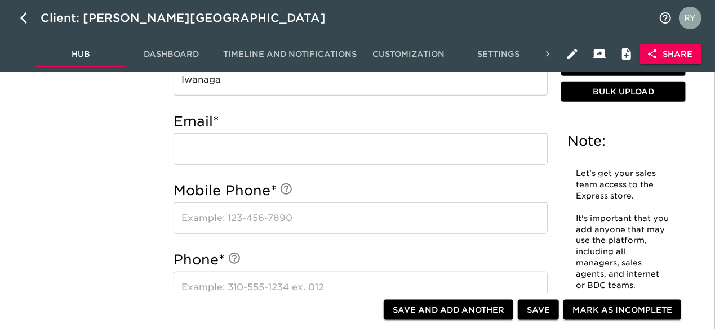
type input "[PERSON_NAME] IT Manager"
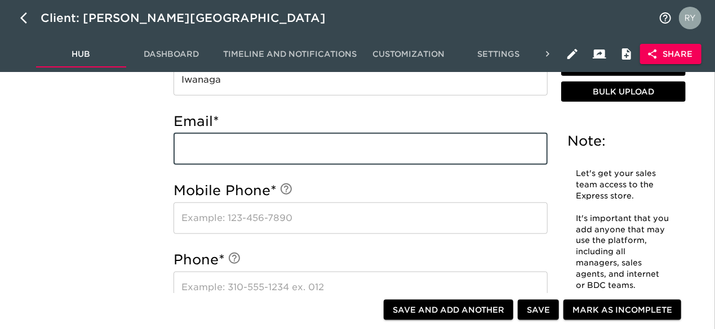
paste input "[EMAIL_ADDRESS][DOMAIN_NAME]"
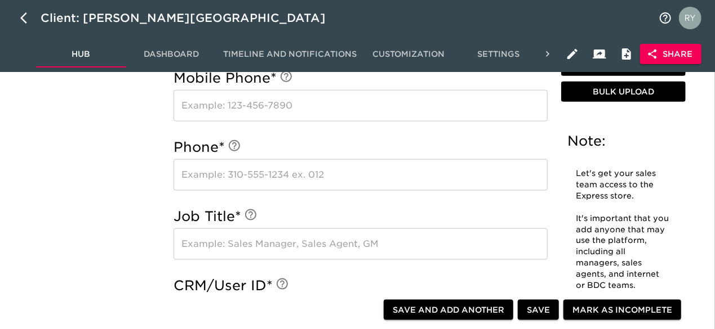
scroll to position [732, 0]
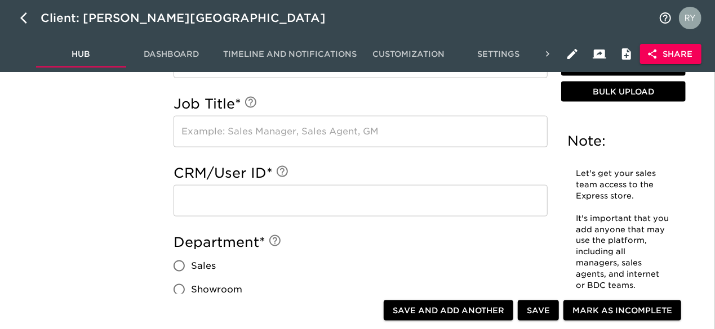
type input "[EMAIL_ADDRESS][DOMAIN_NAME]"
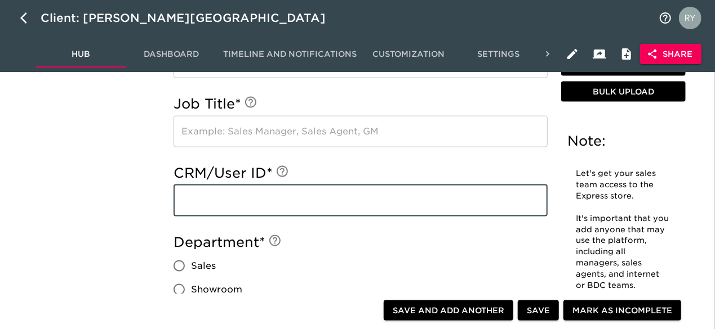
click at [238, 206] on input "text" at bounding box center [360, 201] width 374 height 32
paste input "[EMAIL_ADDRESS][DOMAIN_NAME]"
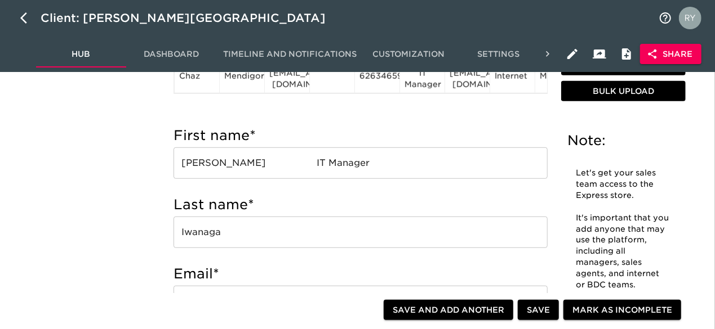
scroll to position [338, 0]
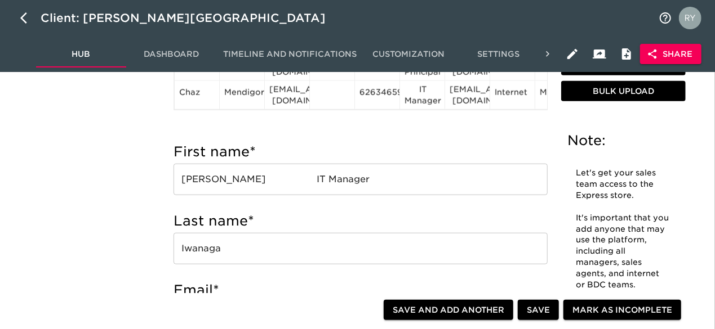
type input "[EMAIL_ADDRESS][DOMAIN_NAME]"
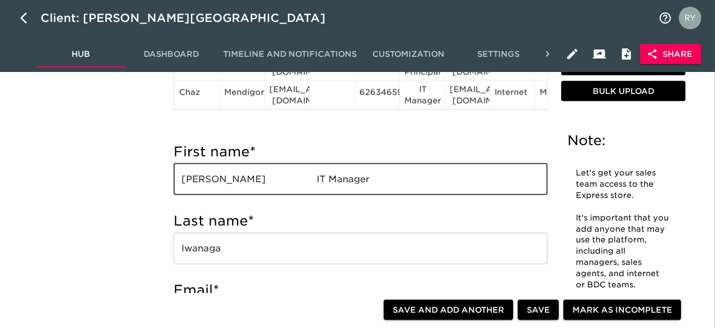
drag, startPoint x: 329, startPoint y: 182, endPoint x: 274, endPoint y: 183, distance: 55.2
click at [274, 183] on input "[PERSON_NAME] IT Manager" at bounding box center [360, 180] width 374 height 32
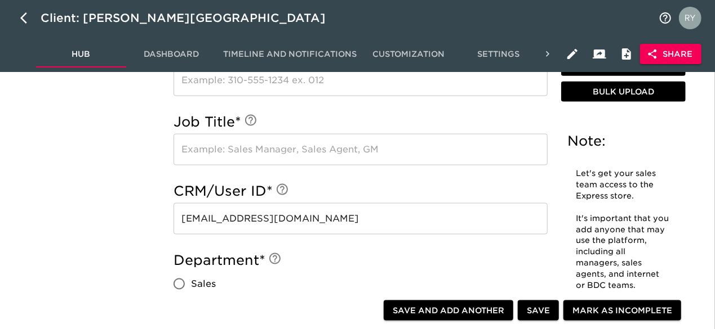
scroll to position [732, 0]
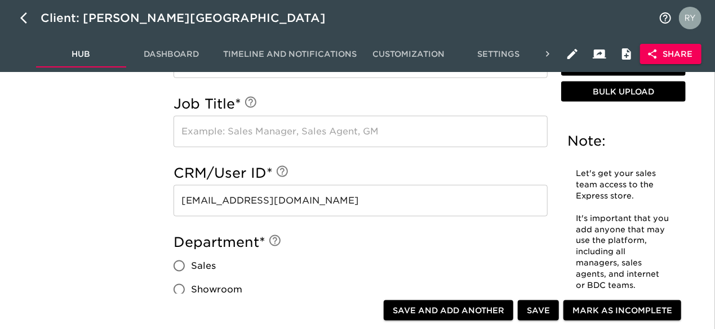
type input "Kellyn"
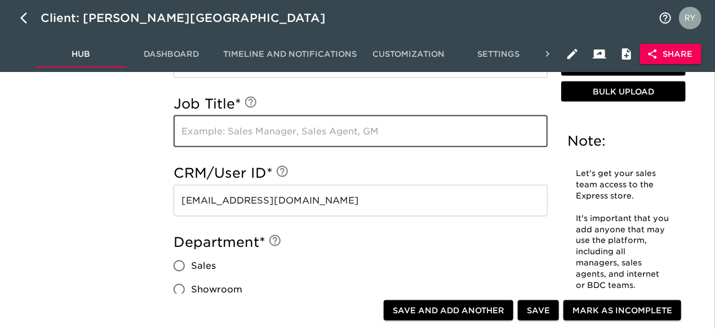
paste input "IT Manager"
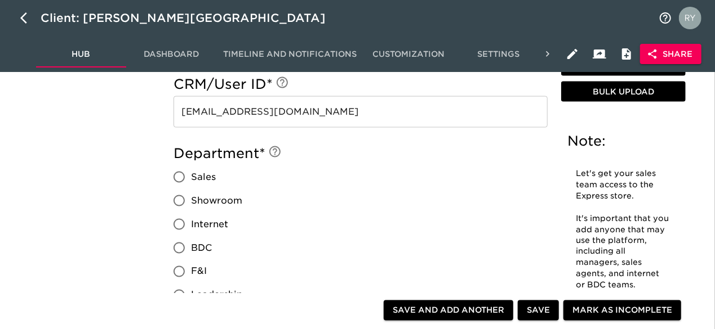
scroll to position [845, 0]
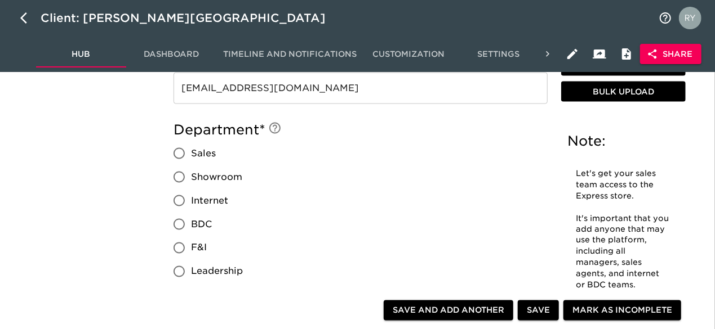
type input "IT Manager"
click at [179, 198] on input "Internet" at bounding box center [179, 201] width 24 height 24
radio input "true"
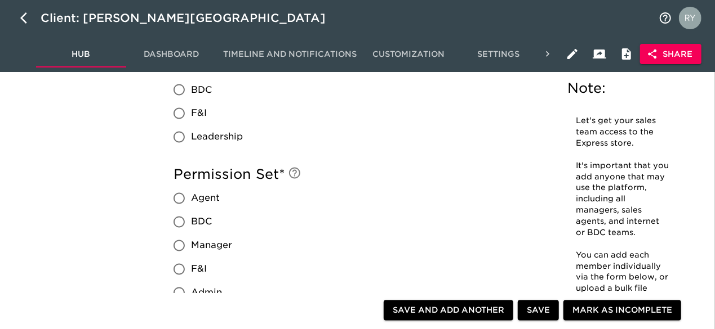
scroll to position [1014, 0]
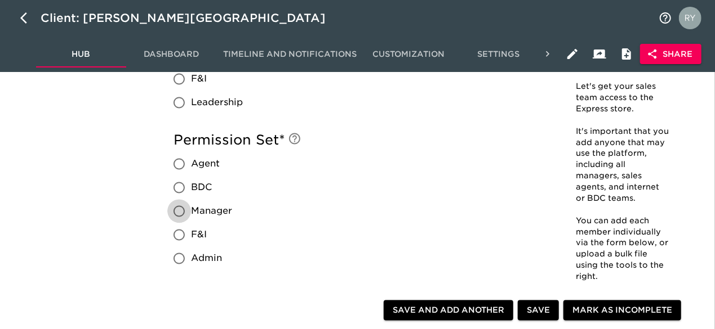
click at [181, 211] on input "Manager" at bounding box center [179, 212] width 24 height 24
radio input "true"
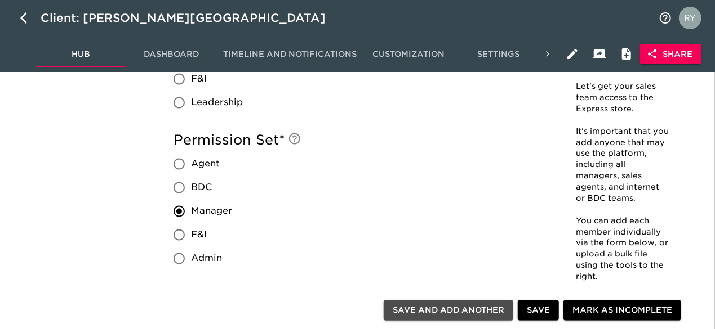
click at [466, 312] on span "Save and Add Another" at bounding box center [449, 311] width 112 height 14
radio input "false"
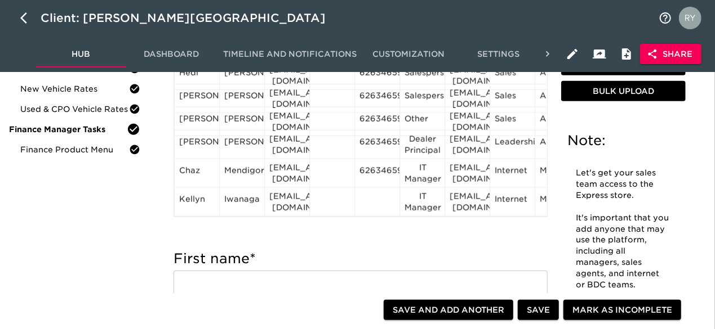
scroll to position [282, 0]
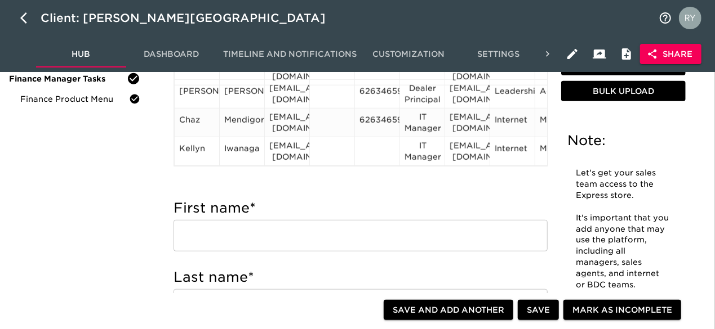
click at [385, 116] on div "6263465900" at bounding box center [376, 122] width 35 height 17
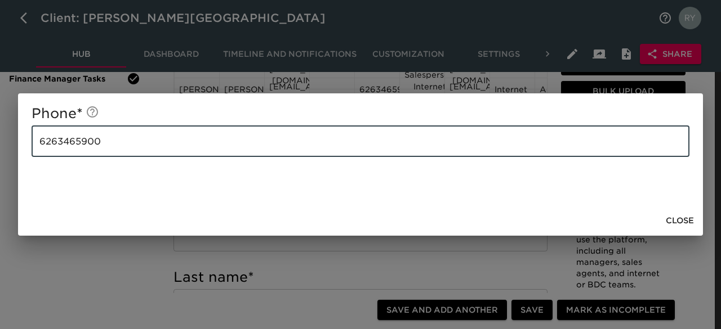
drag, startPoint x: 162, startPoint y: 138, endPoint x: 33, endPoint y: 147, distance: 129.3
click at [33, 147] on input "6263465900" at bounding box center [361, 142] width 658 height 32
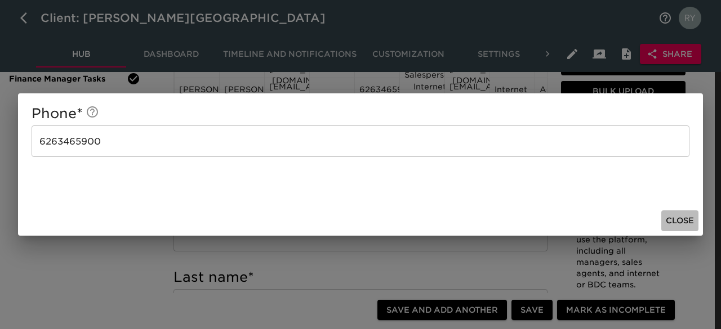
click at [672, 220] on span "Close" at bounding box center [680, 221] width 28 height 14
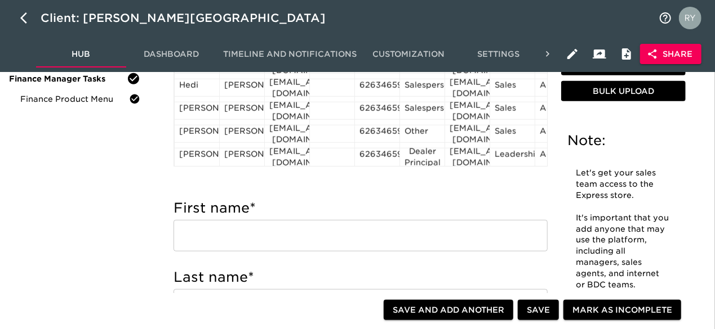
scroll to position [407, 0]
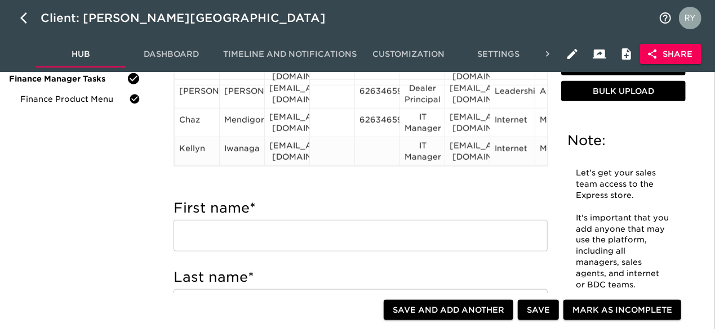
click at [373, 143] on div at bounding box center [376, 151] width 35 height 17
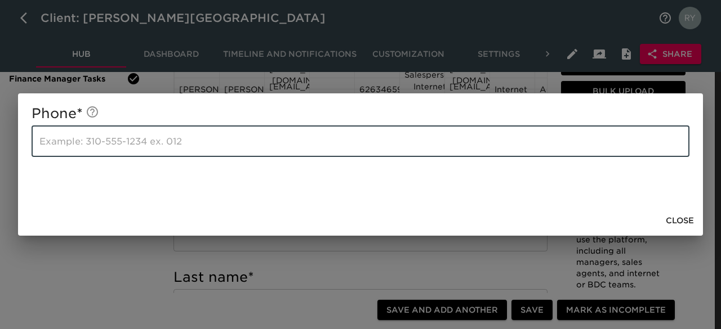
paste input "6263465900"
type input "6263465900"
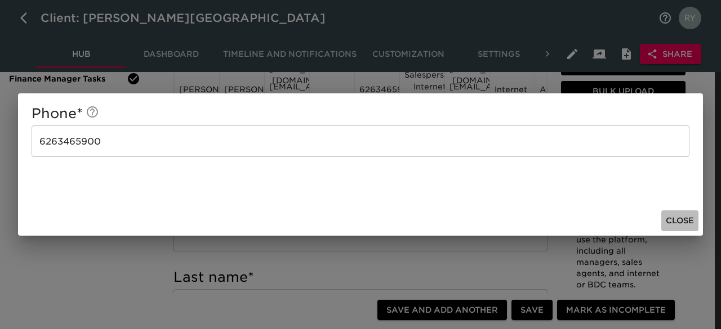
click at [679, 216] on span "Close" at bounding box center [680, 221] width 28 height 14
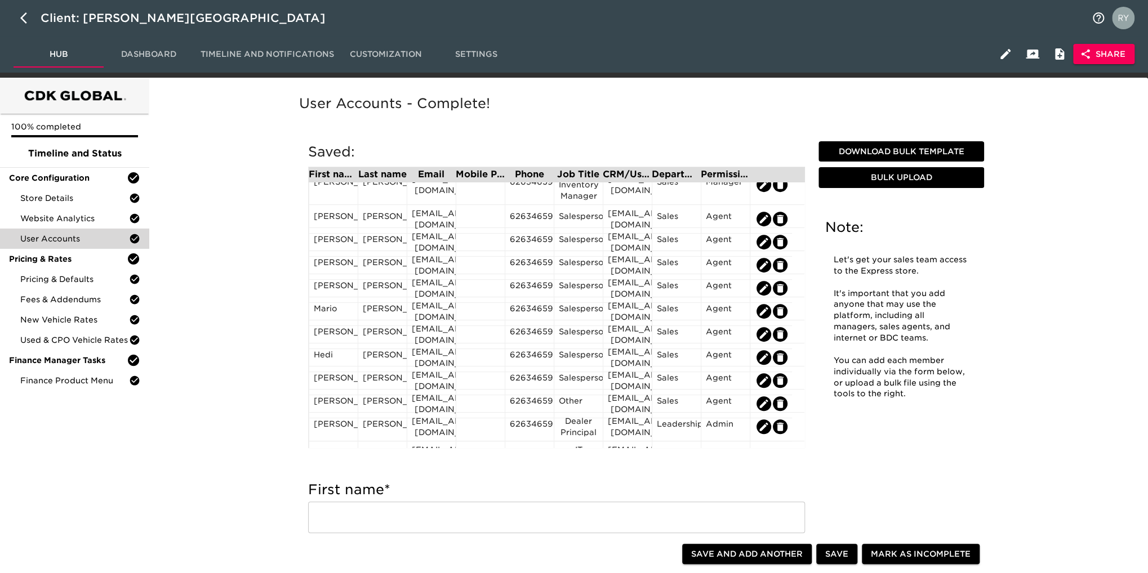
scroll to position [390, 0]
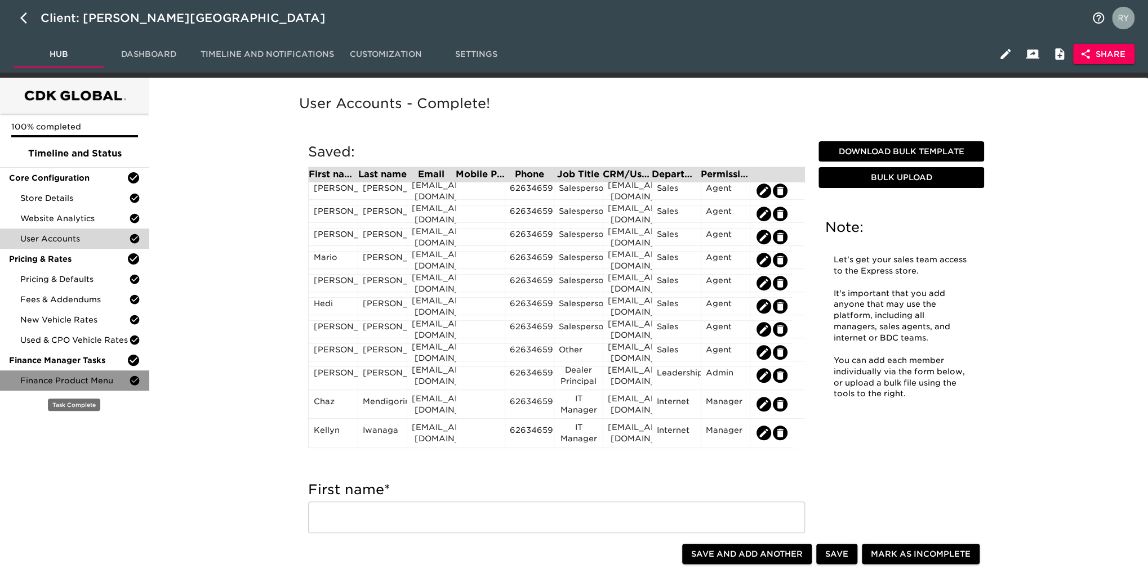
click at [96, 329] on span "Finance Product Menu" at bounding box center [74, 380] width 109 height 11
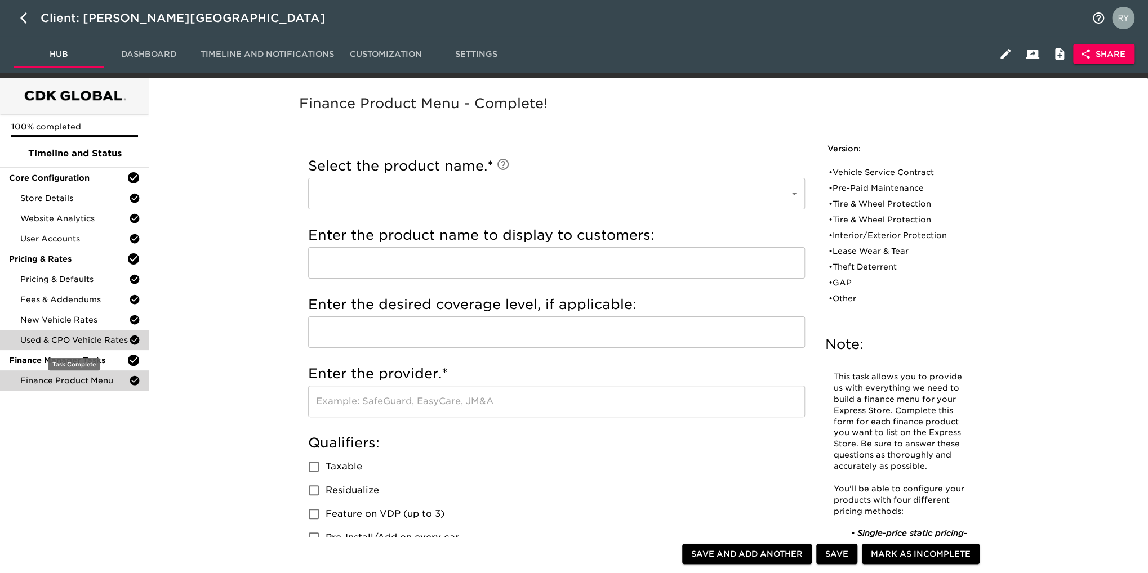
click at [78, 329] on span "Used & CPO Vehicle Rates" at bounding box center [74, 340] width 109 height 11
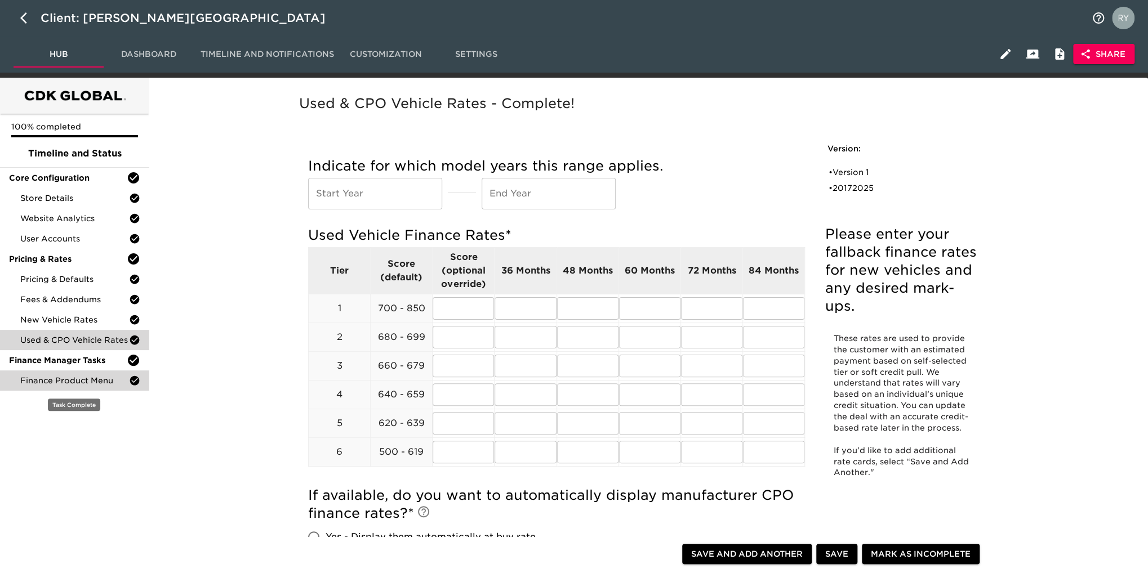
click at [72, 329] on span "Finance Product Menu" at bounding box center [74, 380] width 109 height 11
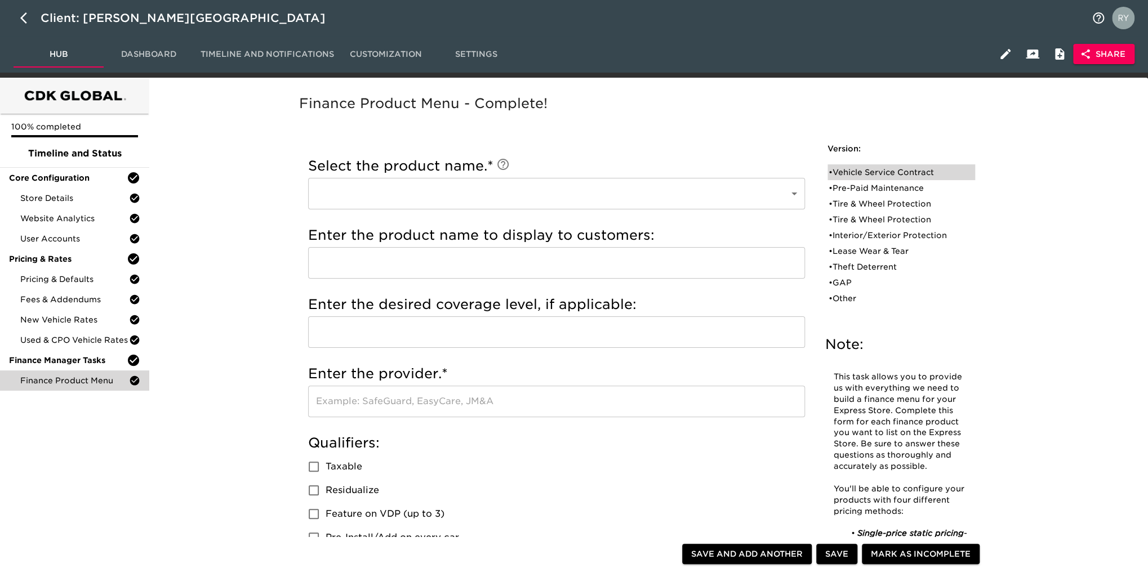
click at [714, 172] on div "• Vehicle Service Contract" at bounding box center [893, 172] width 130 height 11
type input "Vehicle Service Contract"
type input "6 year, 75k miles"
type input "Ford"
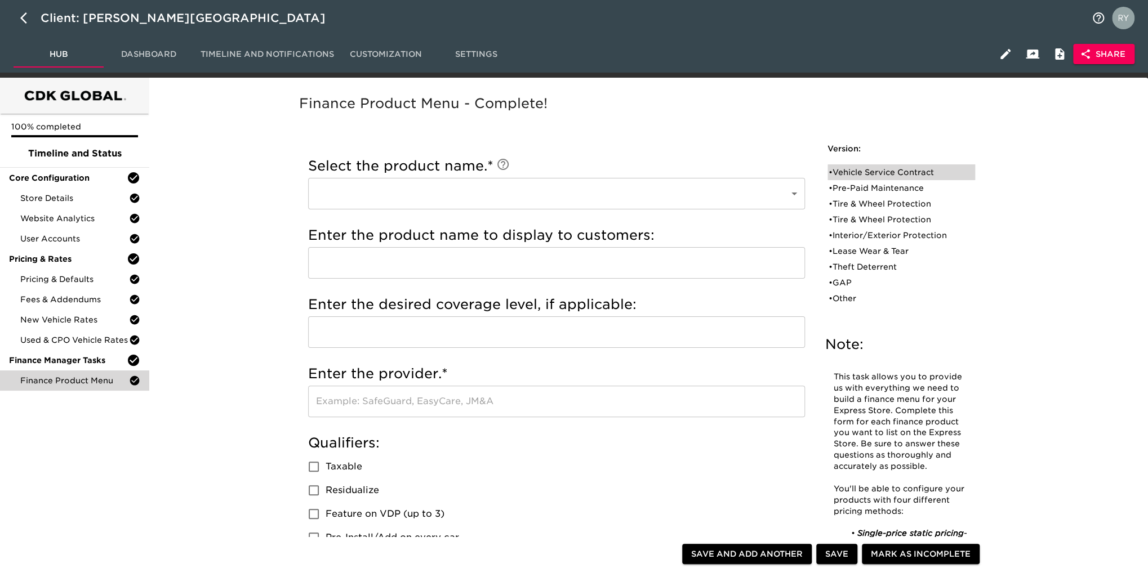
radio input "true"
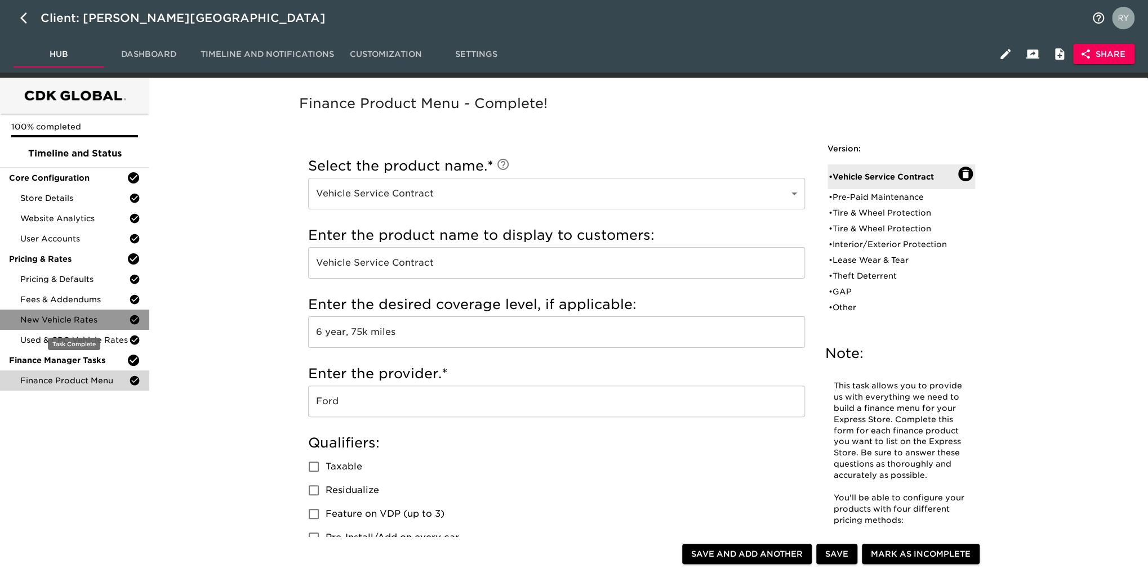
click at [84, 320] on span "New Vehicle Rates" at bounding box center [74, 319] width 109 height 11
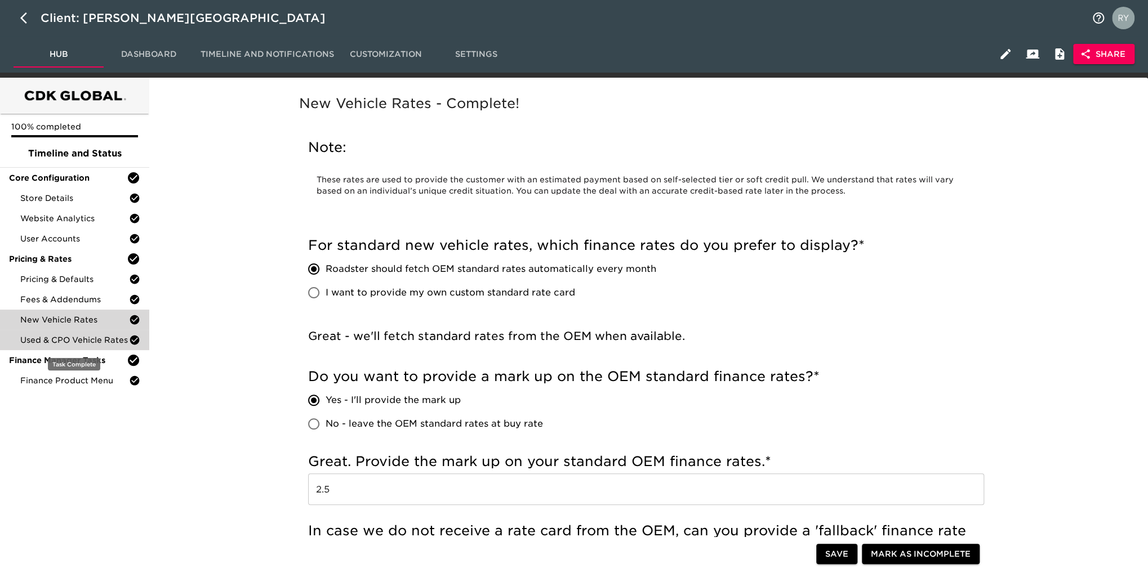
click at [115, 329] on span "Used & CPO Vehicle Rates" at bounding box center [74, 340] width 109 height 11
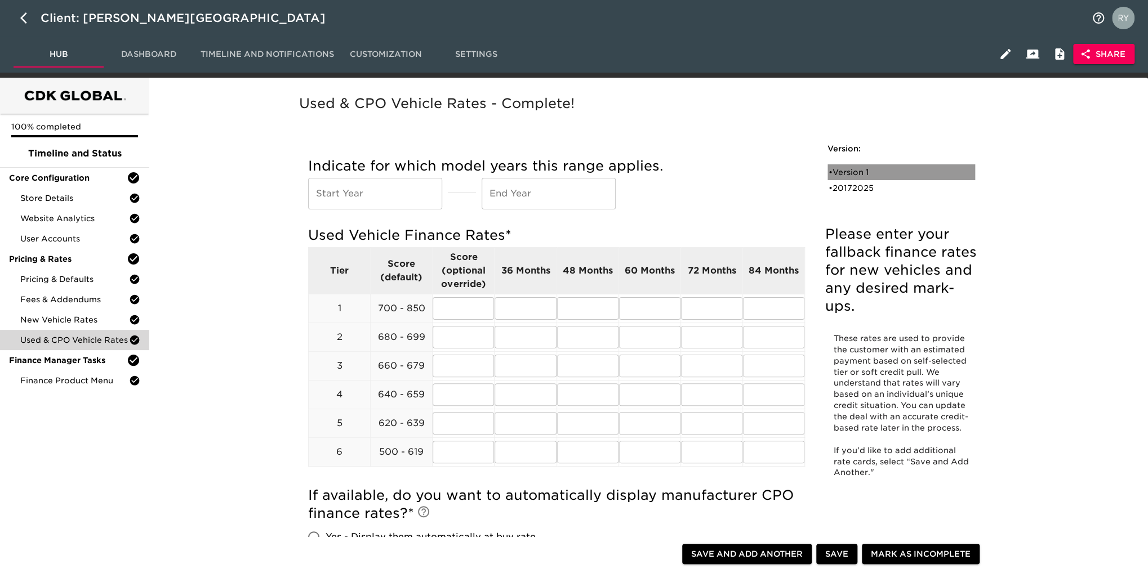
click at [714, 173] on div "• Version 1" at bounding box center [893, 172] width 130 height 11
radio input "true"
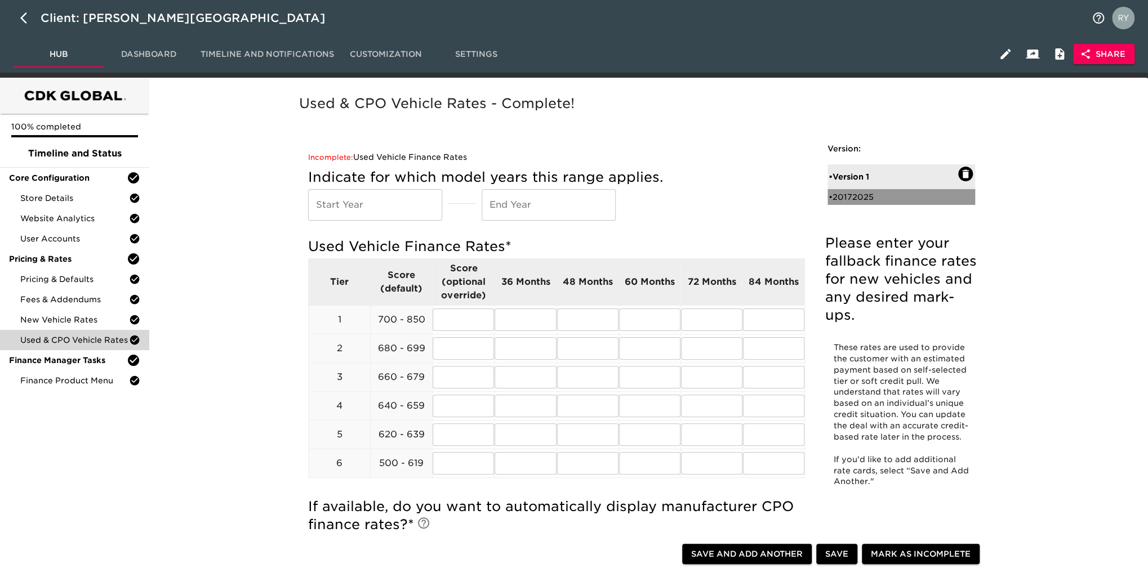
click at [714, 193] on div "• 20172025" at bounding box center [893, 196] width 130 height 11
type input "2017"
type input "2025"
radio input "true"
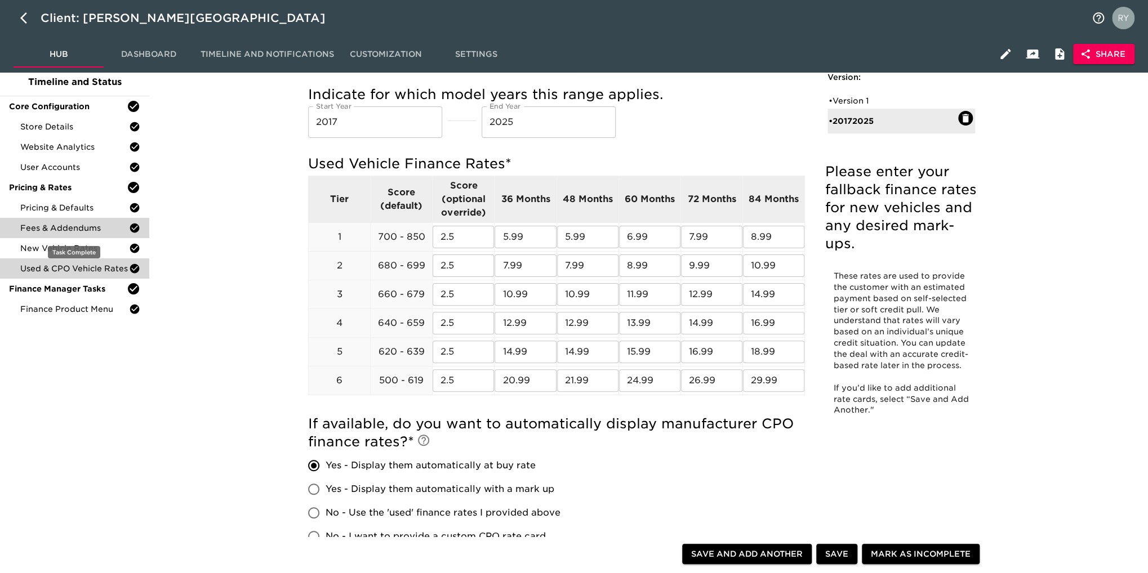
scroll to position [56, 0]
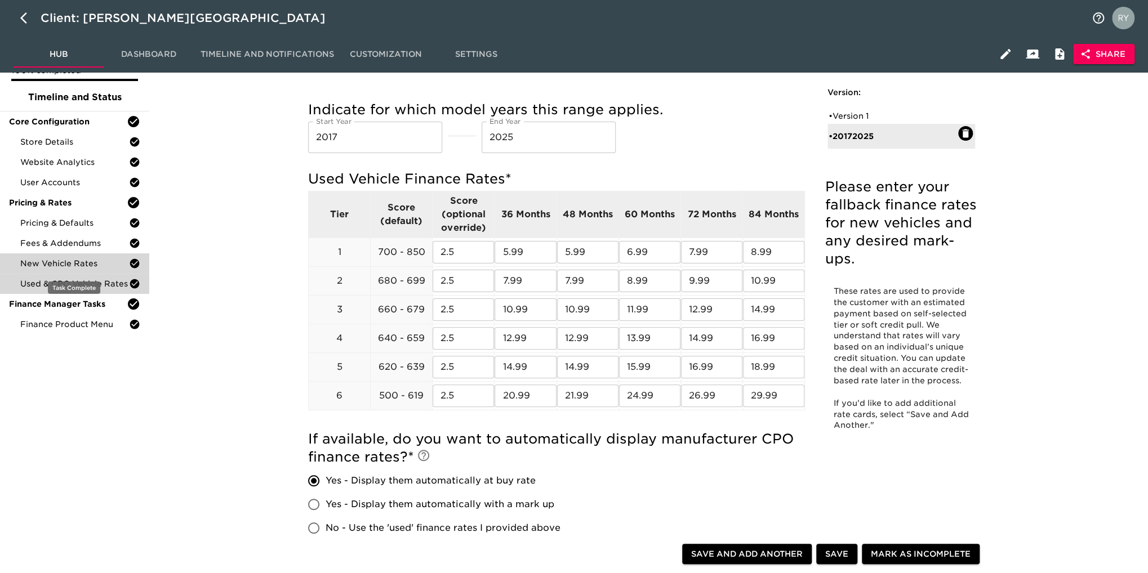
click at [70, 262] on span "New Vehicle Rates" at bounding box center [74, 263] width 109 height 11
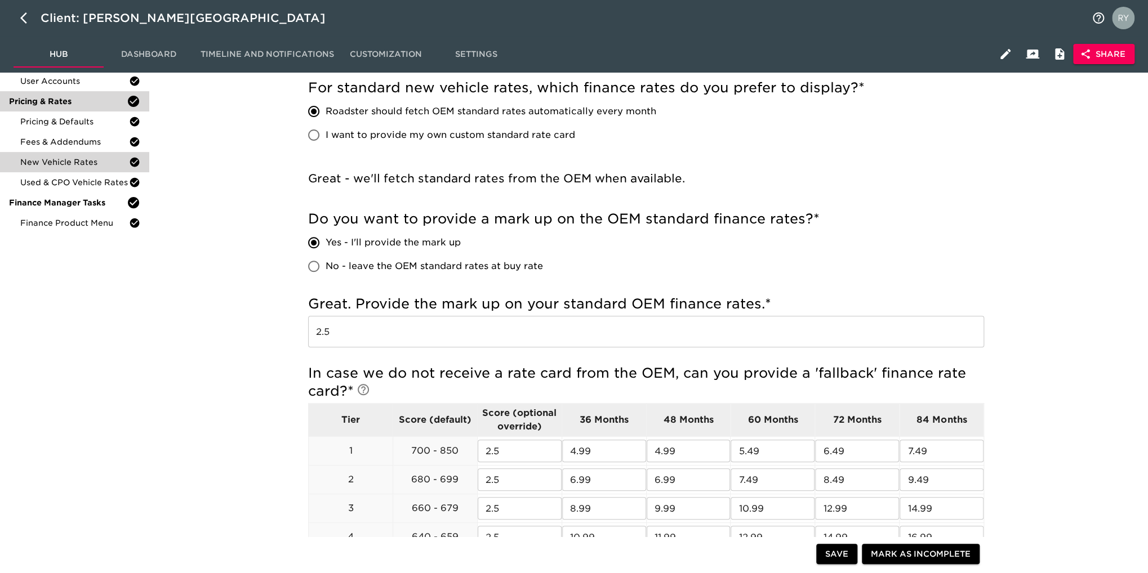
scroll to position [2, 0]
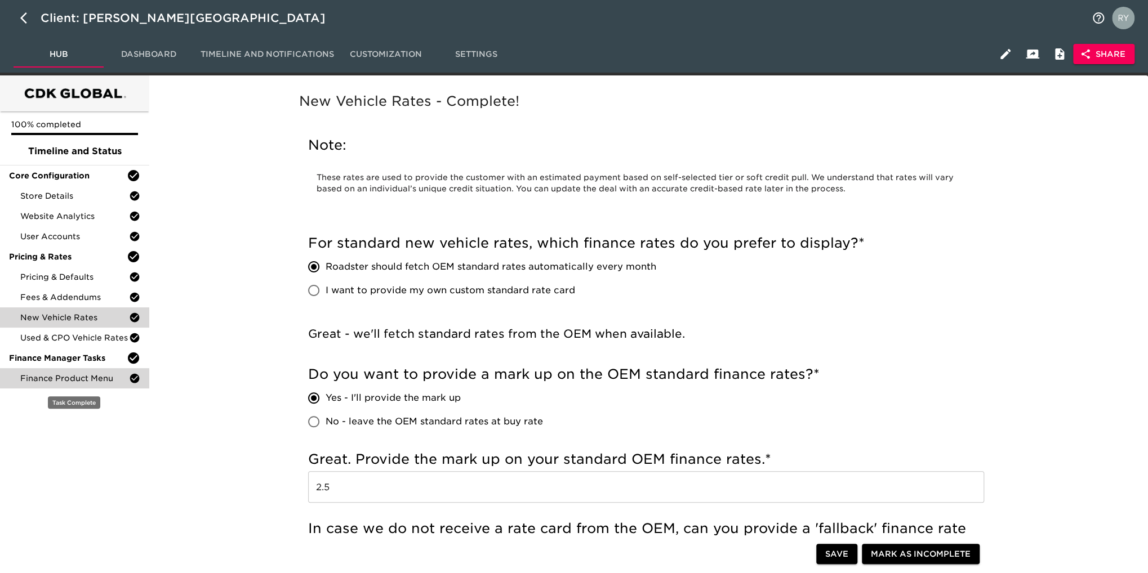
click at [97, 329] on span "Finance Product Menu" at bounding box center [74, 378] width 109 height 11
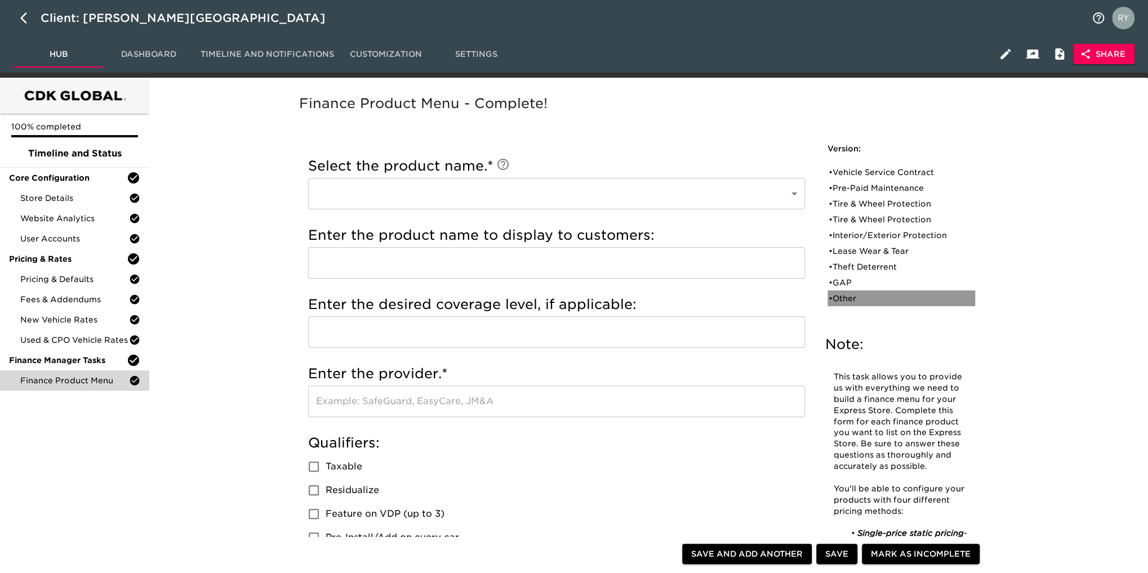
click at [714, 297] on div "• Other" at bounding box center [893, 298] width 130 height 11
type input "Other"
type input "3M"
type input "3 year 36k miles"
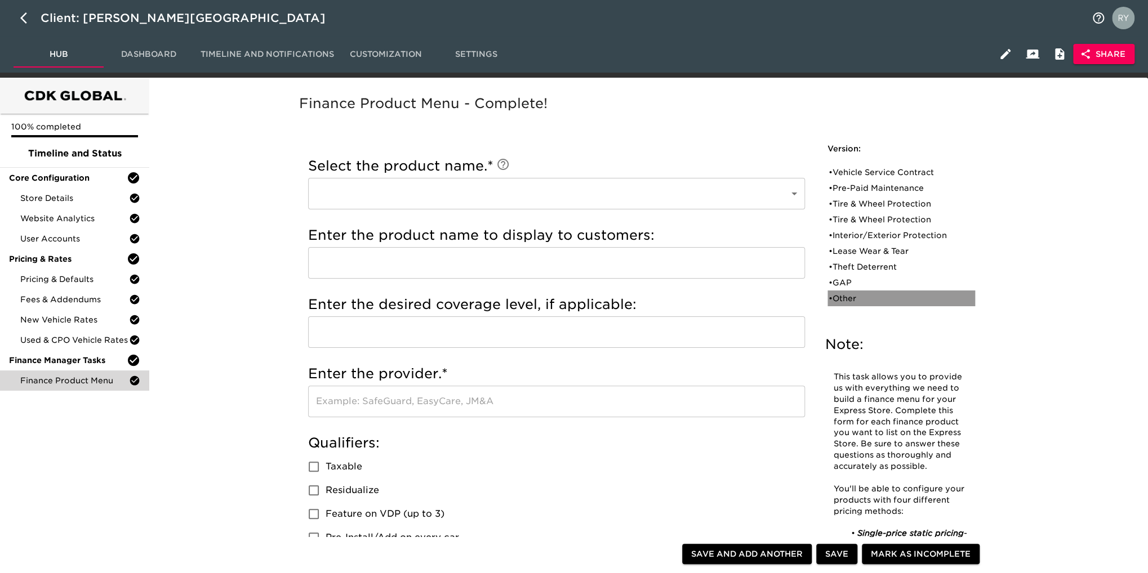
type input "MDS inc."
checkbox input "true"
radio input "true"
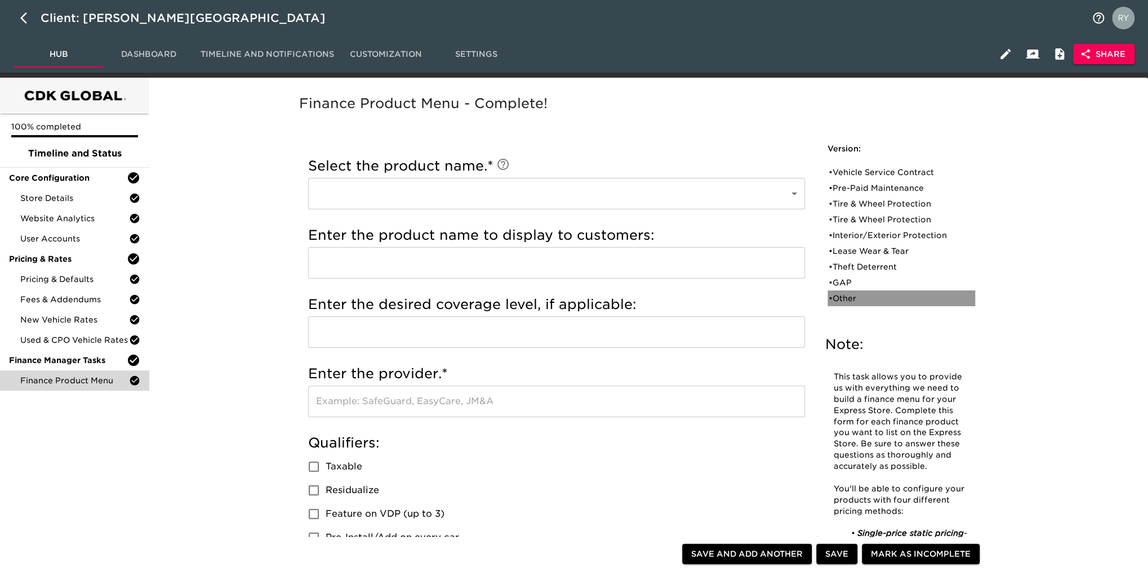
type input "395"
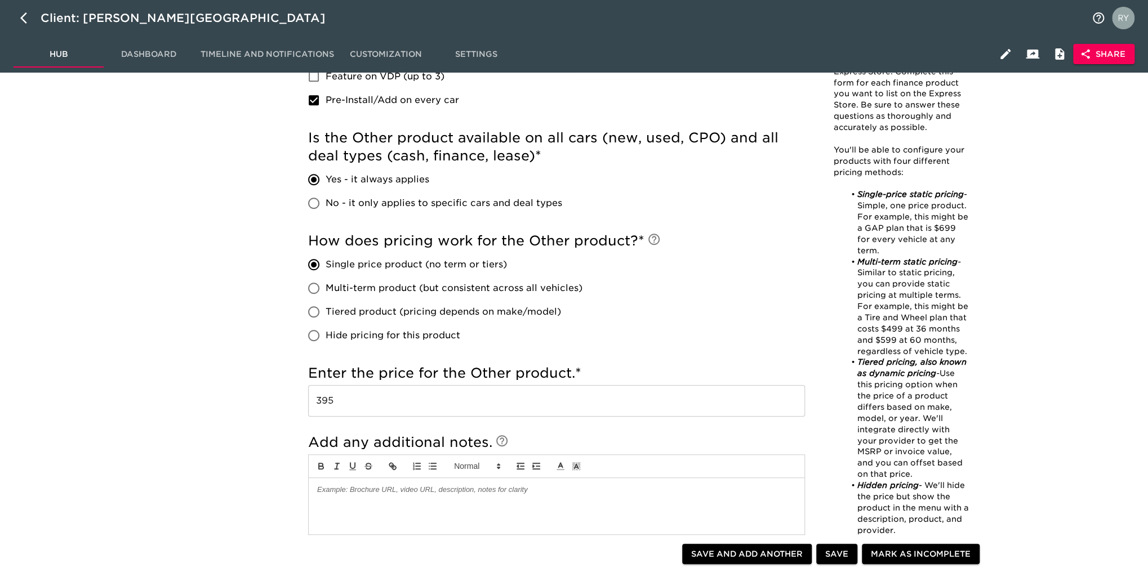
scroll to position [282, 0]
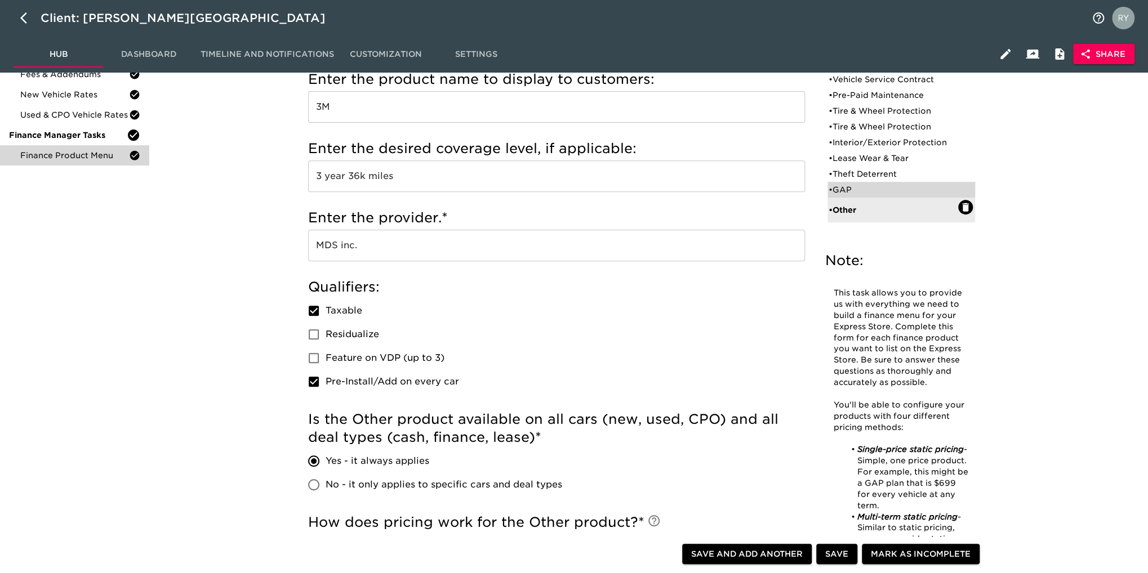
click at [714, 190] on div "• GAP" at bounding box center [893, 189] width 130 height 11
type input "GAP"
type input "Gap"
type input "Ford"
checkbox input "false"
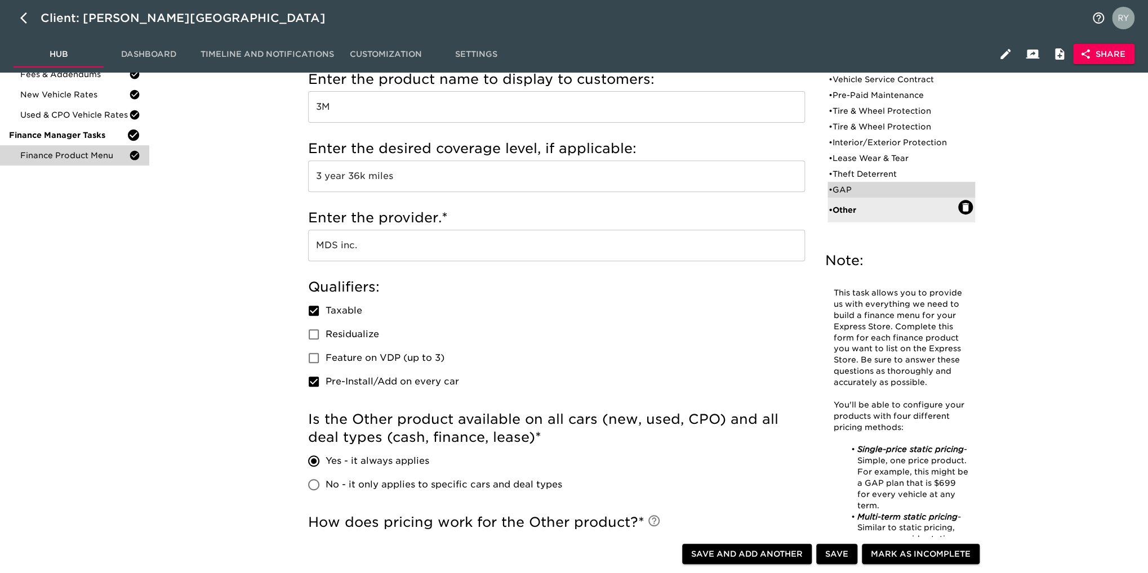
checkbox input "false"
radio input "true"
radio input "false"
radio input "true"
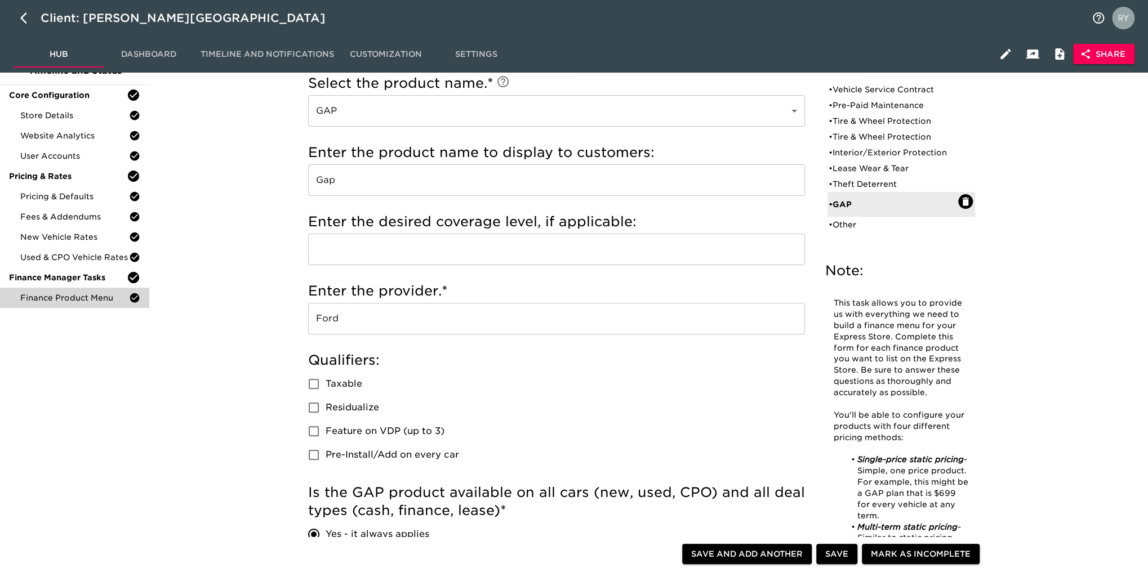
scroll to position [2, 0]
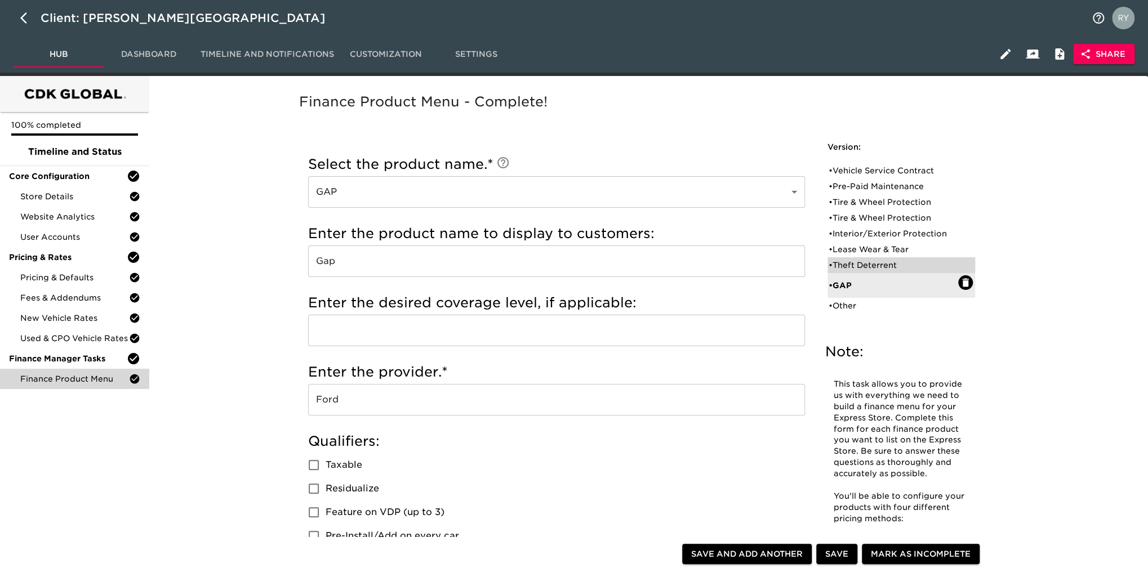
click at [714, 260] on div "• Theft Deterrent" at bounding box center [893, 265] width 130 height 11
type input "Theft Deterrent"
type input "[PERSON_NAME]"
type input "5 year"
type input "MDS Inc."
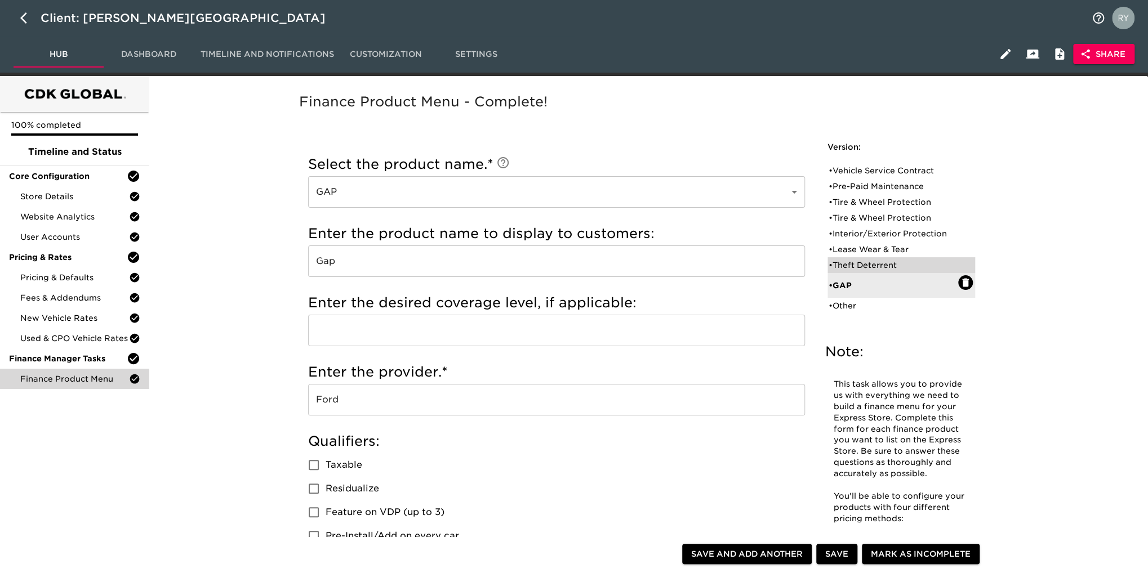
checkbox input "true"
radio input "true"
radio input "false"
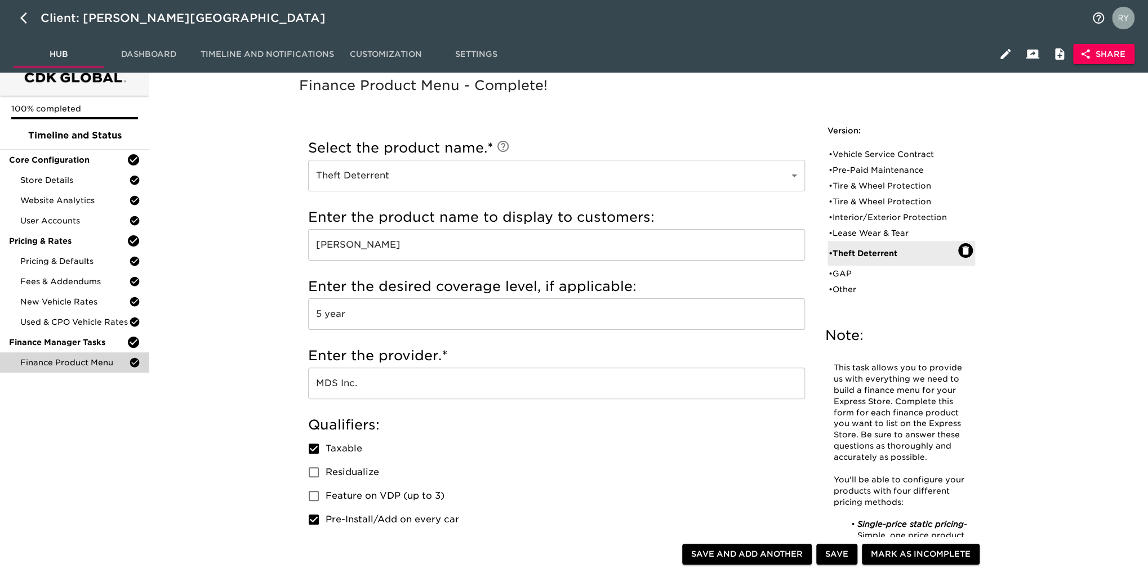
scroll to position [0, 0]
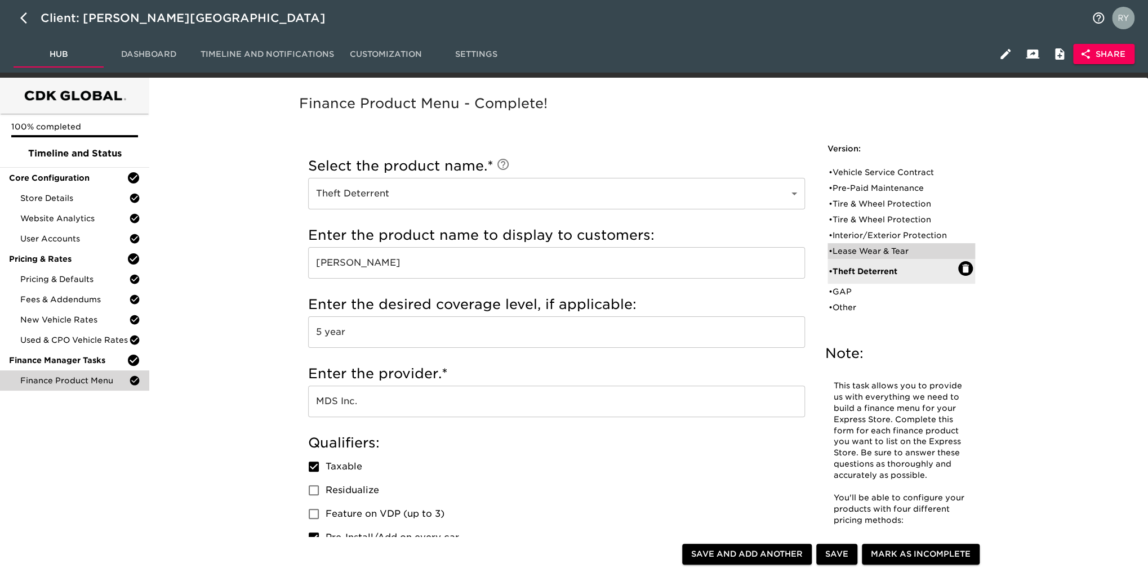
click at [714, 254] on div "• Lease Wear & Tear" at bounding box center [893, 251] width 130 height 11
type input "Lease Wear & Tear"
type input "Wear & Tear"
type input "Ford"
checkbox input "false"
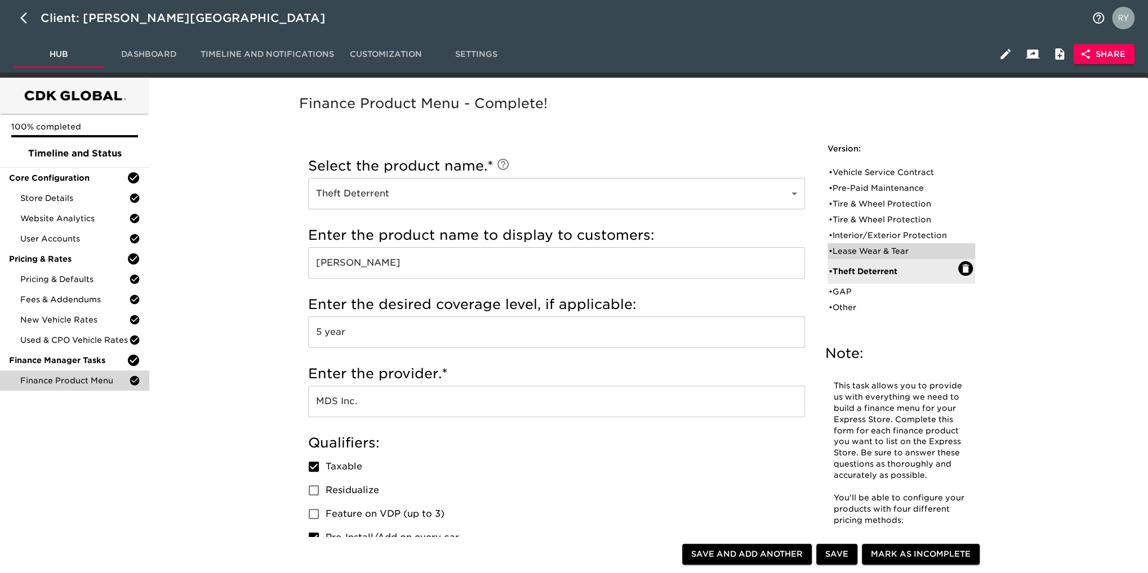
checkbox input "false"
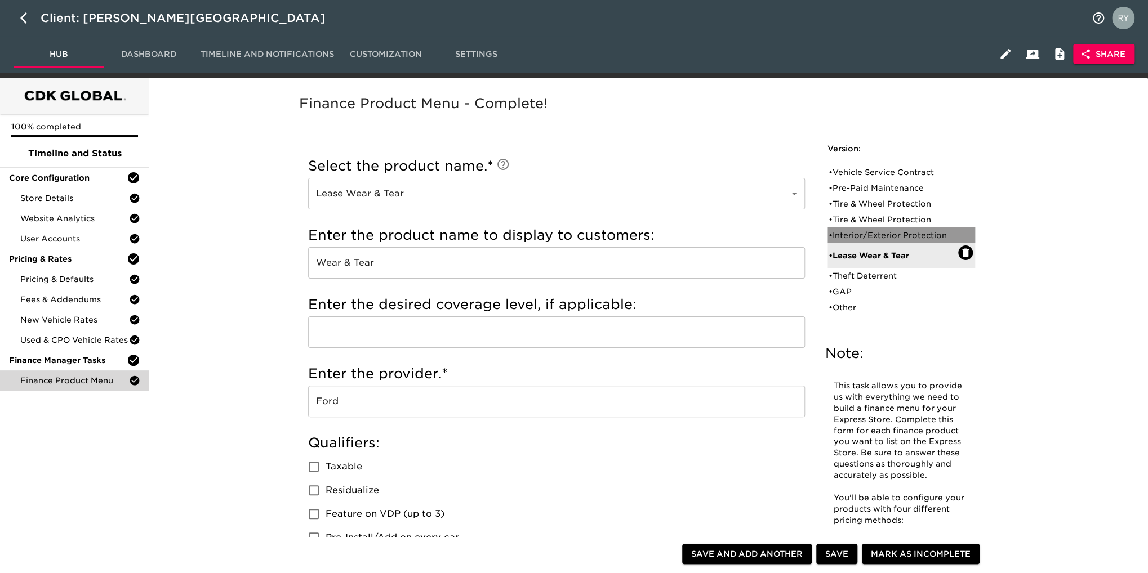
click at [714, 233] on div "• Interior/Exterior Protection" at bounding box center [893, 235] width 130 height 11
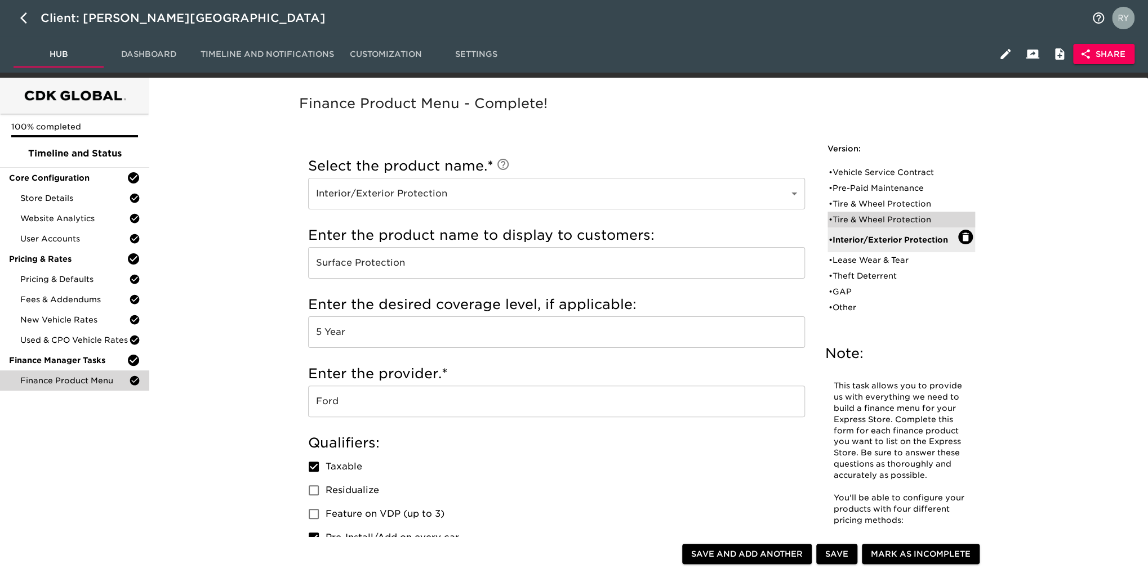
click at [714, 225] on div "• Tire & Wheel Protection" at bounding box center [893, 219] width 130 height 11
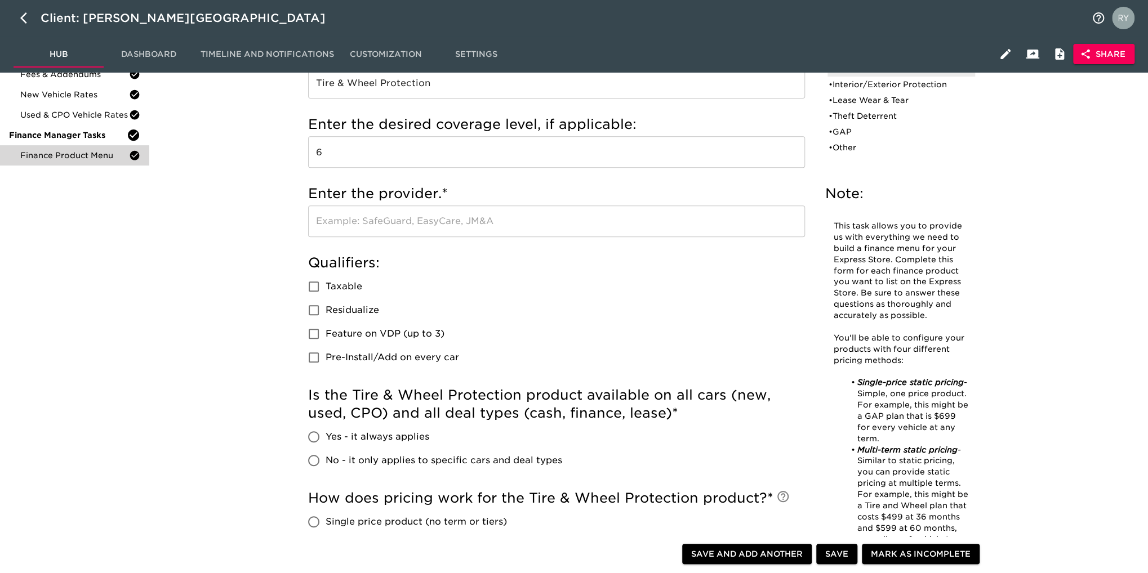
scroll to position [56, 0]
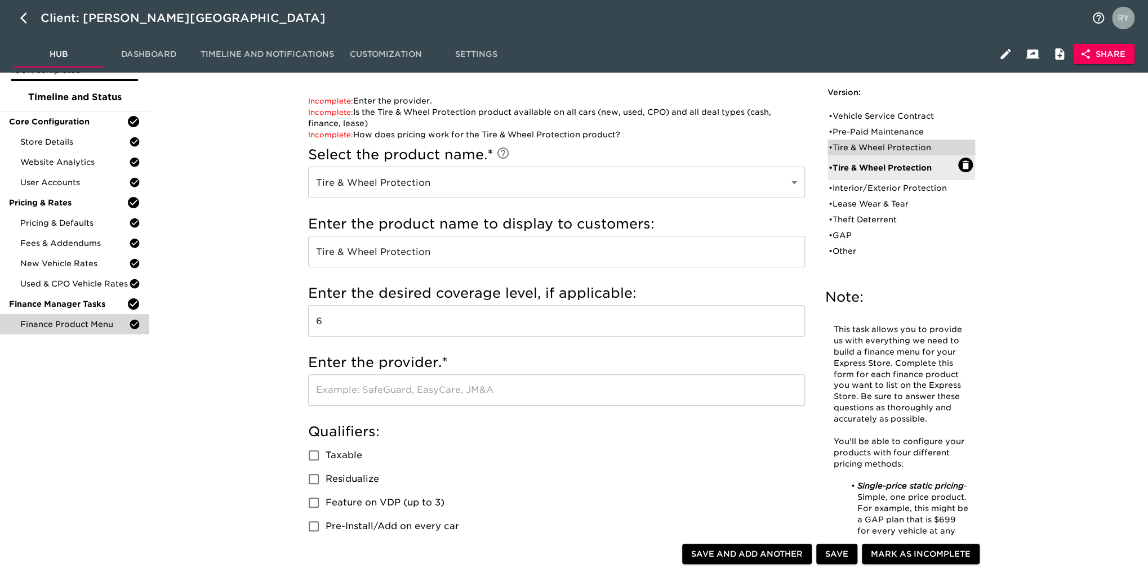
click at [714, 148] on div "• Tire & Wheel Protection" at bounding box center [893, 147] width 130 height 11
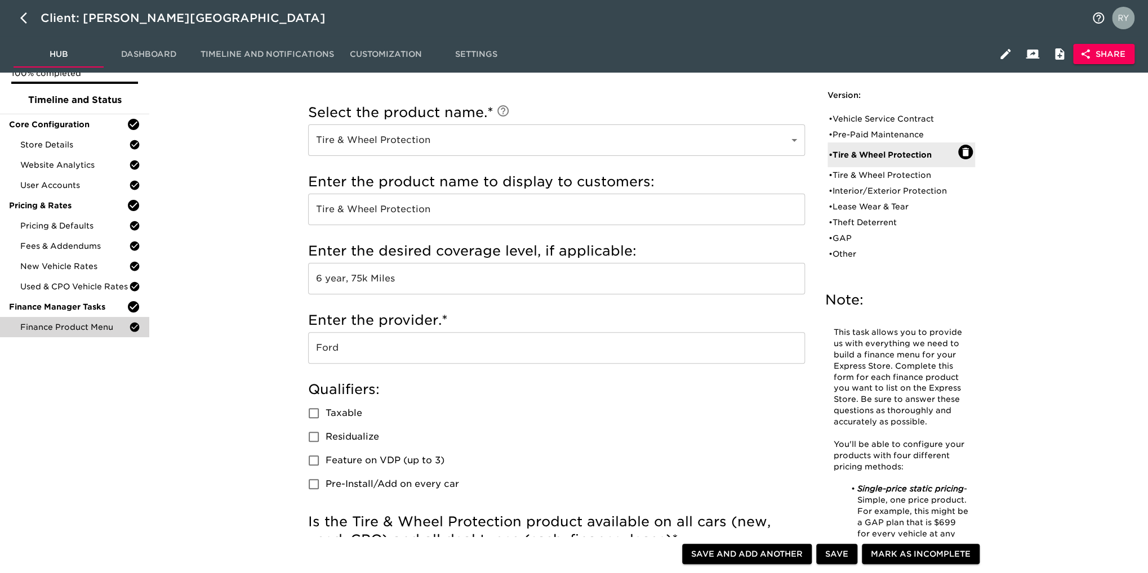
scroll to position [0, 0]
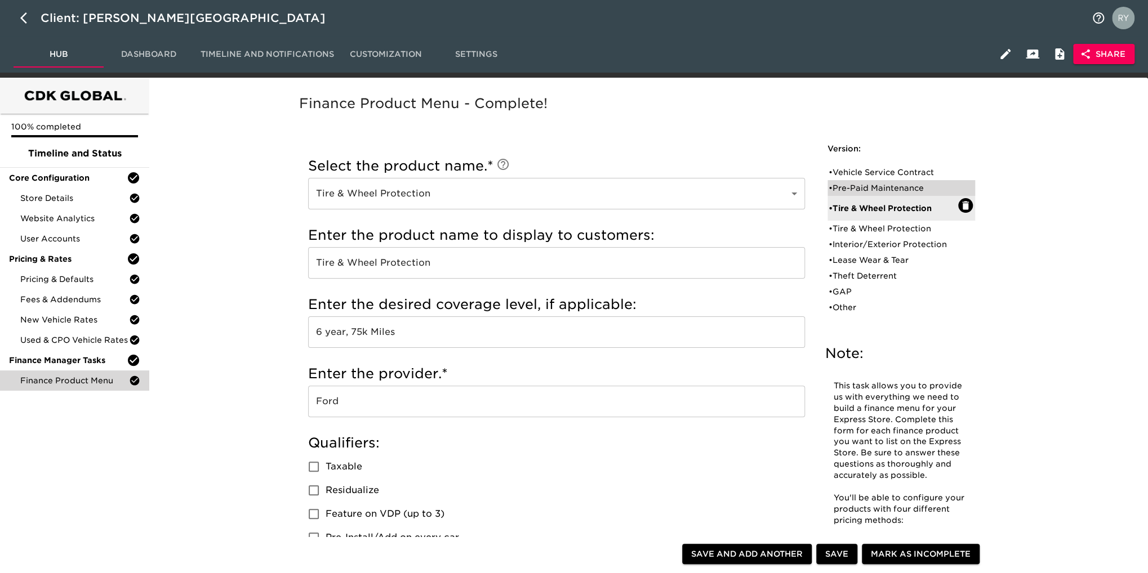
click at [714, 189] on div "• Pre-Paid Maintenance" at bounding box center [893, 187] width 130 height 11
click at [714, 172] on div "• Vehicle Service Contract" at bounding box center [893, 172] width 130 height 11
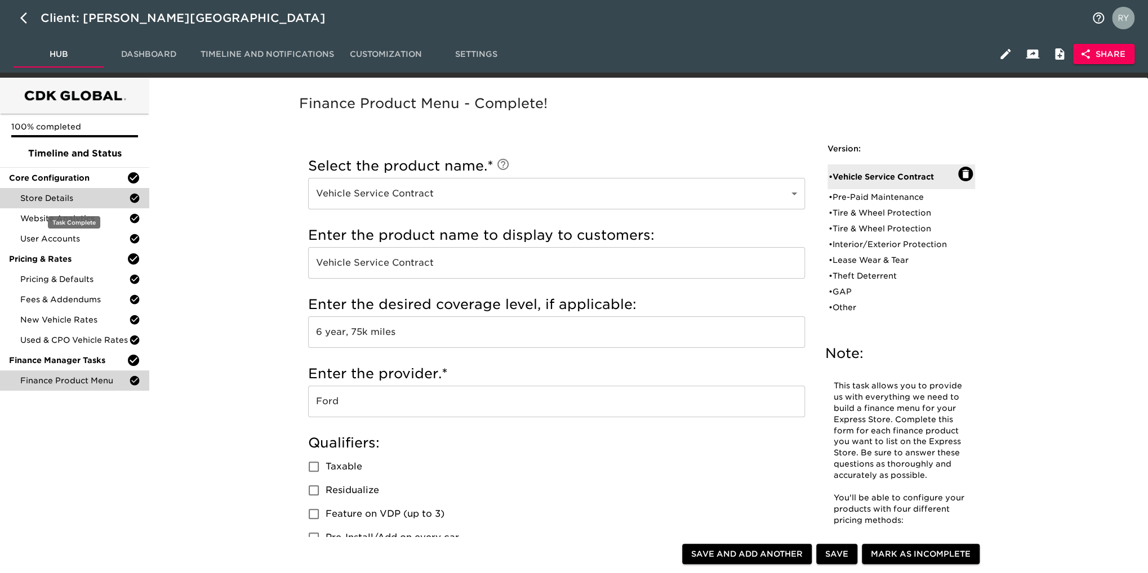
click at [79, 199] on span "Store Details" at bounding box center [74, 198] width 109 height 11
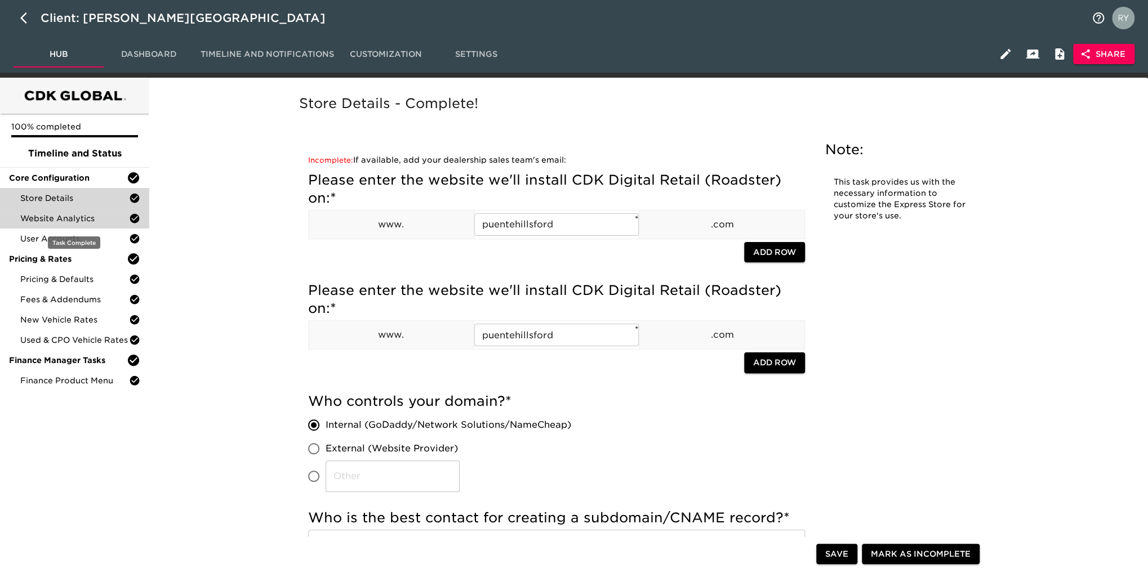
click at [60, 220] on span "Website Analytics" at bounding box center [74, 218] width 109 height 11
